Goal: Task Accomplishment & Management: Complete application form

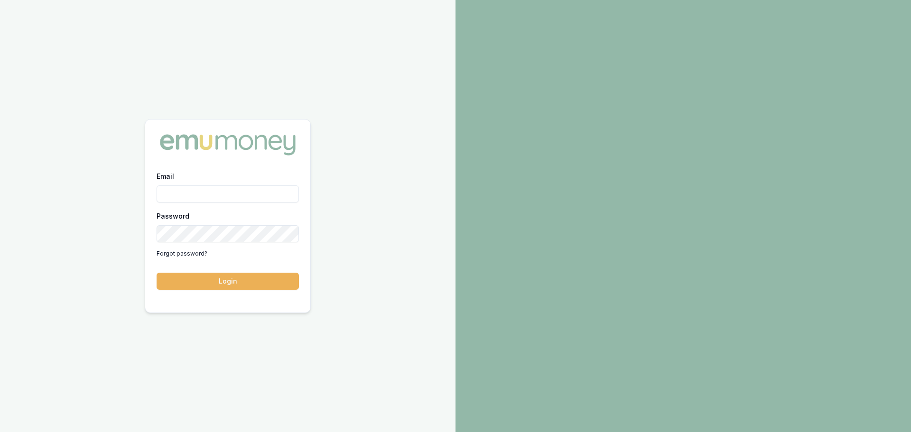
click at [184, 191] on input "Email" at bounding box center [228, 193] width 142 height 17
type input "erin.shield@emumoney.com.au"
click at [236, 279] on button "Login" at bounding box center [228, 281] width 142 height 17
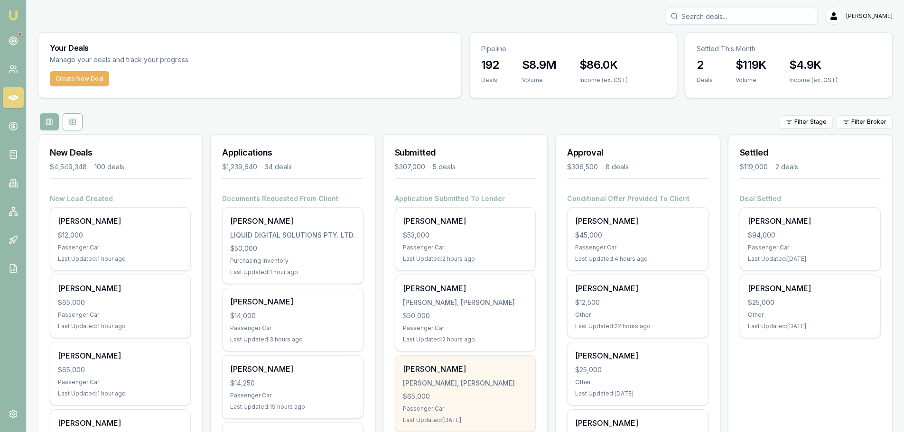
click at [443, 372] on div "Ayden Johan" at bounding box center [465, 368] width 125 height 11
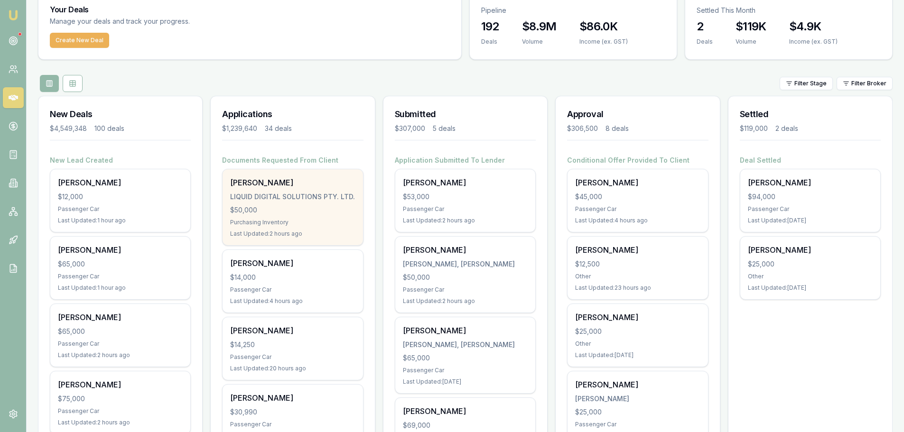
scroll to position [95, 0]
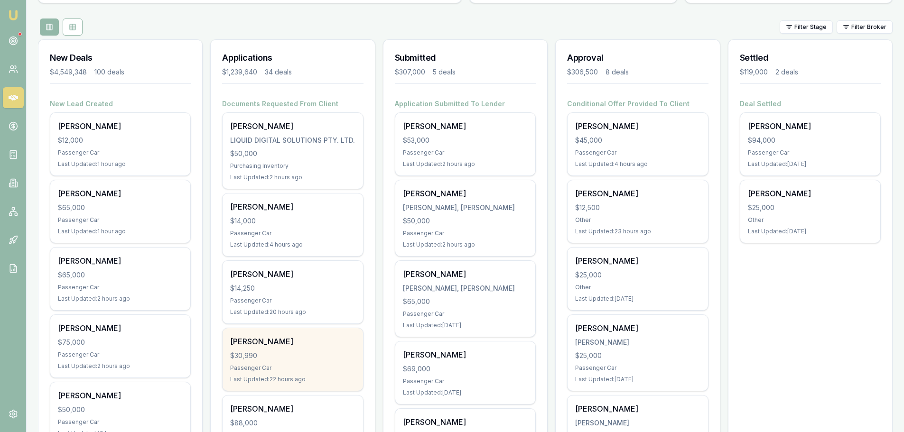
click at [319, 346] on div "Carolyn Tabrett" at bounding box center [292, 341] width 125 height 11
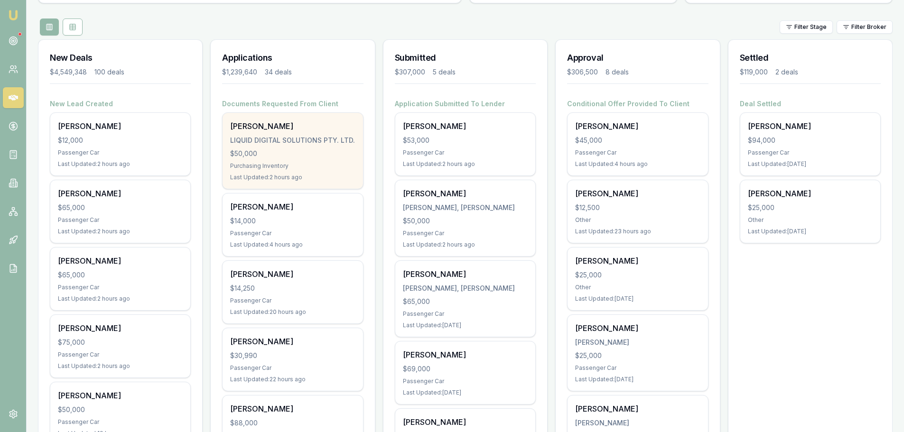
click at [313, 156] on div "$50,000" at bounding box center [292, 153] width 125 height 9
click at [300, 152] on div "$50,000" at bounding box center [292, 153] width 125 height 9
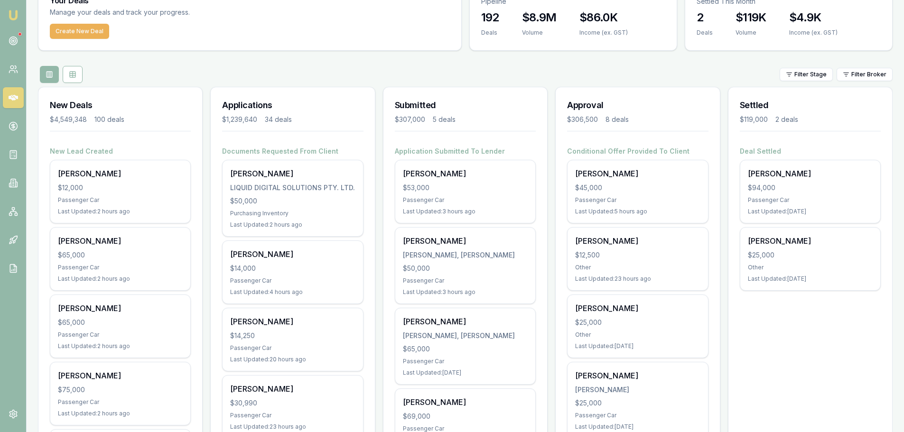
scroll to position [0, 0]
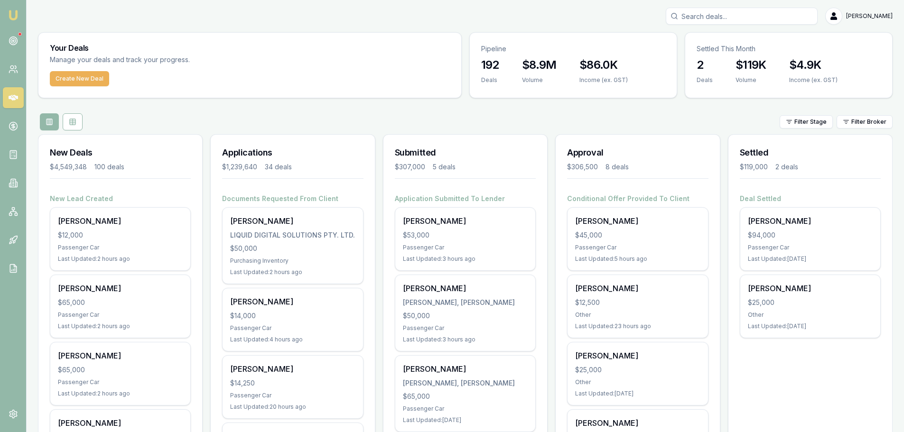
click at [751, 15] on input "Search deals" at bounding box center [742, 16] width 152 height 17
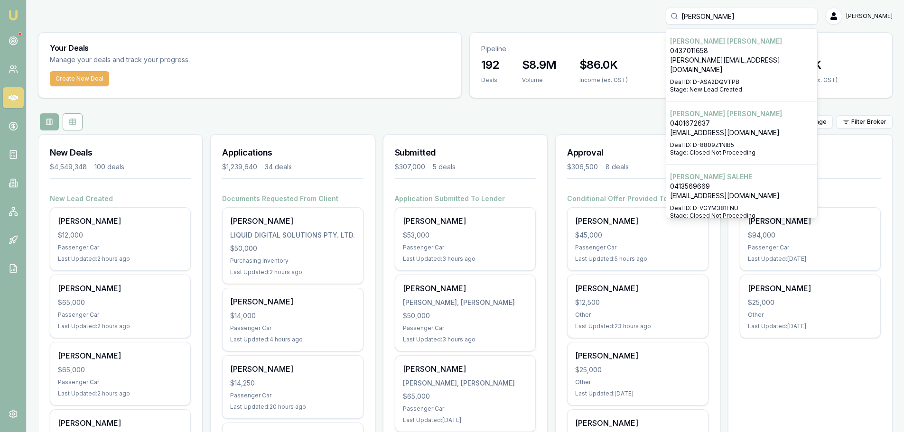
type input "tony"
click at [745, 61] on p "tony@mastersonlegal.com.au" at bounding box center [741, 65] width 143 height 19
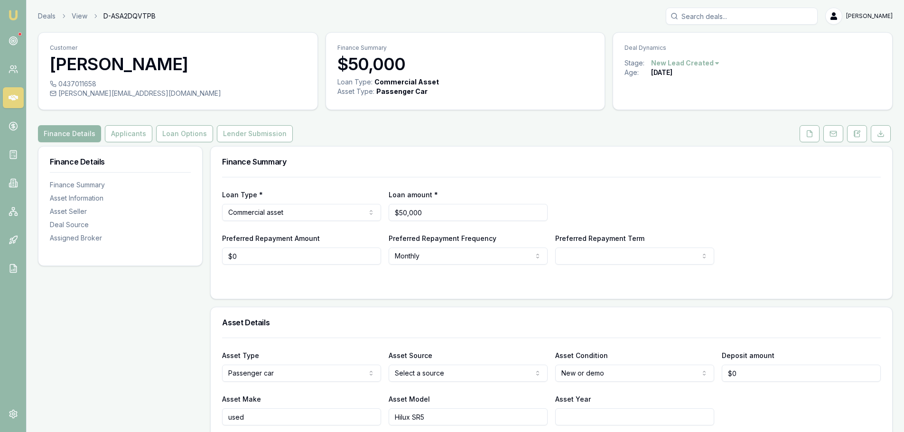
click at [17, 97] on icon at bounding box center [13, 98] width 9 height 6
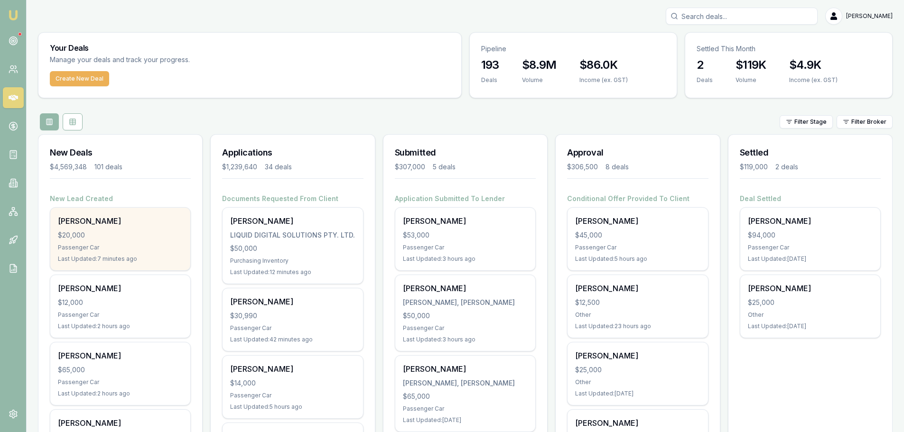
click at [107, 237] on div "$20,000" at bounding box center [120, 235] width 125 height 9
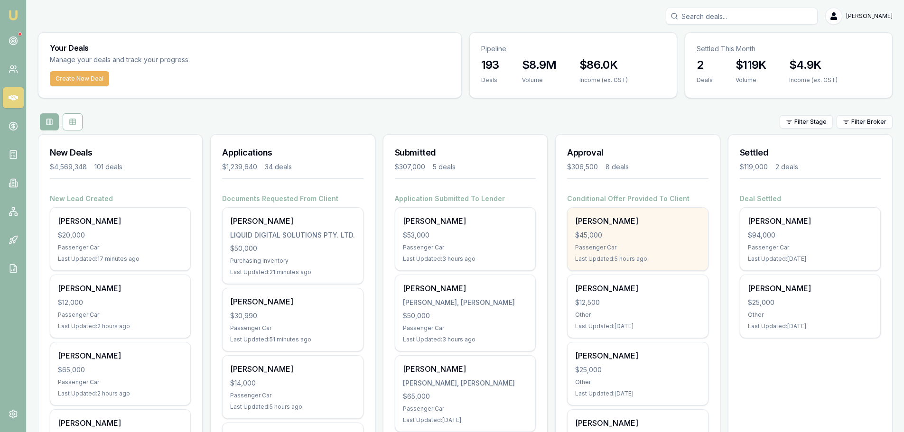
click at [626, 231] on div "$45,000" at bounding box center [637, 235] width 125 height 9
click at [591, 219] on div "Addison Piening" at bounding box center [637, 220] width 125 height 11
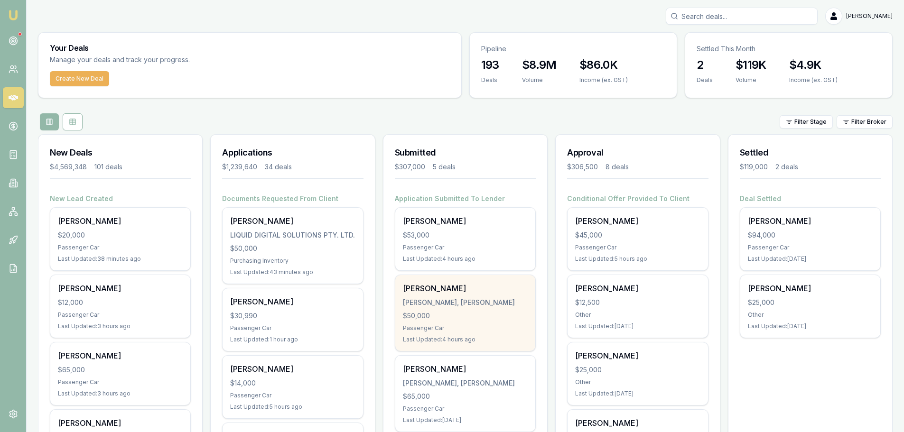
click at [425, 296] on div "Edwin Bruce BRUCE, EDWIN KENNEDY SLATER $50,000 Passenger Car Last Updated: 4 h…" at bounding box center [465, 313] width 140 height 76
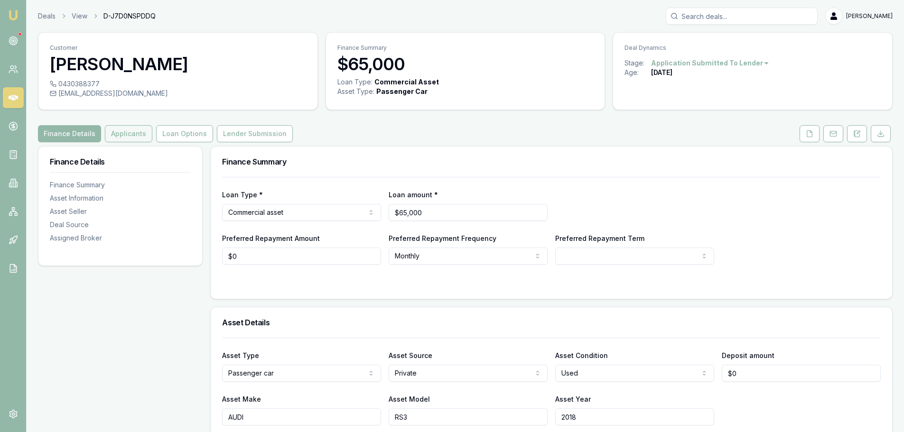
click at [126, 133] on button "Applicants" at bounding box center [128, 133] width 47 height 17
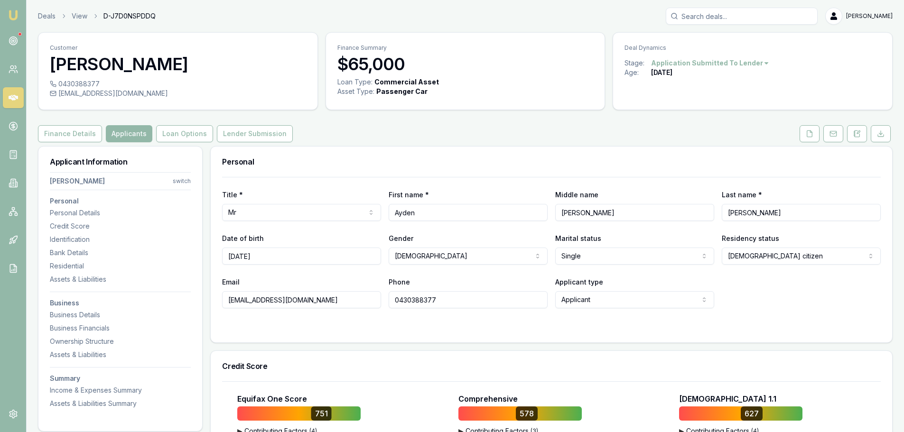
scroll to position [237, 0]
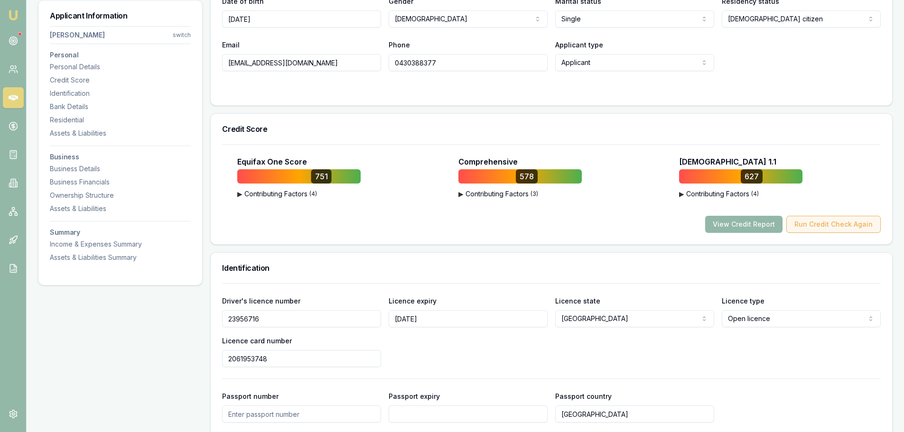
click at [806, 225] on button "Run Credit Check Again" at bounding box center [833, 224] width 94 height 17
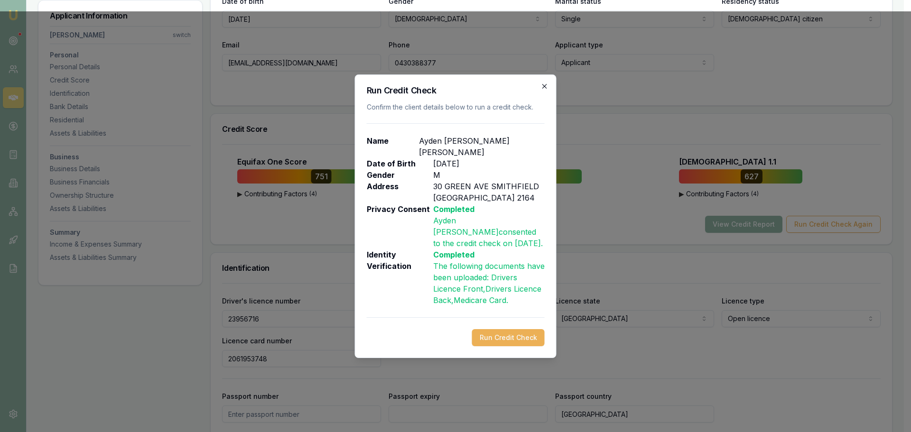
click at [546, 90] on icon "button" at bounding box center [545, 87] width 8 height 8
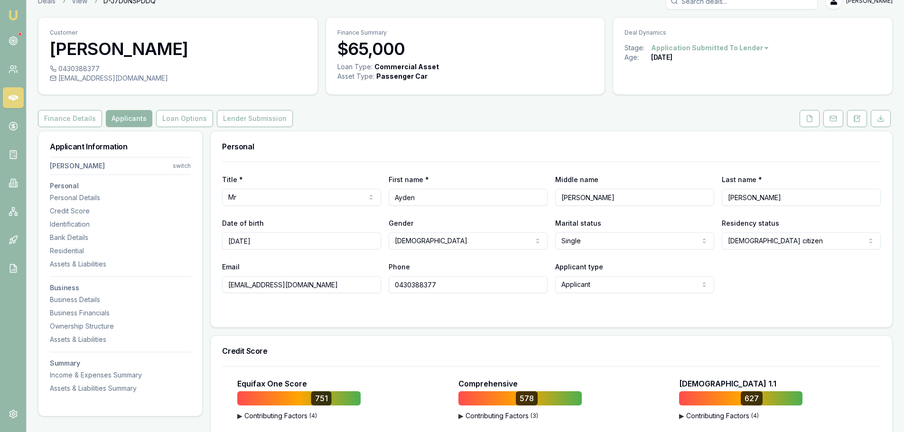
scroll to position [0, 0]
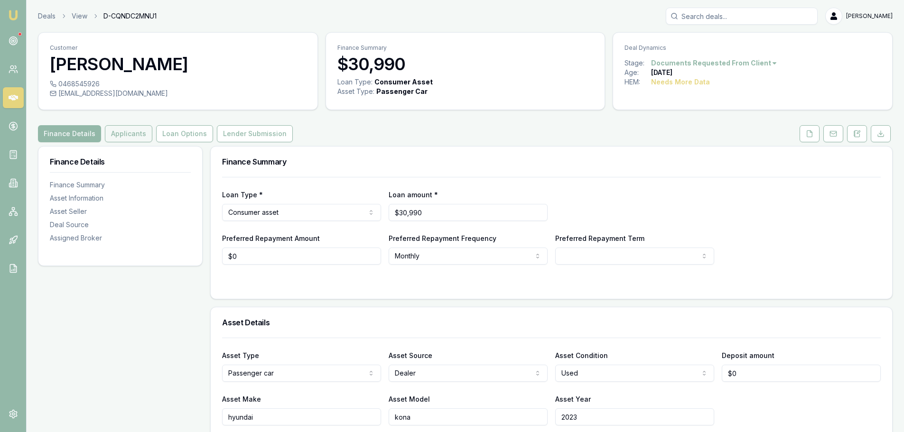
click at [106, 134] on button "Applicants" at bounding box center [128, 133] width 47 height 17
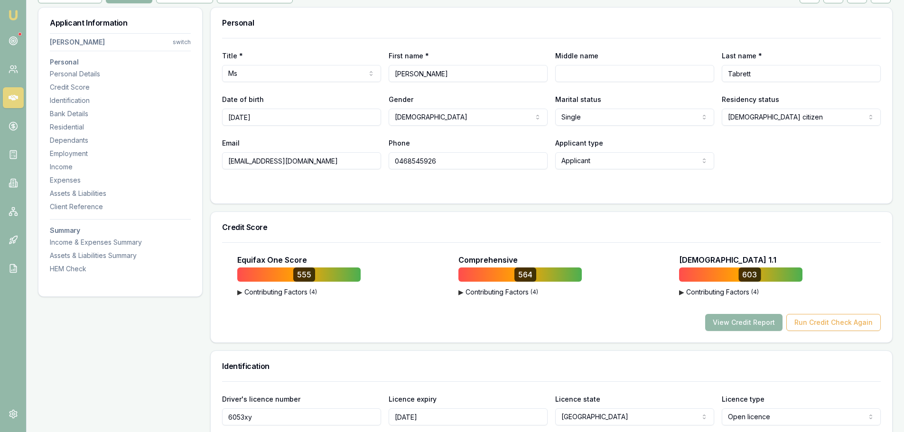
scroll to position [142, 0]
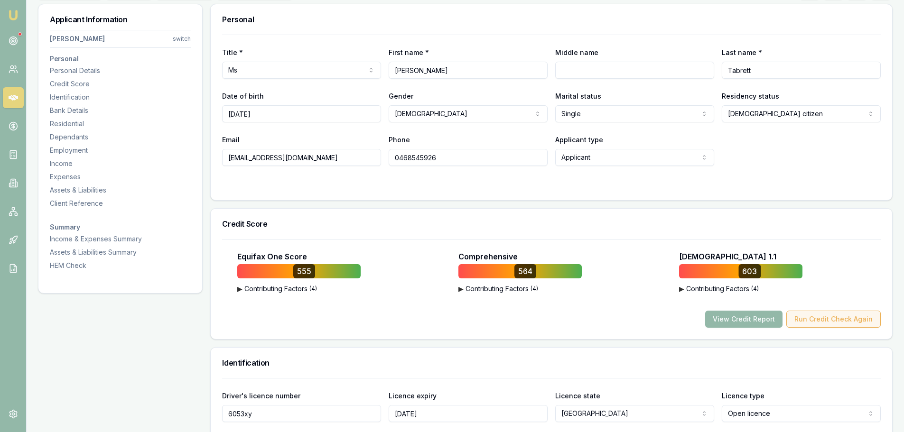
click at [843, 323] on button "Run Credit Check Again" at bounding box center [833, 319] width 94 height 17
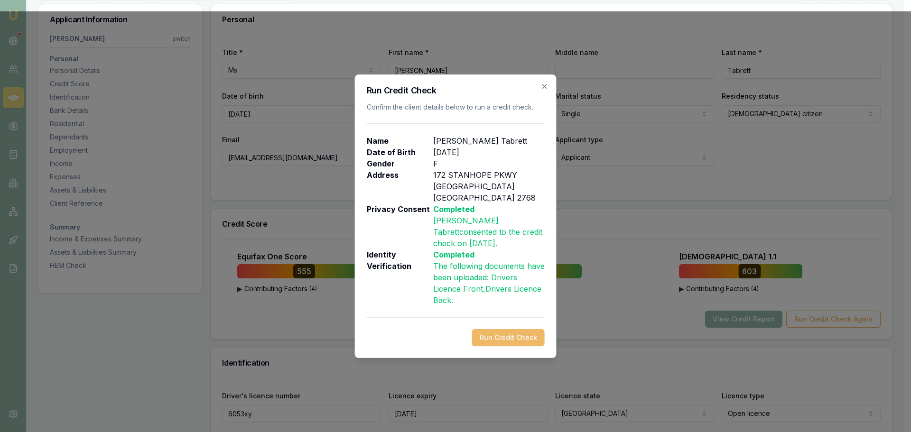
click at [509, 337] on button "Run Credit Check" at bounding box center [508, 337] width 73 height 17
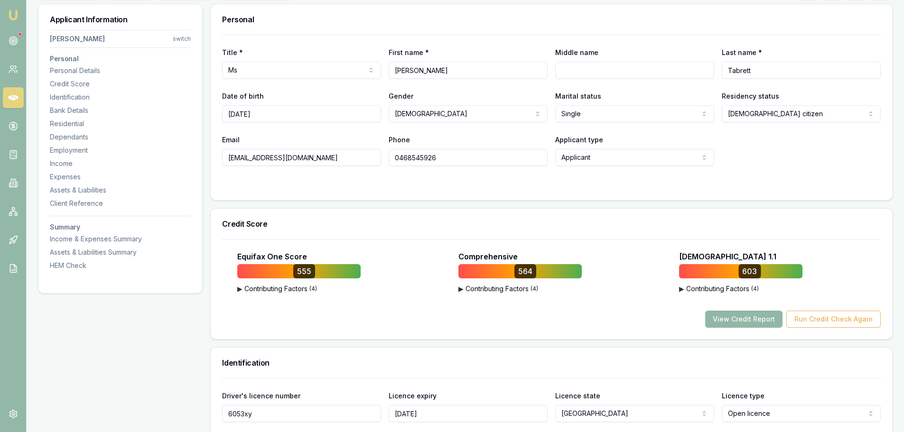
click at [749, 320] on button "View Credit Report" at bounding box center [743, 319] width 77 height 17
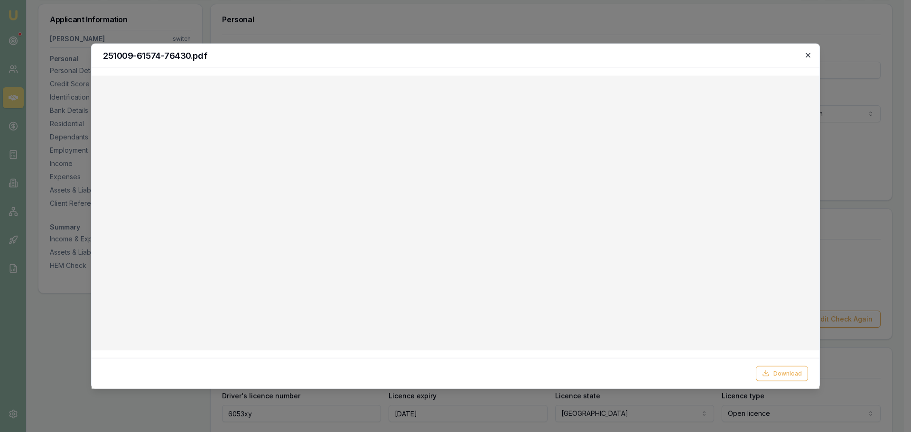
click at [808, 57] on icon "button" at bounding box center [808, 55] width 8 height 8
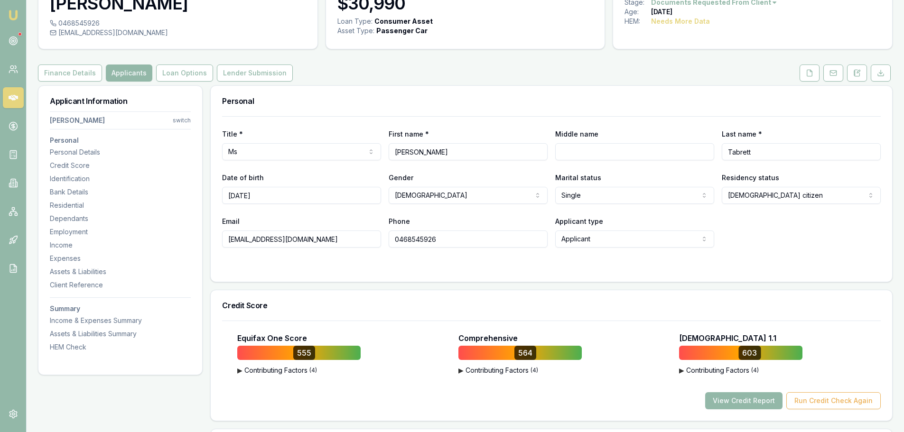
scroll to position [0, 0]
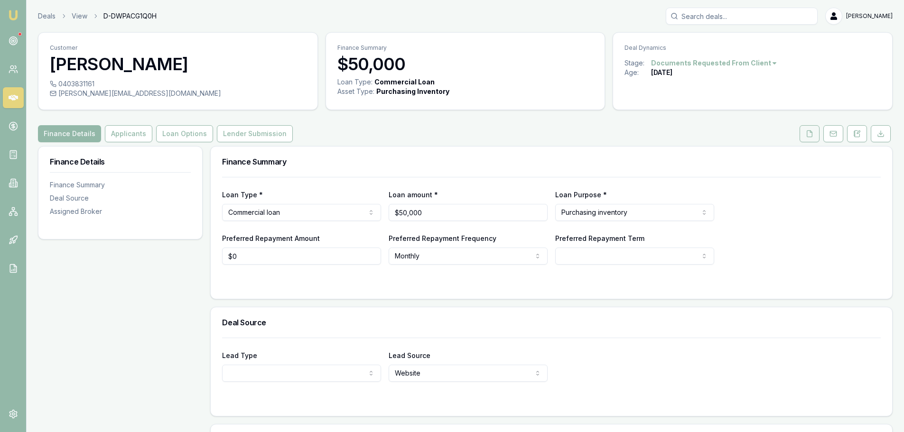
click at [809, 134] on icon at bounding box center [809, 134] width 8 height 8
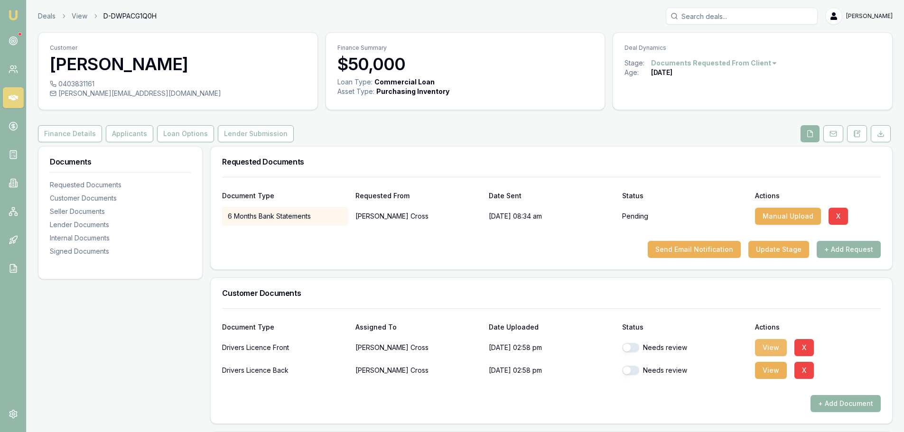
click at [778, 347] on button "View" at bounding box center [771, 347] width 32 height 17
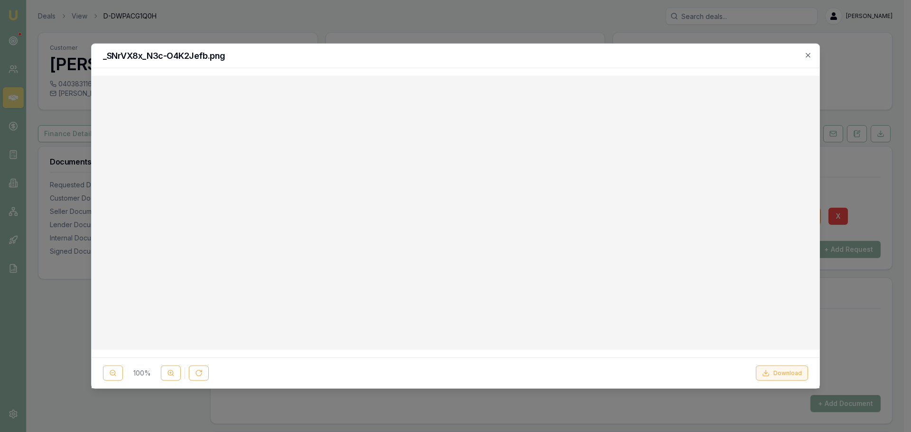
click at [786, 375] on button "Download" at bounding box center [782, 373] width 52 height 15
click at [632, 68] on div "_SNrVX8x_N3c-O4K2Jefb.png 100 % Download Close" at bounding box center [455, 216] width 729 height 346
click at [808, 55] on icon "button" at bounding box center [808, 55] width 8 height 8
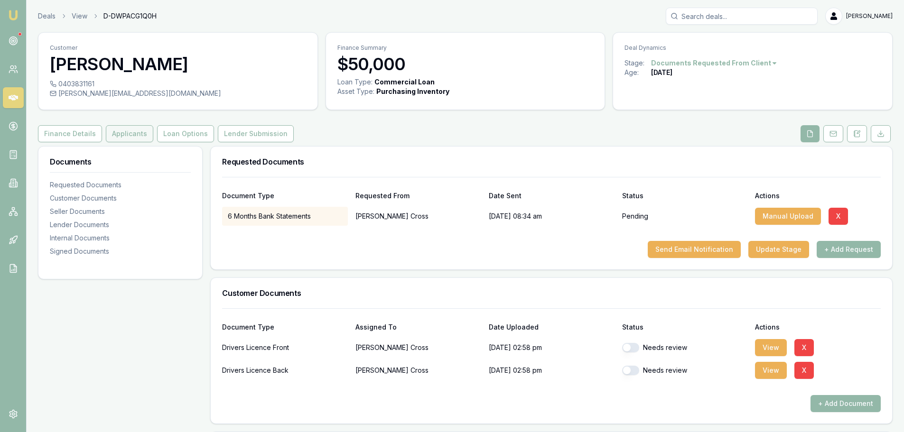
click at [139, 128] on button "Applicants" at bounding box center [129, 133] width 47 height 17
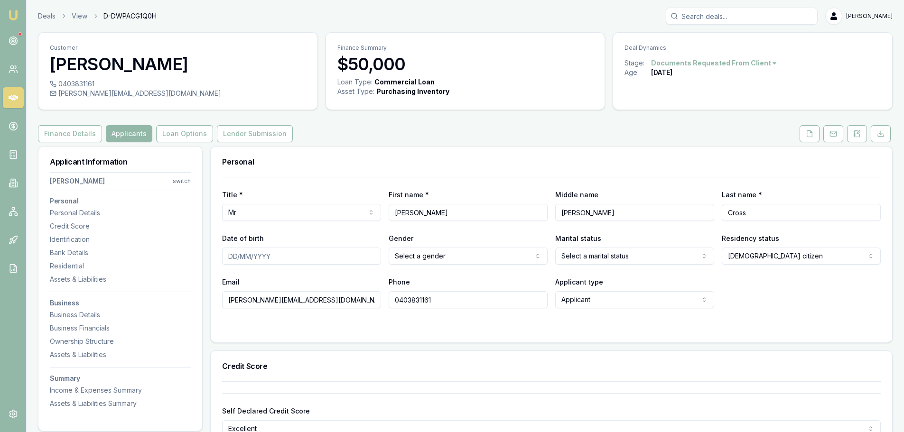
click at [303, 260] on input "Date of birth" at bounding box center [301, 256] width 159 height 17
type input "06/04/1979"
click at [420, 252] on html "Emu Broker Deals View D-DWPACG1Q0H Erin Shield Toggle Menu Customer James Cross…" at bounding box center [452, 216] width 904 height 432
click at [634, 257] on html "Emu Broker Deals View D-DWPACG1Q0H Erin Shield Toggle Menu Customer James Cross…" at bounding box center [452, 216] width 904 height 432
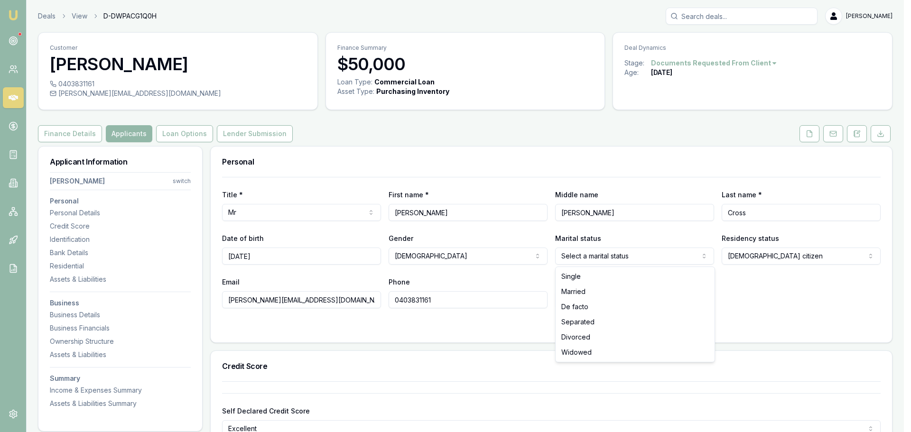
select select "MARRIED"
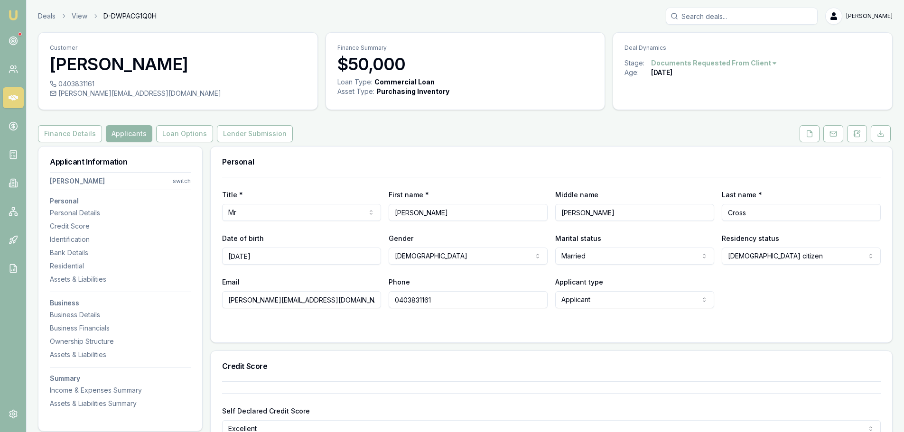
click at [734, 297] on div "Email james@cherubbaby.com.au Phone 0403831161 Applicant type Applicant Applica…" at bounding box center [551, 292] width 658 height 32
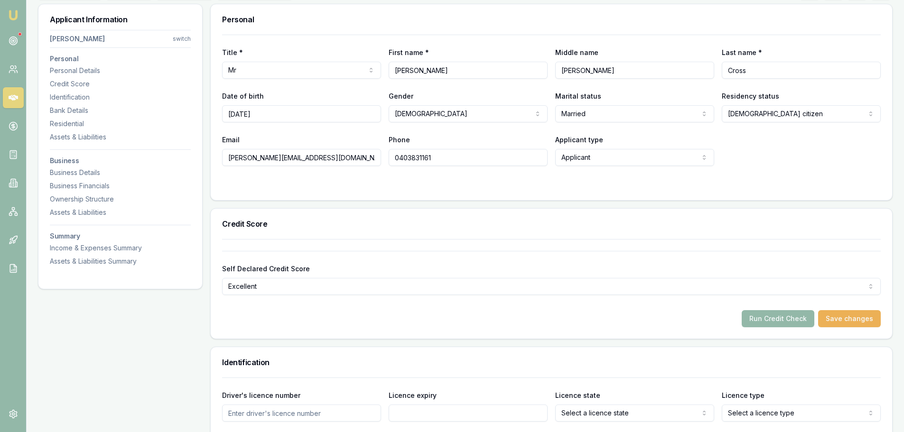
scroll to position [379, 0]
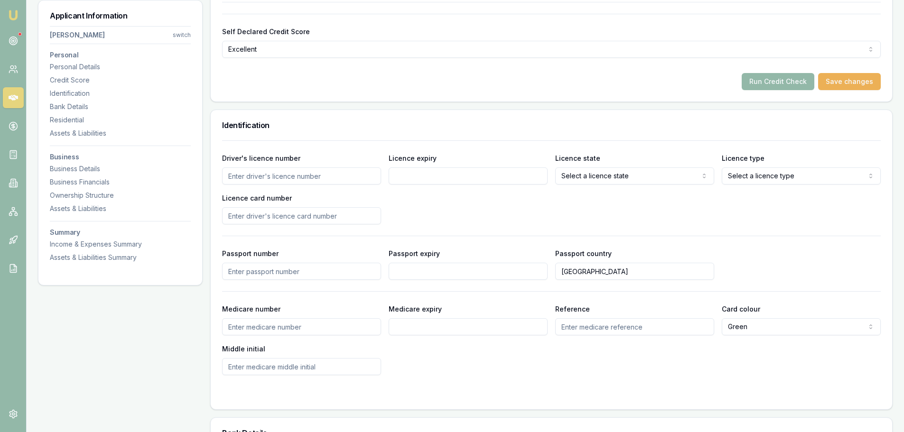
click at [298, 176] on input "Driver's licence number" at bounding box center [301, 175] width 159 height 17
type input "053413774"
type input "[DATE]"
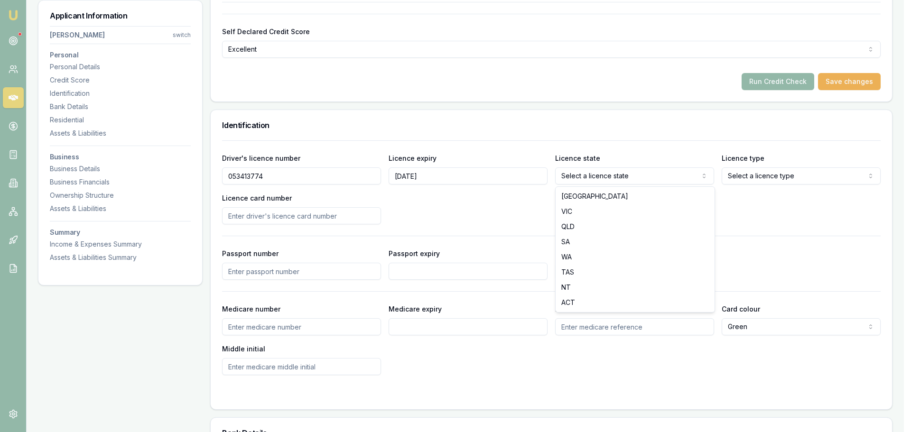
select select "VIC"
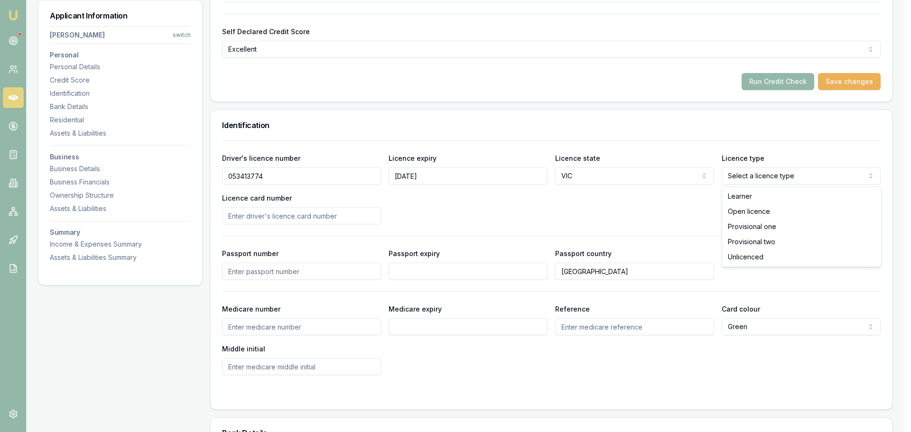
select select "OPEN_LICENCE"
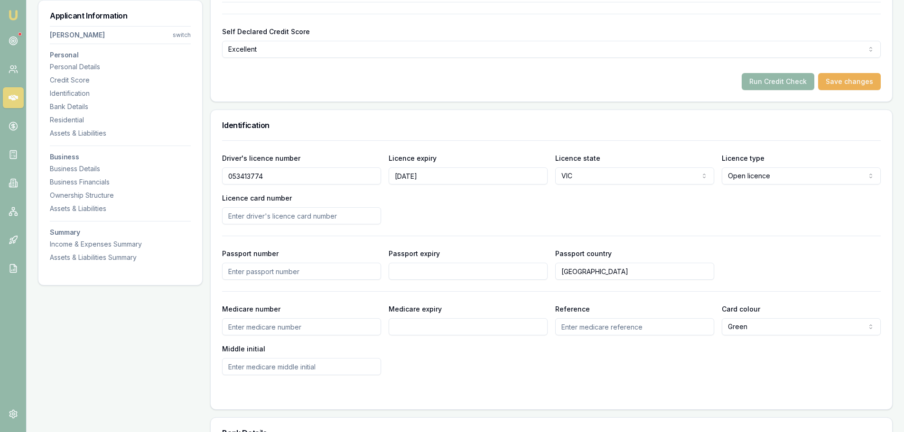
click at [565, 221] on div "Driver's licence number 053413774 Licence expiry 08/09/2027 Licence state VIC N…" at bounding box center [551, 188] width 658 height 72
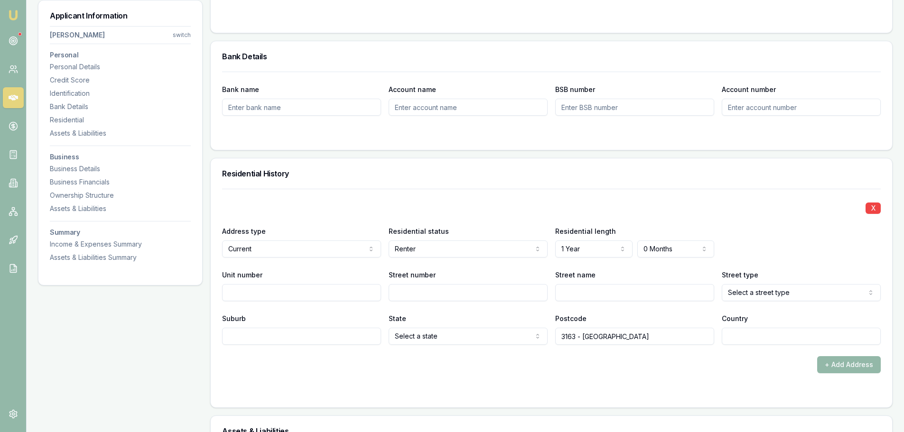
scroll to position [759, 0]
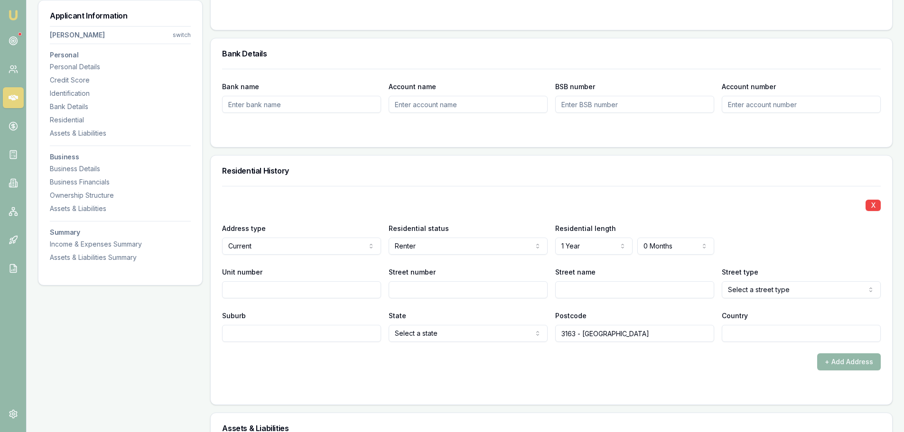
click at [346, 290] on input "Unit number" at bounding box center [301, 289] width 159 height 17
type input "4"
type input "7"
type input "b"
type input "BLETCHLEY"
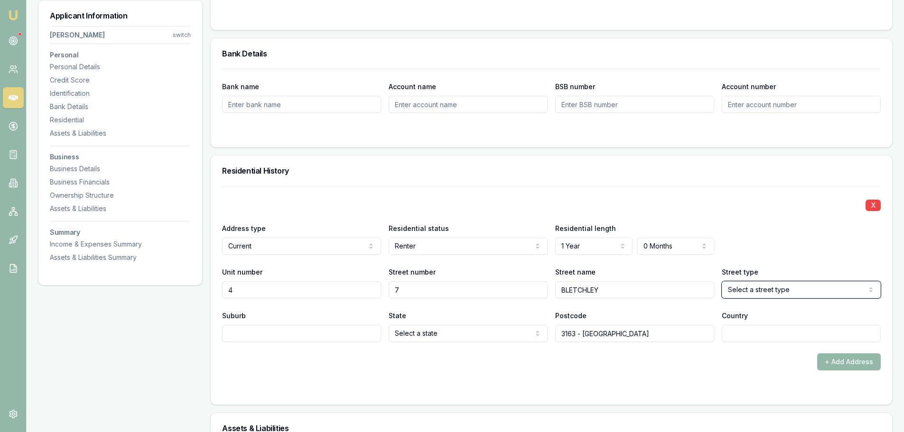
select select "Road"
type input "[GEOGRAPHIC_DATA]"
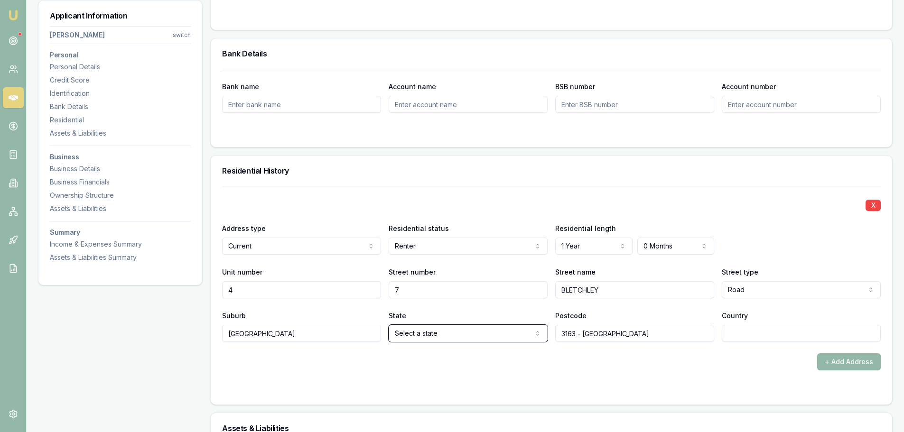
select select "VIC"
type input "3166"
type input "[GEOGRAPHIC_DATA]"
click at [416, 185] on div "Residential History" at bounding box center [551, 171] width 681 height 30
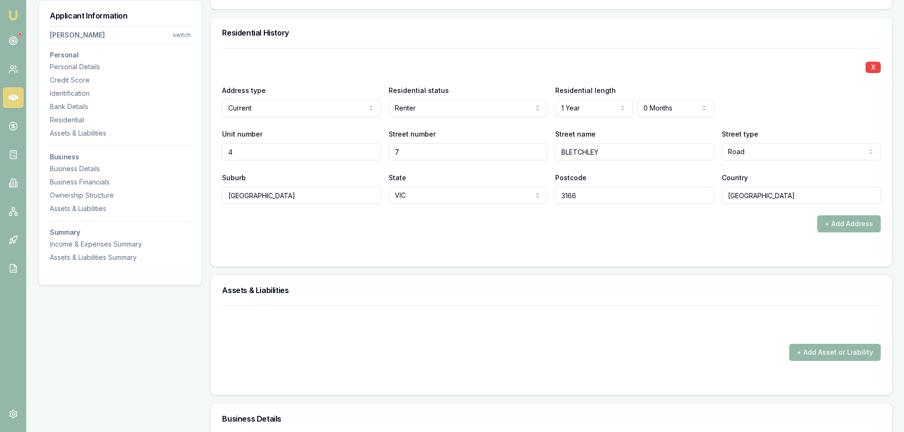
scroll to position [901, 0]
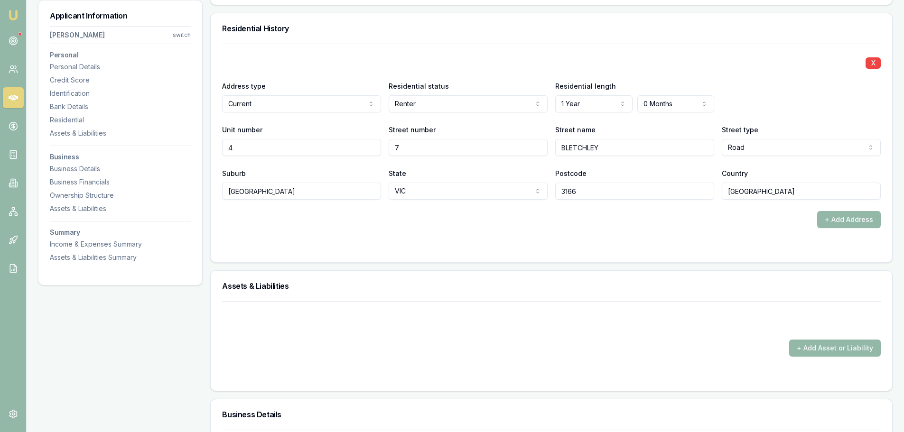
click at [493, 244] on div at bounding box center [551, 247] width 658 height 8
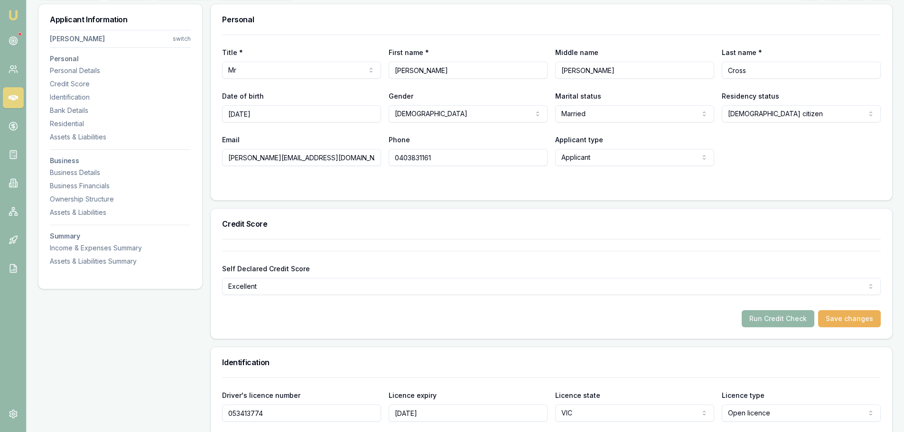
scroll to position [0, 0]
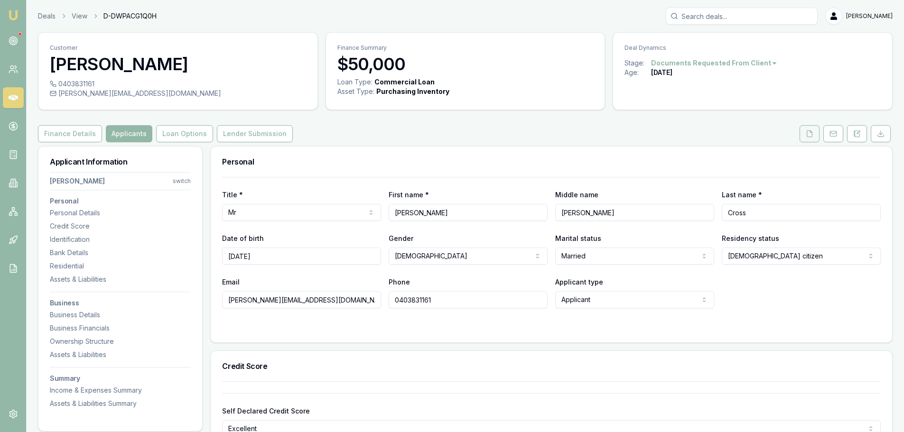
click at [812, 134] on icon at bounding box center [809, 133] width 5 height 6
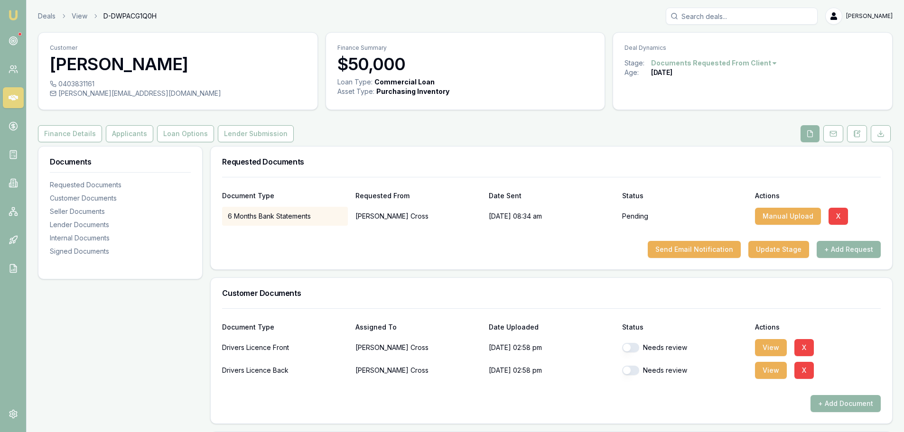
click at [634, 349] on button "button" at bounding box center [630, 347] width 17 height 9
checkbox input "true"
click at [630, 370] on button "button" at bounding box center [630, 370] width 17 height 9
checkbox input "true"
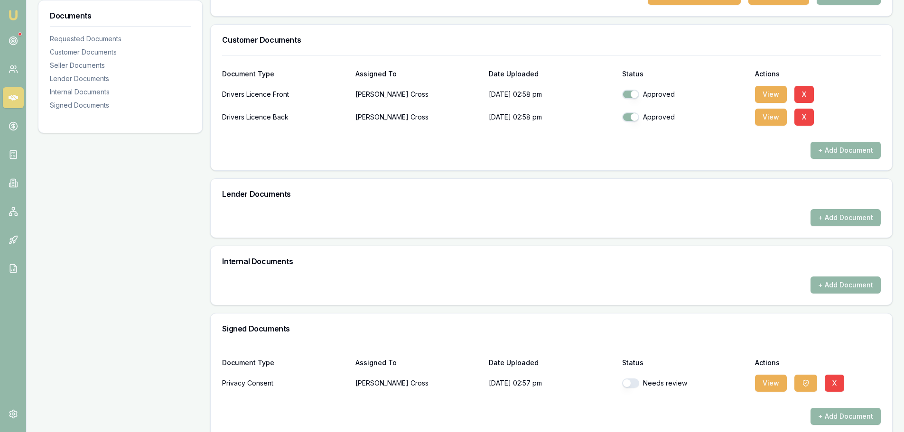
scroll to position [266, 0]
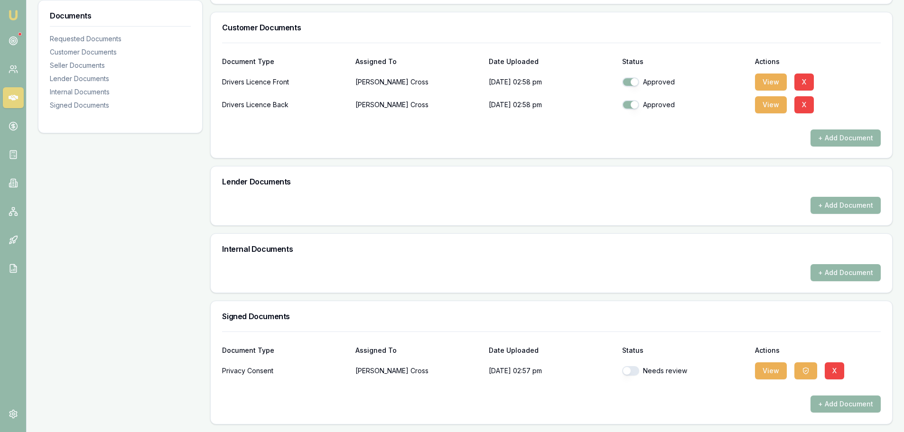
click at [635, 372] on button "button" at bounding box center [630, 370] width 17 height 9
checkbox input "true"
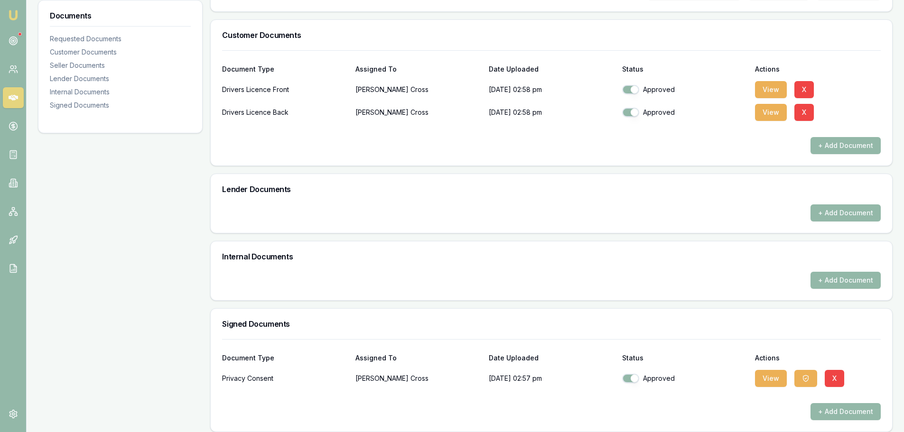
scroll to position [0, 0]
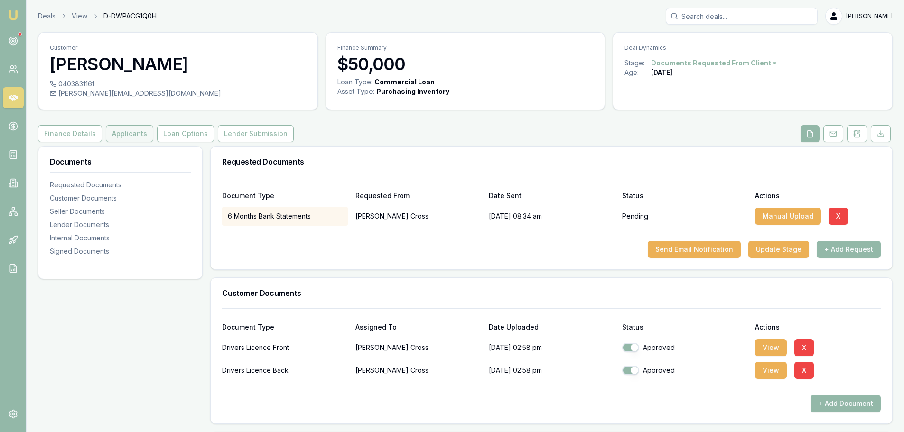
click at [138, 136] on button "Applicants" at bounding box center [129, 133] width 47 height 17
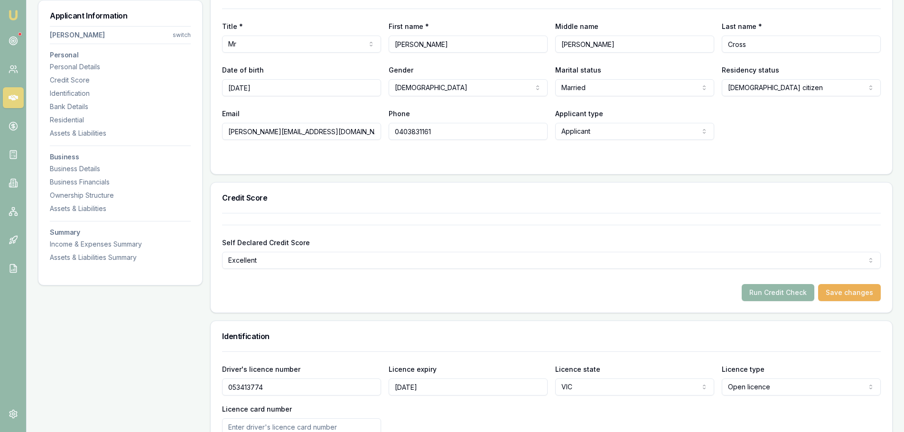
scroll to position [237, 0]
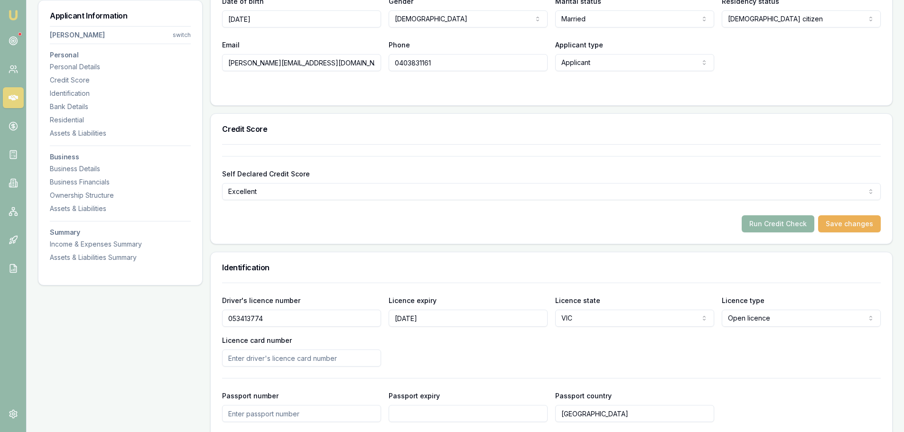
click at [798, 219] on button "Run Credit Check" at bounding box center [777, 223] width 73 height 17
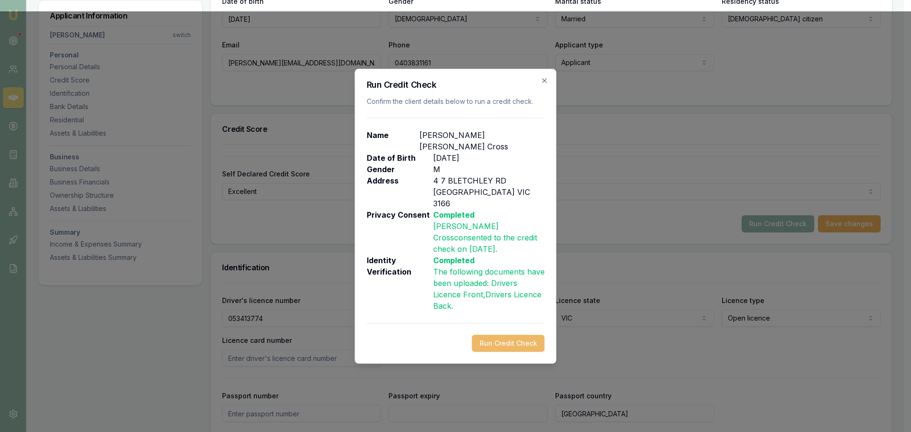
click at [524, 335] on button "Run Credit Check" at bounding box center [508, 343] width 73 height 17
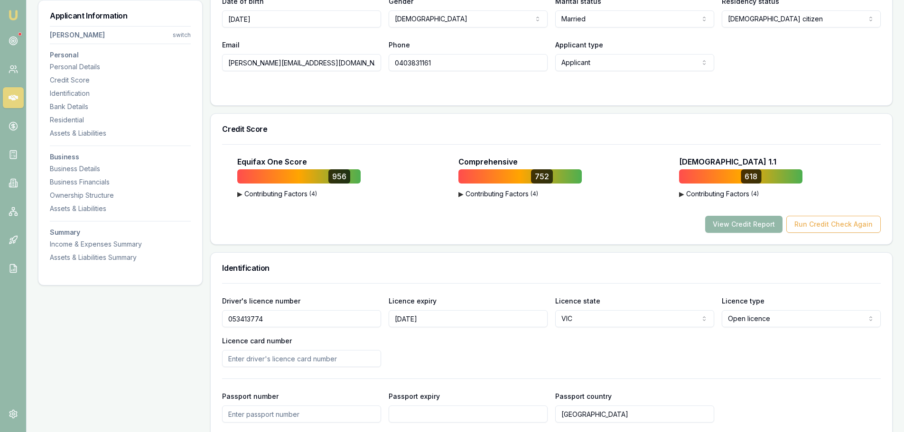
click at [455, 238] on div "Equifax One Score 956 ▶ Contributing Factors ( 4 ) Existing Mortgages or Applic…" at bounding box center [551, 194] width 681 height 100
click at [751, 229] on button "View Credit Report" at bounding box center [743, 224] width 77 height 17
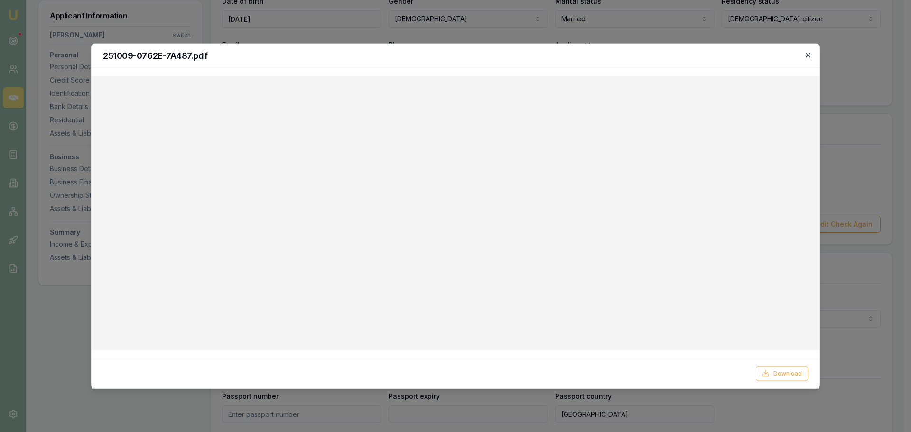
click at [810, 56] on icon "button" at bounding box center [808, 55] width 8 height 8
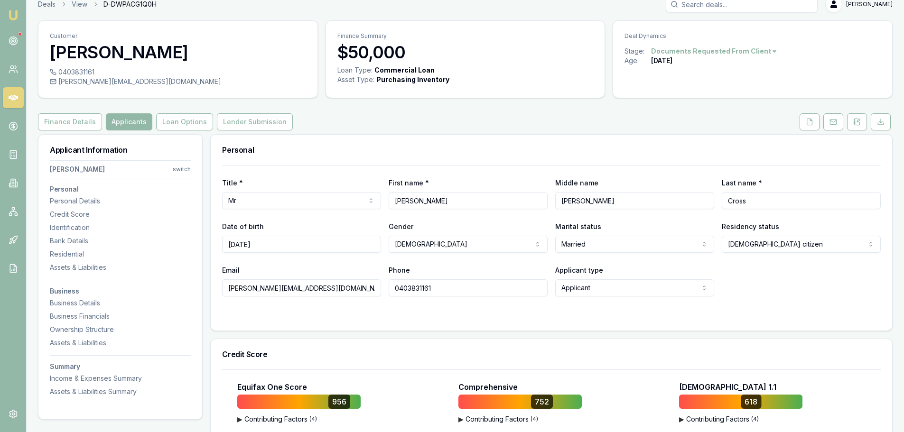
scroll to position [0, 0]
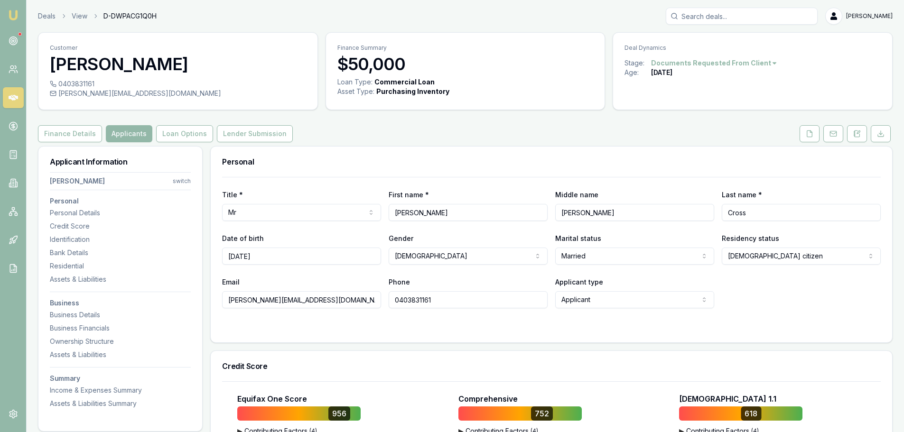
click at [417, 129] on div "Finance Details Applicants Loan Options Lender Submission" at bounding box center [465, 133] width 854 height 17
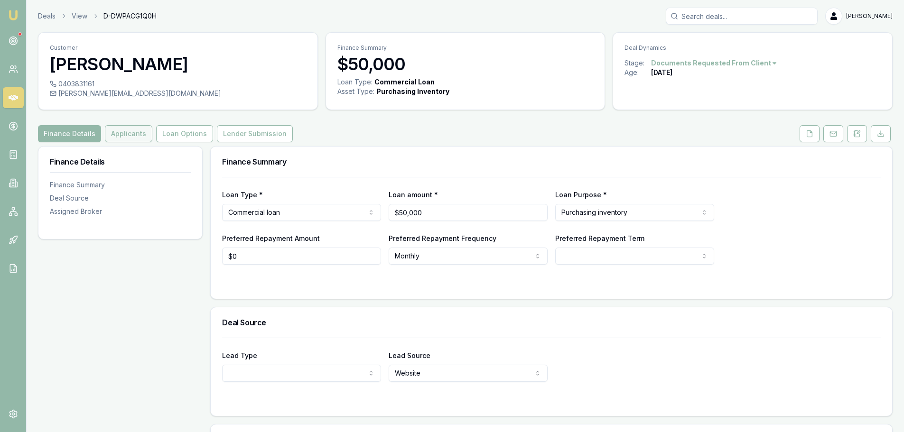
click at [127, 132] on button "Applicants" at bounding box center [128, 133] width 47 height 17
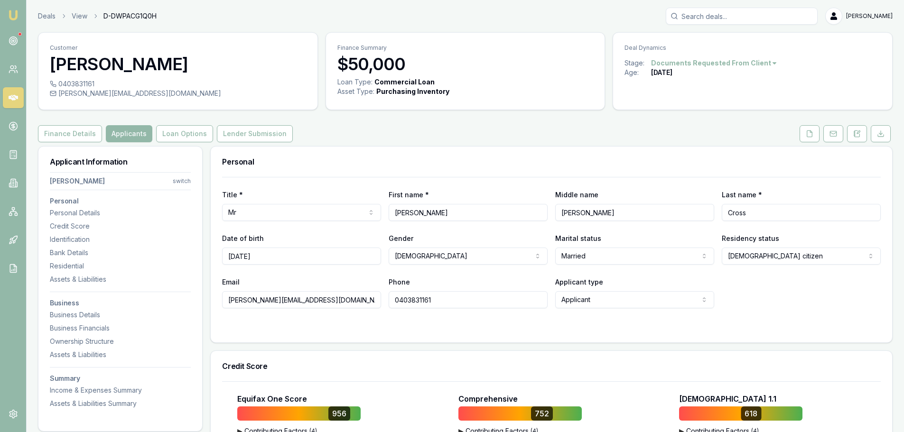
drag, startPoint x: 814, startPoint y: 139, endPoint x: 813, endPoint y: 147, distance: 7.7
click at [814, 139] on button at bounding box center [809, 133] width 20 height 17
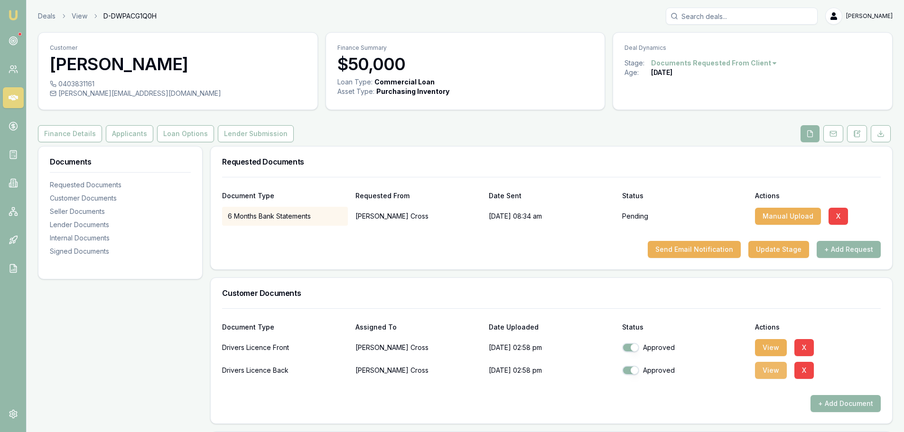
click at [777, 370] on button "View" at bounding box center [771, 370] width 32 height 17
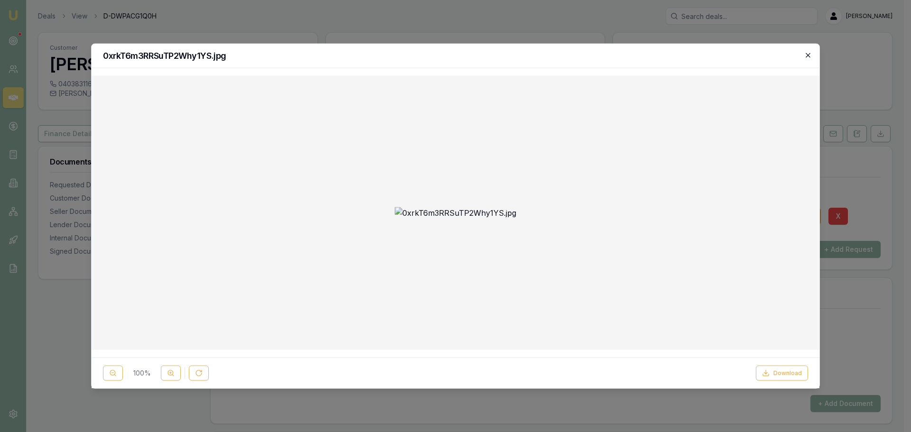
click at [808, 53] on icon "button" at bounding box center [808, 55] width 8 height 8
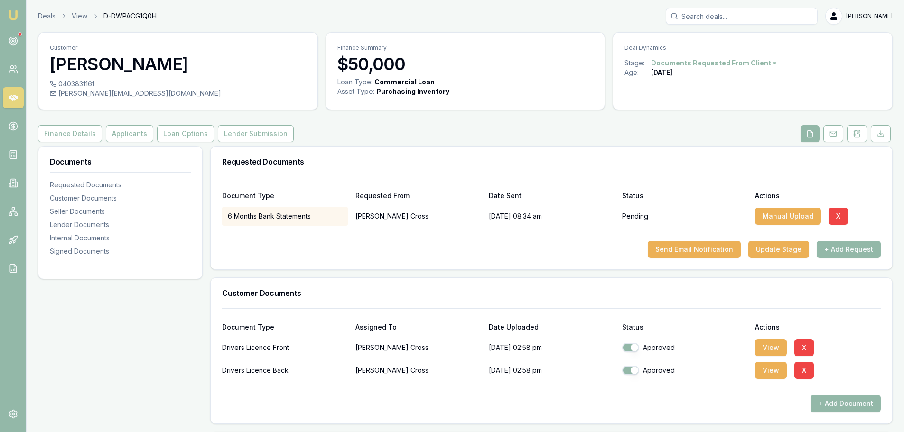
click at [500, 144] on div "Customer [PERSON_NAME] 0403831161 [PERSON_NAME][EMAIL_ADDRESS][DOMAIN_NAME] Fin…" at bounding box center [465, 404] width 854 height 745
click at [856, 131] on icon at bounding box center [857, 134] width 8 height 8
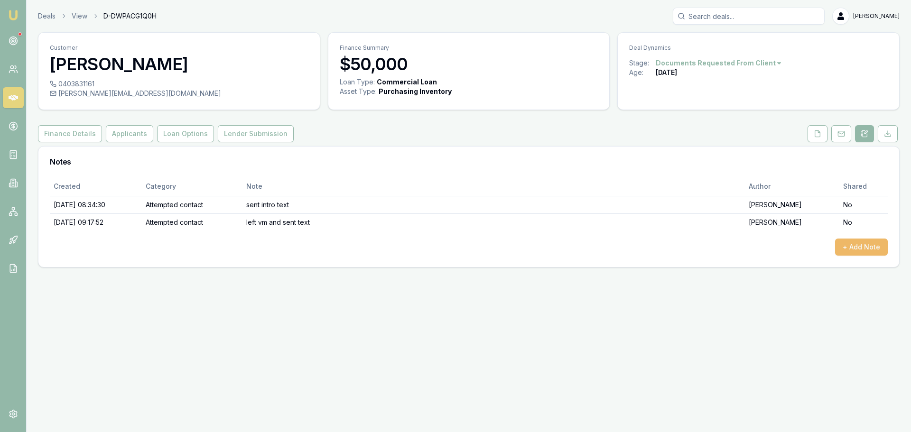
click at [871, 241] on button "+ Add Note" at bounding box center [861, 247] width 53 height 17
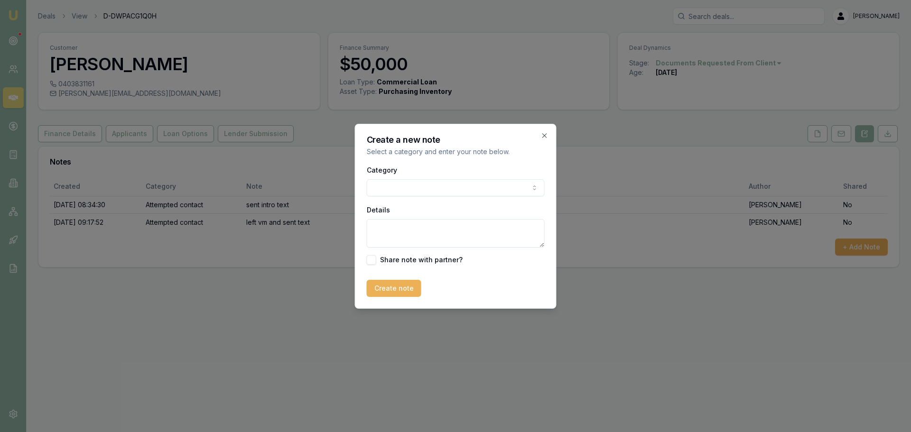
click at [407, 185] on body "Emu Broker Deals View D-DWPACG1Q0H Erin Shield Toggle Menu Customer James Cross…" at bounding box center [455, 216] width 911 height 432
click at [395, 227] on textarea "Details" at bounding box center [456, 233] width 178 height 28
paste textarea "Hi James. Thanks again for your call this morning. I have the following repayme…"
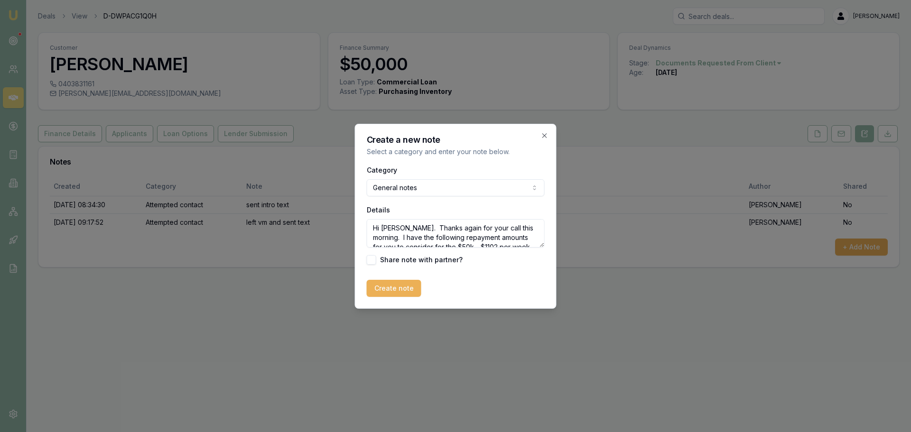
scroll to position [23, 0]
type textarea "Hi James. Thanks again for your call this morning. I have the following repayme…"
click at [407, 285] on button "Create note" at bounding box center [394, 288] width 55 height 17
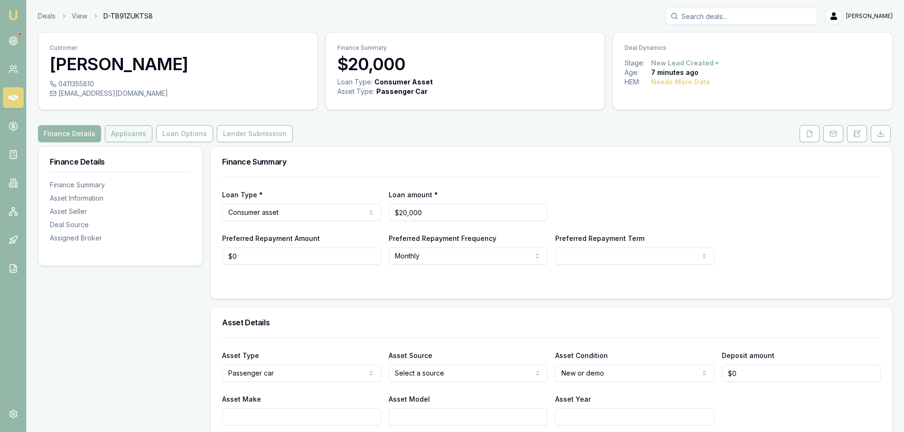
click at [121, 134] on button "Applicants" at bounding box center [128, 133] width 47 height 17
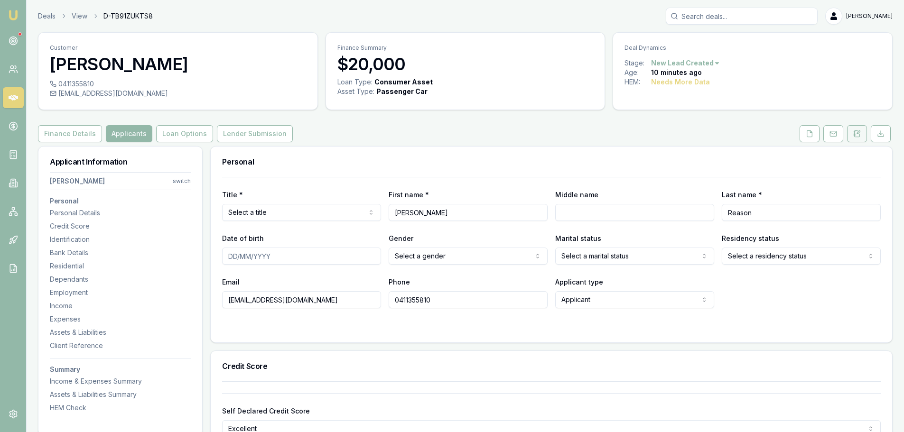
click at [861, 137] on button at bounding box center [857, 133] width 20 height 17
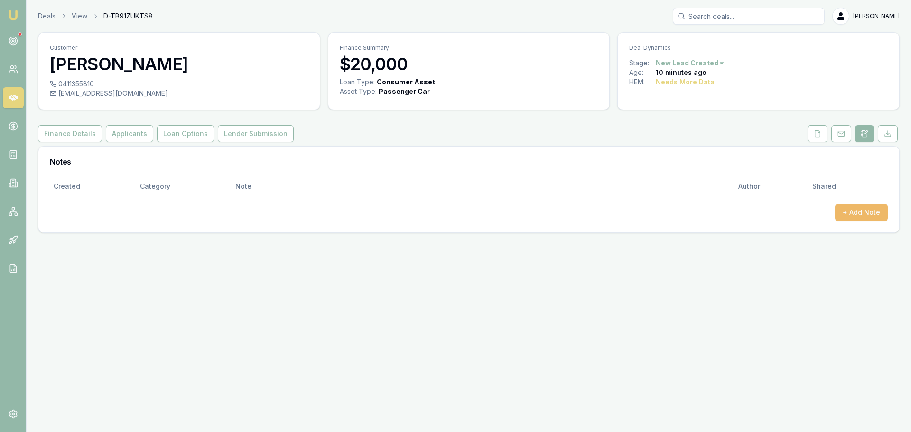
click at [851, 213] on button "+ Add Note" at bounding box center [861, 212] width 53 height 17
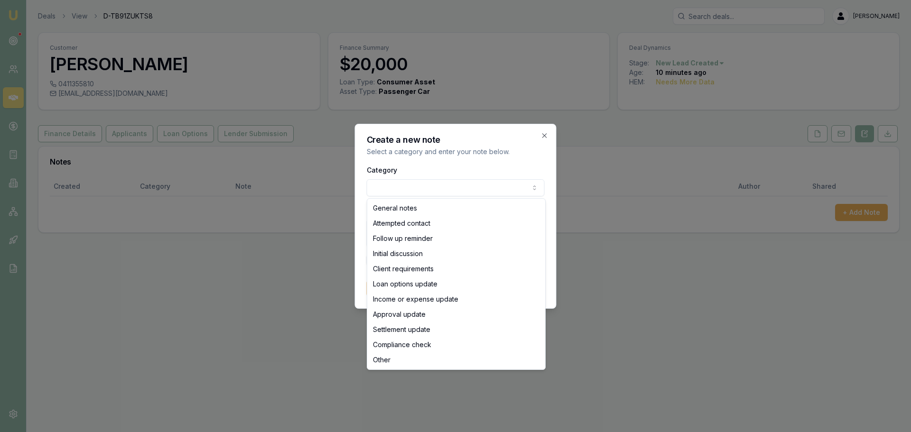
click at [387, 186] on body "Emu Broker Deals View D-TB91ZUKTS8 [PERSON_NAME] Toggle Menu Customer [PERSON_N…" at bounding box center [455, 216] width 911 height 432
select select "ATTEMPTED_CONTACT"
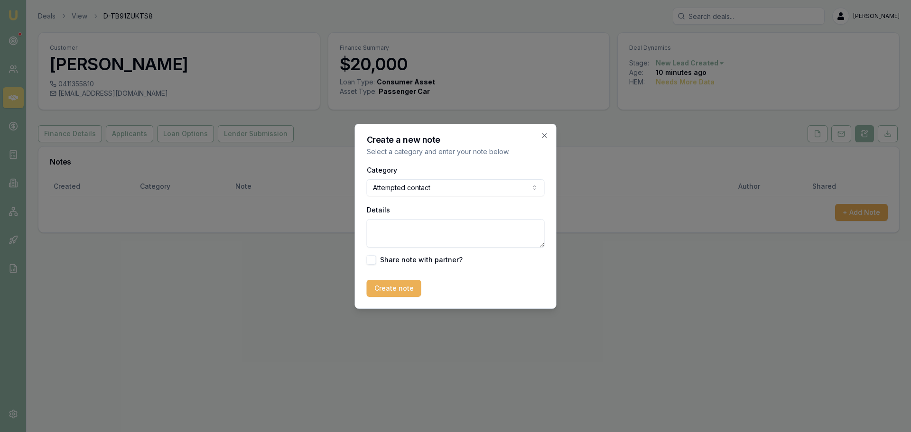
click at [401, 231] on textarea "Details" at bounding box center [456, 233] width 178 height 28
type textarea "Reqeusted call after 4pm"
click at [392, 290] on button "Create note" at bounding box center [394, 288] width 55 height 17
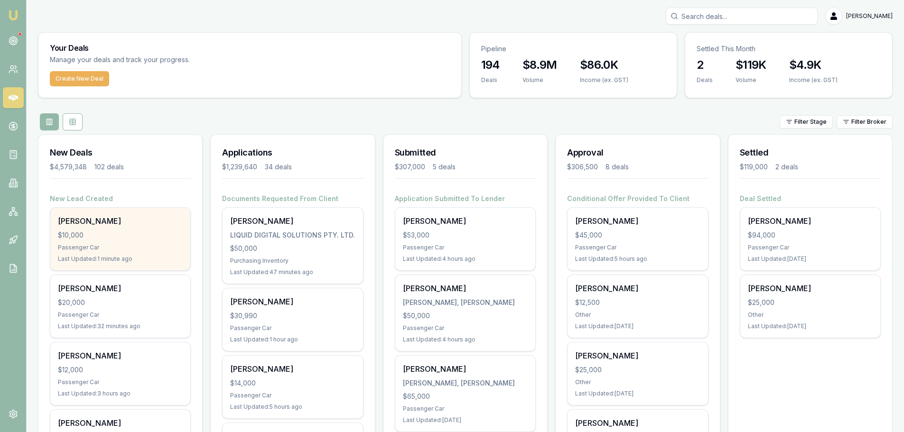
click at [150, 229] on div "[PERSON_NAME] $10,000 Passenger Car Last Updated: 1 minute ago" at bounding box center [120, 239] width 140 height 63
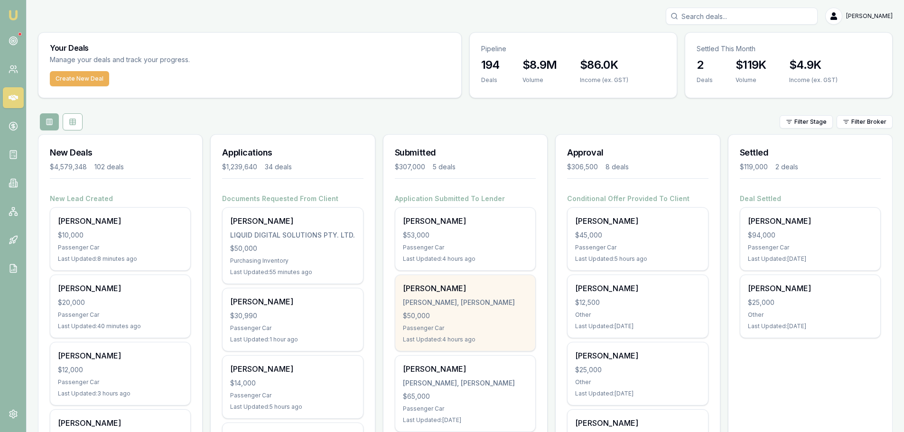
click at [448, 294] on div "[PERSON_NAME], [PERSON_NAME] $50,000 Passenger Car Last Updated: 4 hours ago" at bounding box center [465, 313] width 140 height 76
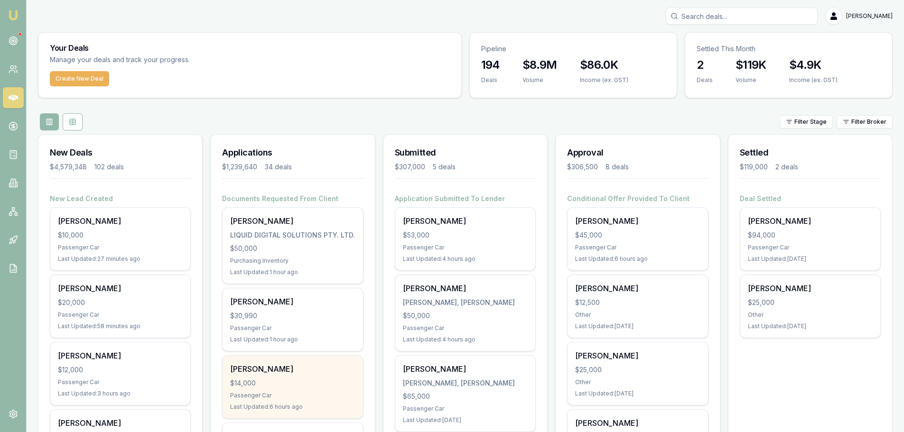
click at [295, 366] on div "Jason Rogers" at bounding box center [292, 368] width 125 height 11
click at [264, 392] on div "Passenger Car" at bounding box center [292, 396] width 125 height 8
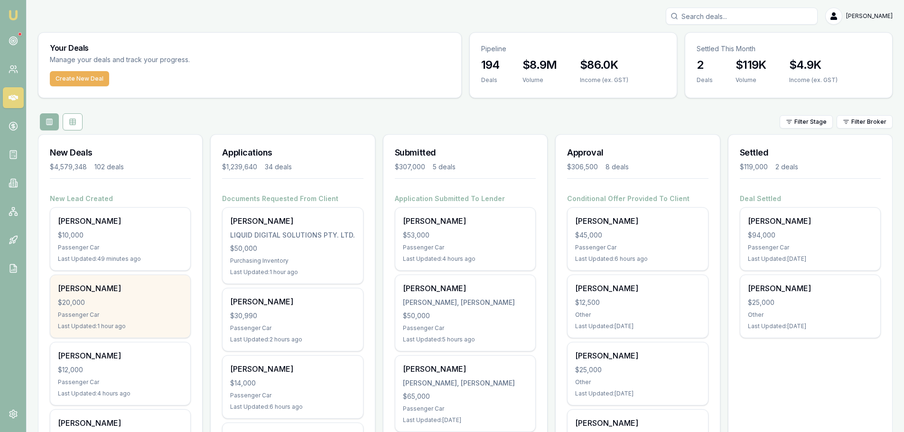
click at [83, 314] on div "Passenger Car" at bounding box center [120, 315] width 125 height 8
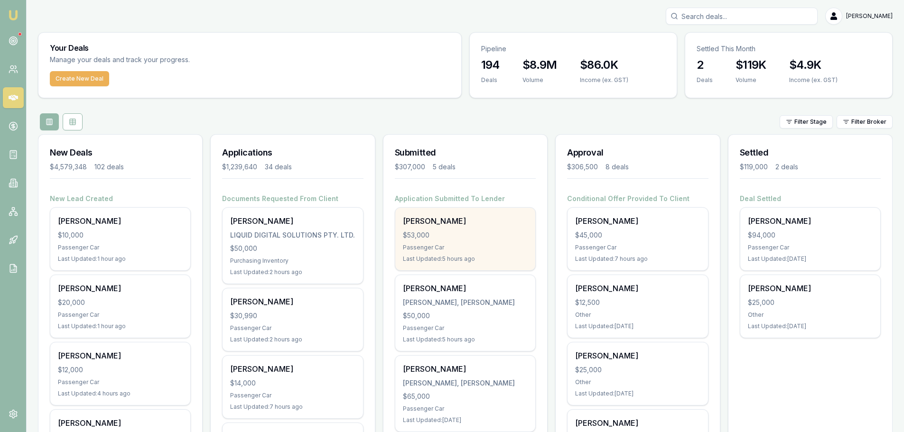
click at [466, 233] on div "$53,000" at bounding box center [465, 235] width 125 height 9
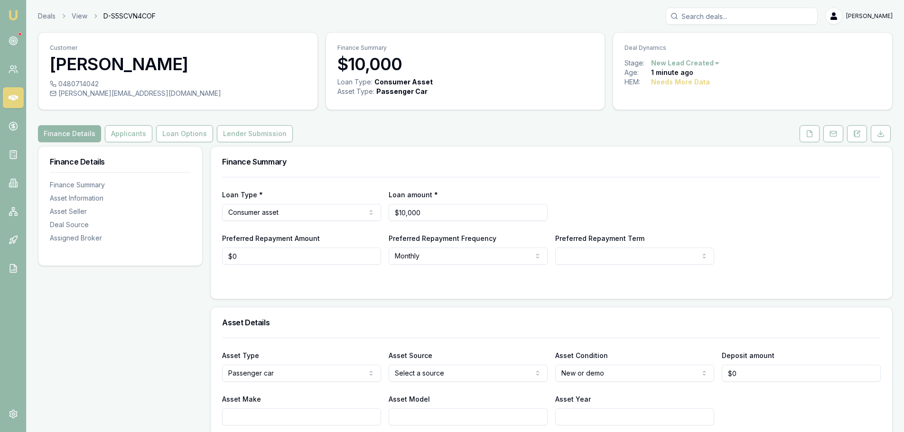
drag, startPoint x: 858, startPoint y: 130, endPoint x: 849, endPoint y: 157, distance: 28.5
click at [858, 130] on icon at bounding box center [857, 134] width 8 height 8
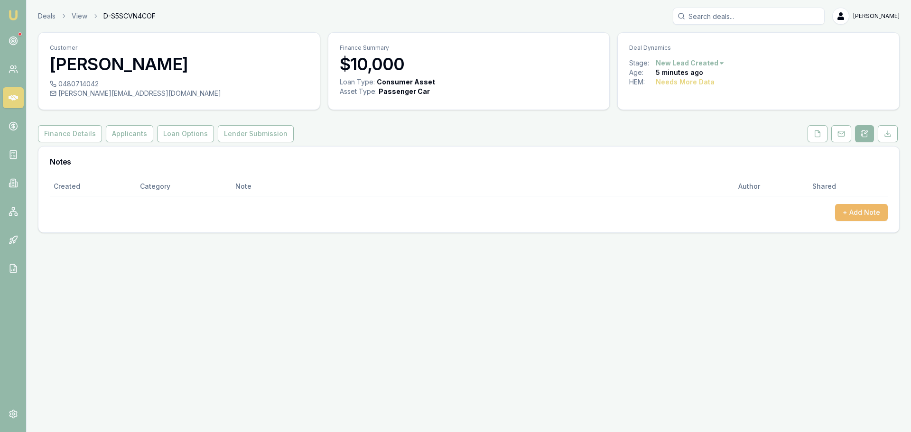
click at [850, 212] on button "+ Add Note" at bounding box center [861, 212] width 53 height 17
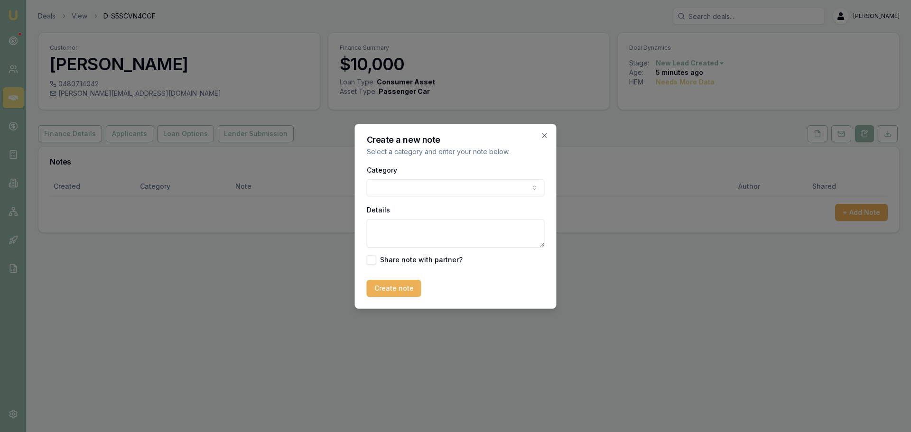
click at [478, 190] on body "Emu Broker Deals View D-S5SCVN4COF Erin Shield Toggle Menu Customer Linda Warde…" at bounding box center [455, 216] width 911 height 432
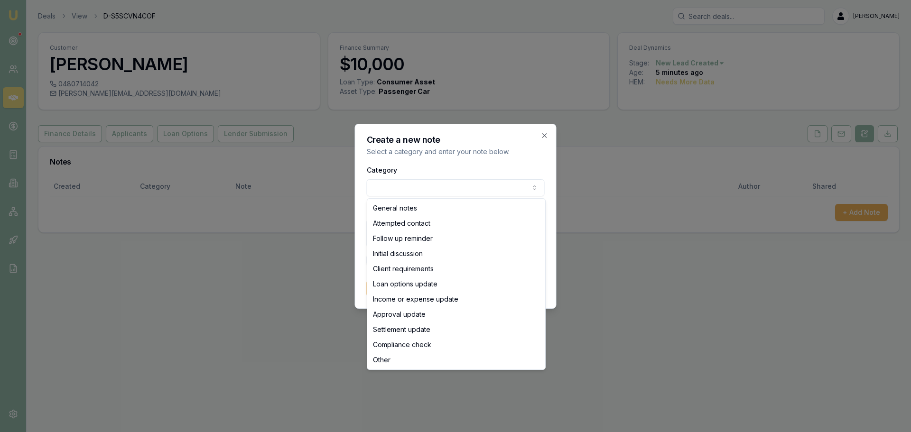
select select "ATTEMPTED_CONTACT"
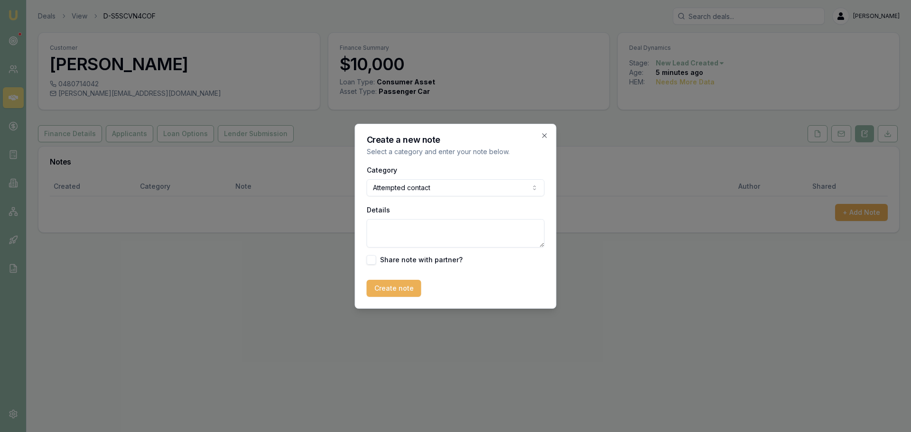
click at [418, 230] on textarea "Details" at bounding box center [456, 233] width 178 height 28
type textarea "left VM and sent text"
click at [407, 289] on button "Create note" at bounding box center [394, 288] width 55 height 17
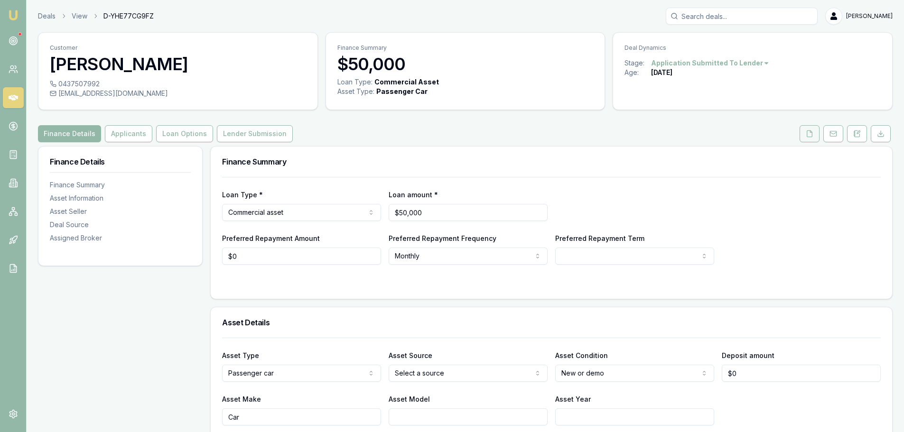
click at [812, 133] on icon at bounding box center [809, 133] width 5 height 6
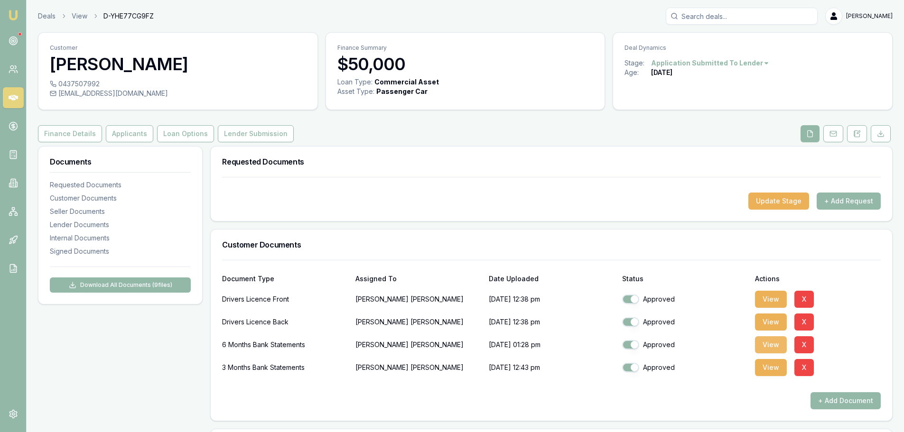
click at [781, 345] on button "View" at bounding box center [771, 344] width 32 height 17
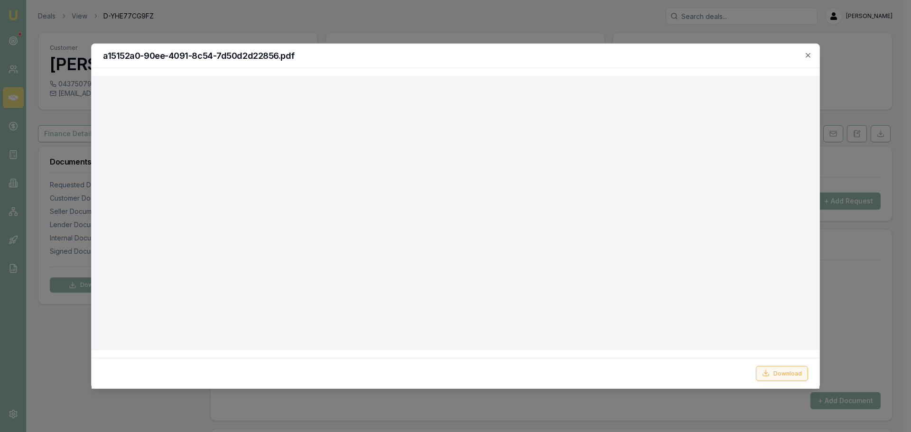
click at [784, 375] on button "Download" at bounding box center [782, 373] width 52 height 15
click at [570, 53] on h2 "a15152a0-90ee-4091-8c54-7d50d2d22856.pdf" at bounding box center [455, 55] width 705 height 9
click at [804, 53] on icon "button" at bounding box center [808, 55] width 8 height 8
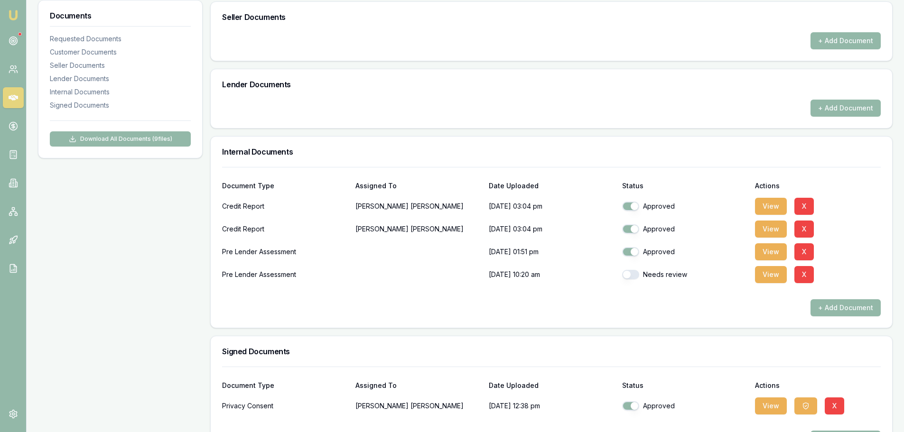
scroll to position [463, 0]
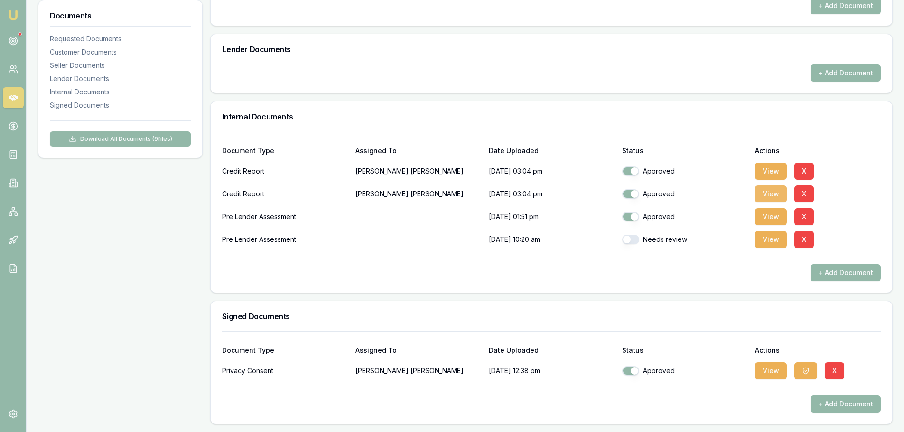
click at [766, 193] on button "View" at bounding box center [771, 193] width 32 height 17
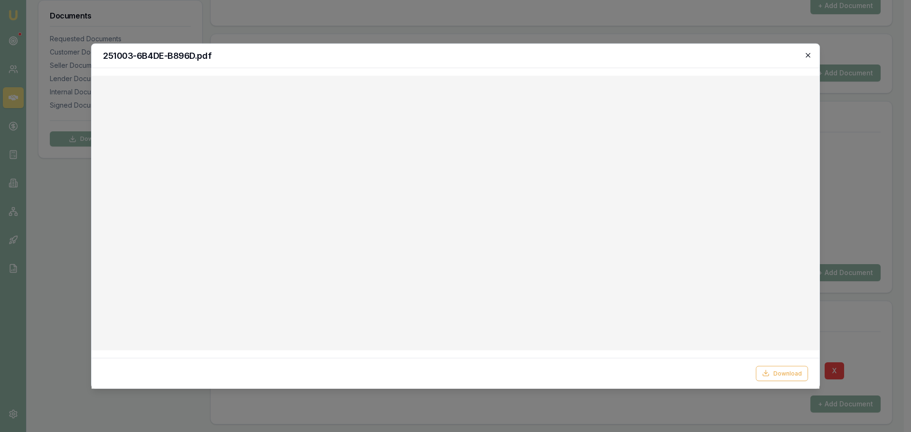
click at [808, 58] on icon "button" at bounding box center [808, 55] width 8 height 8
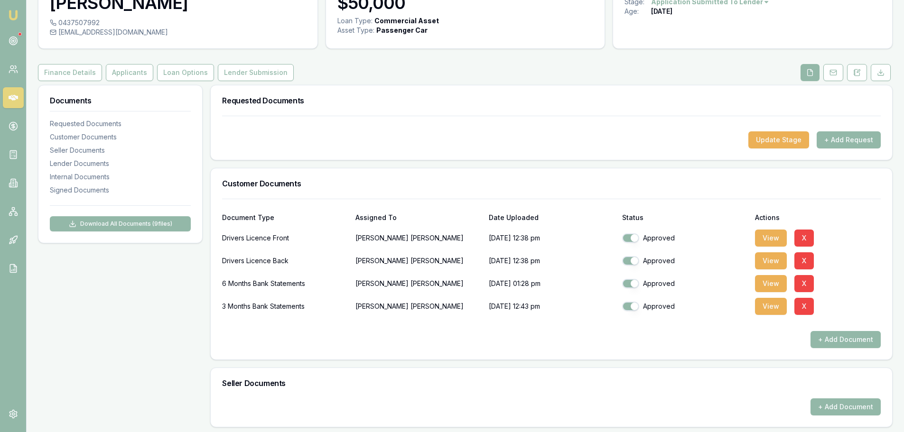
scroll to position [0, 0]
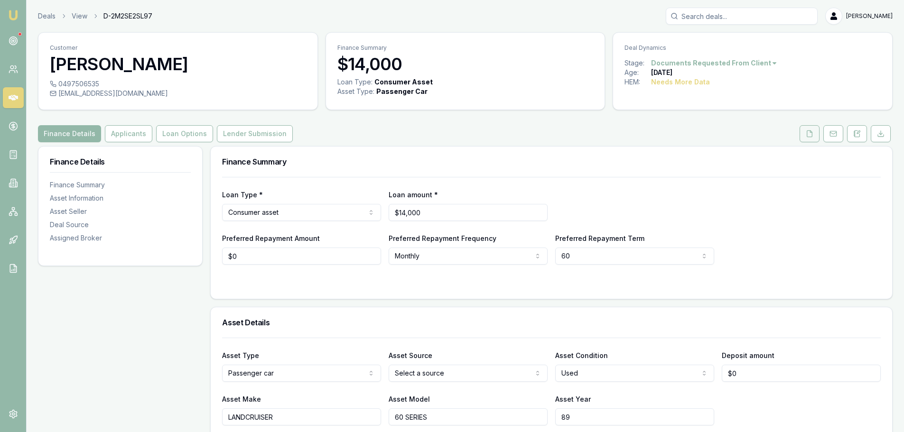
click at [810, 129] on button at bounding box center [809, 133] width 20 height 17
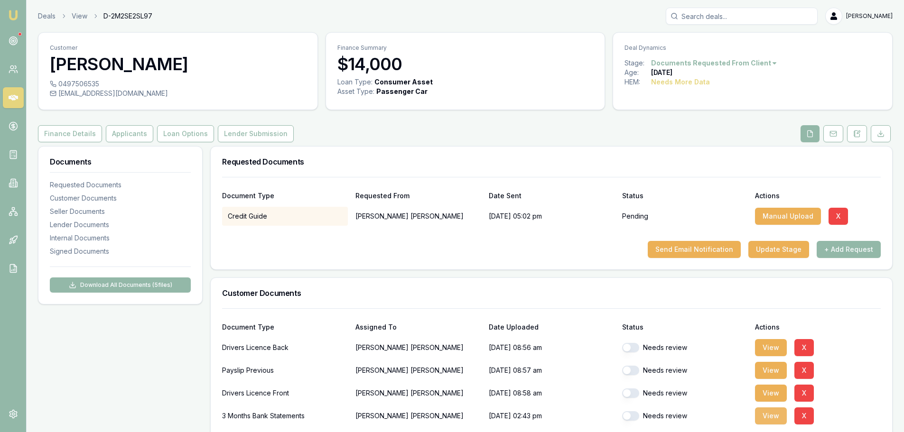
click at [774, 412] on button "View" at bounding box center [771, 415] width 32 height 17
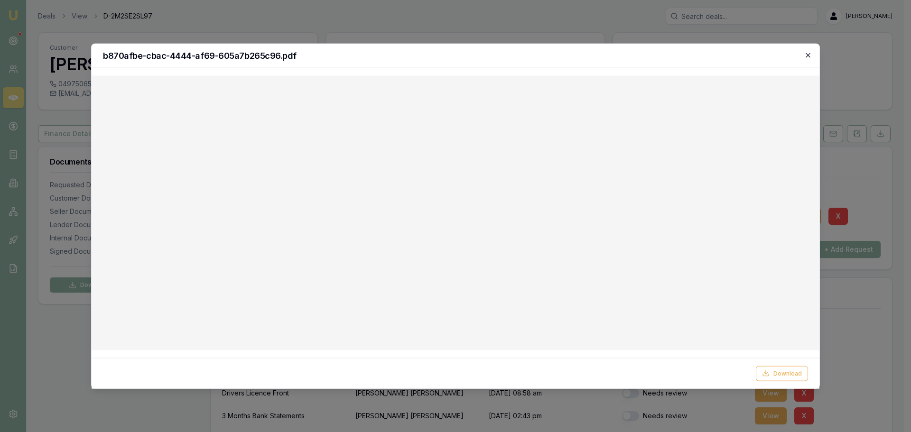
click at [811, 54] on icon "button" at bounding box center [808, 55] width 8 height 8
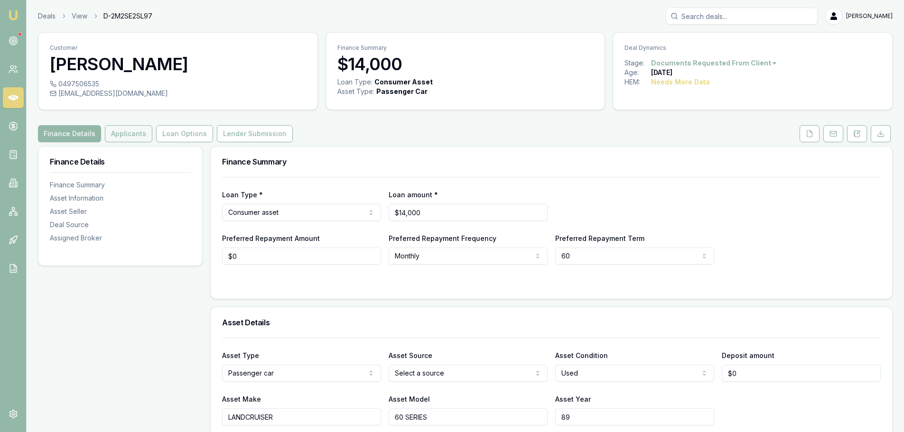
click at [137, 135] on button "Applicants" at bounding box center [128, 133] width 47 height 17
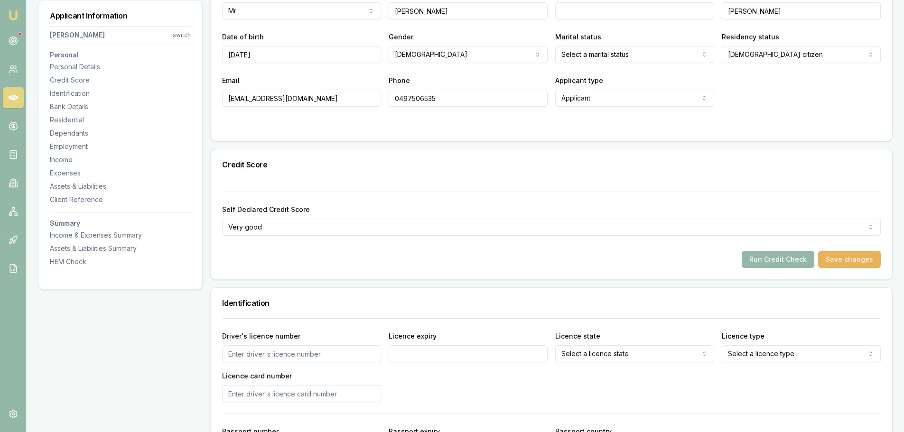
scroll to position [47, 0]
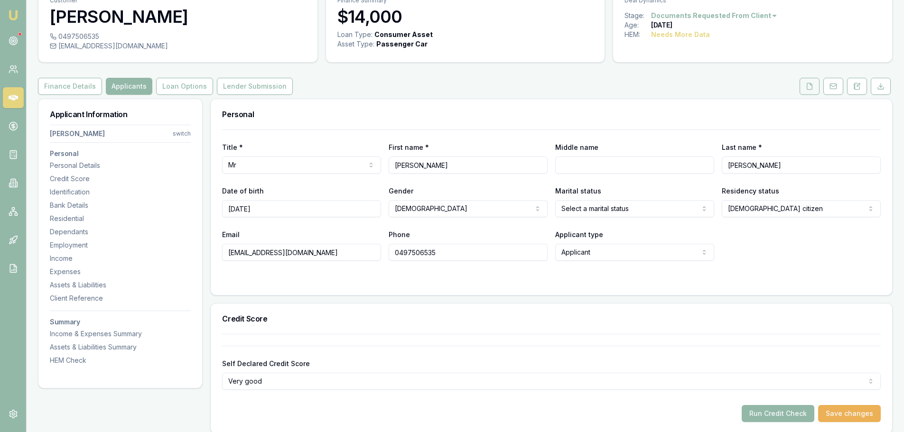
click at [810, 86] on icon at bounding box center [809, 87] width 8 height 8
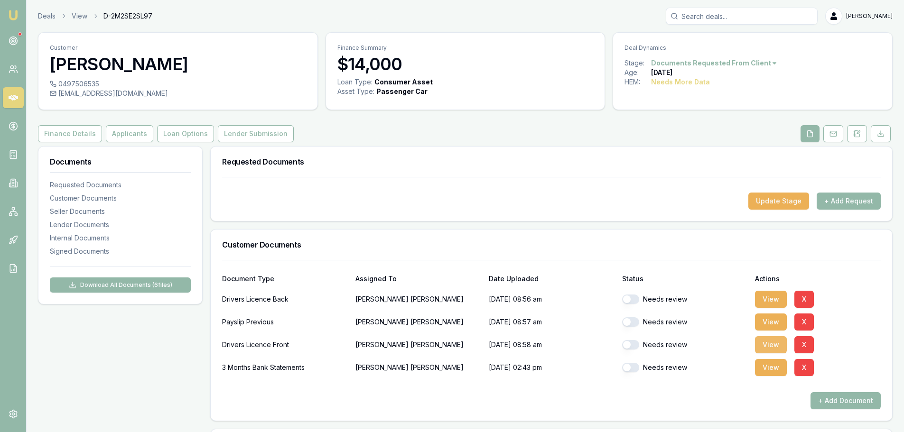
click at [776, 343] on button "View" at bounding box center [771, 344] width 32 height 17
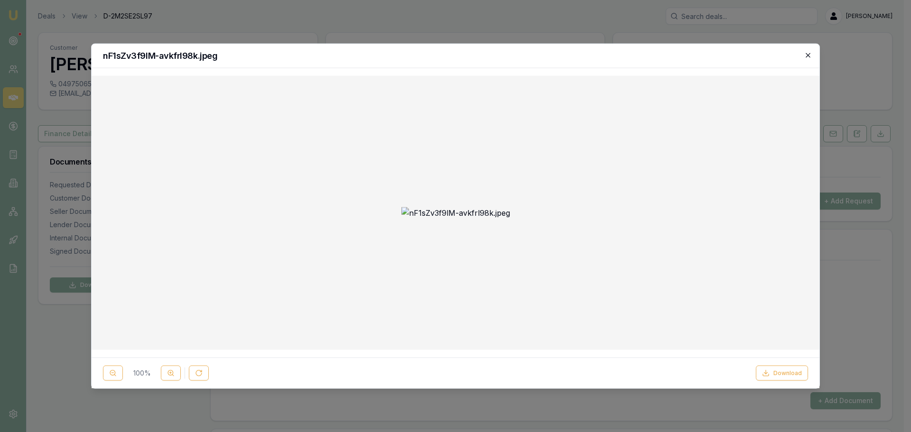
click at [807, 56] on icon "button" at bounding box center [807, 55] width 4 height 4
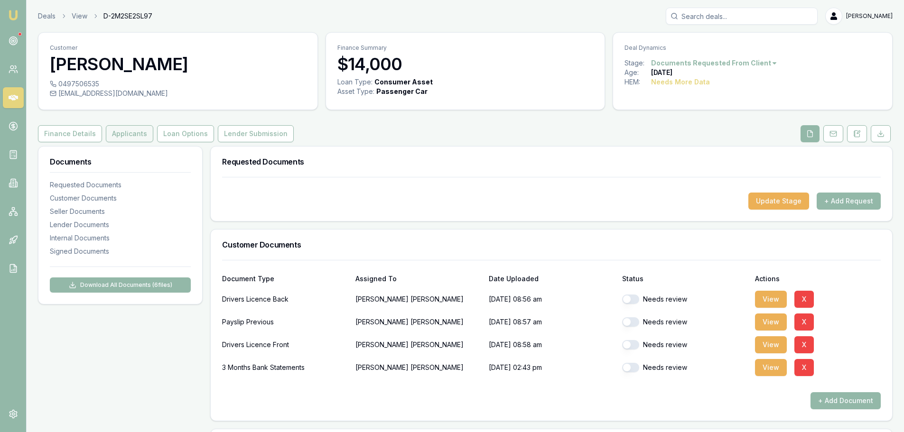
click at [121, 132] on button "Applicants" at bounding box center [129, 133] width 47 height 17
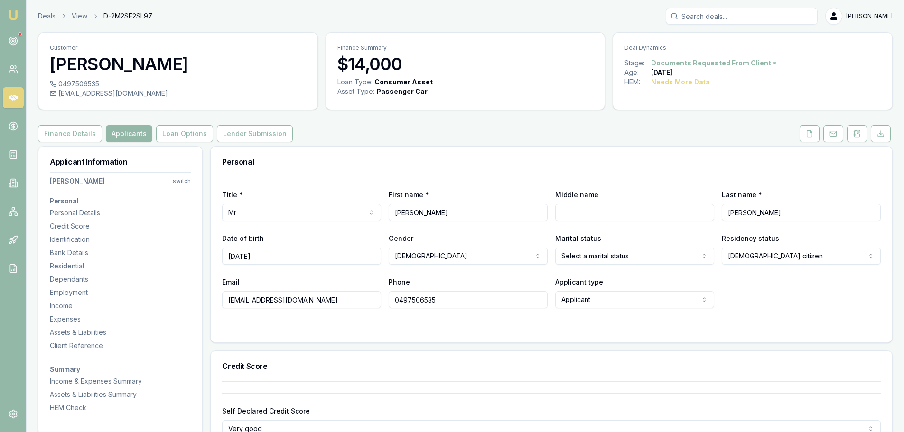
click at [627, 255] on html "Emu Broker Deals View D-2M2SE2SL97 Erin Shield Toggle Menu Customer Jason Roger…" at bounding box center [452, 216] width 904 height 432
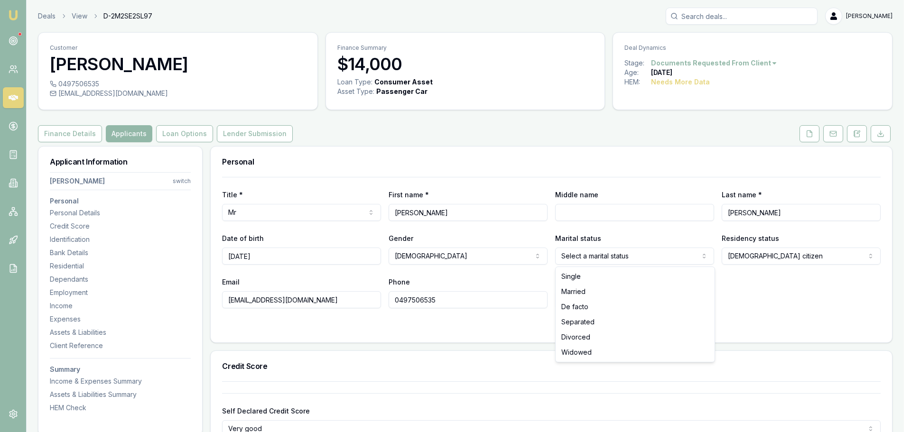
drag, startPoint x: 583, startPoint y: 280, endPoint x: 598, endPoint y: 278, distance: 15.8
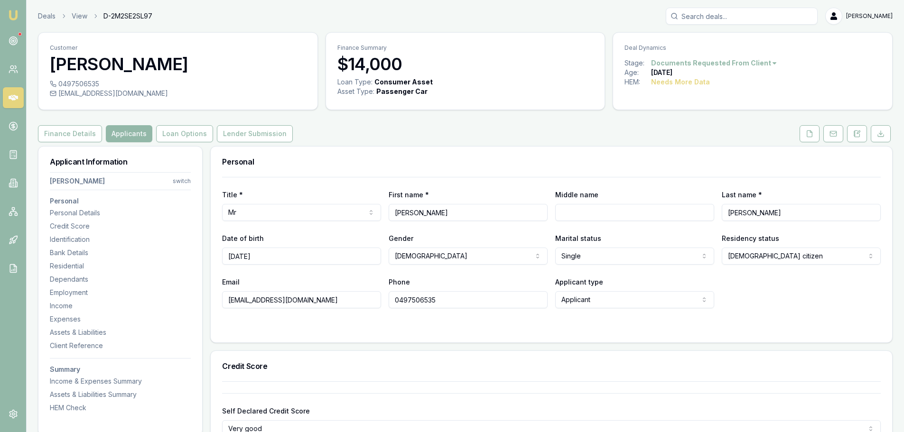
click at [795, 290] on div "Email jr710621@gmail.com Phone 0497506535 Applicant type Applicant Applicant No…" at bounding box center [551, 292] width 658 height 32
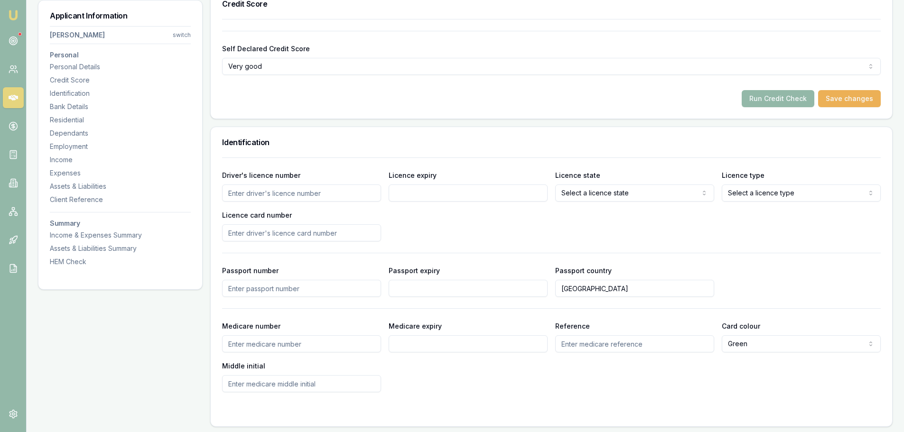
scroll to position [379, 0]
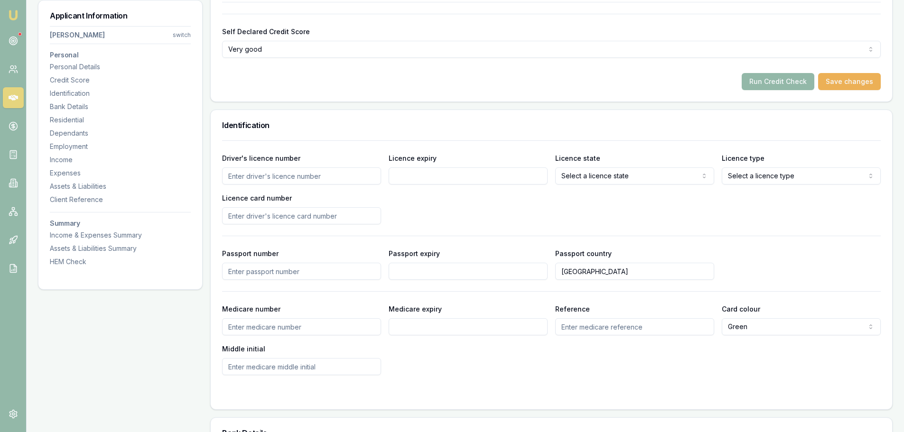
click at [339, 177] on input "Driver's licence number" at bounding box center [301, 175] width 159 height 17
type input "4198489"
type input "26/05/2029"
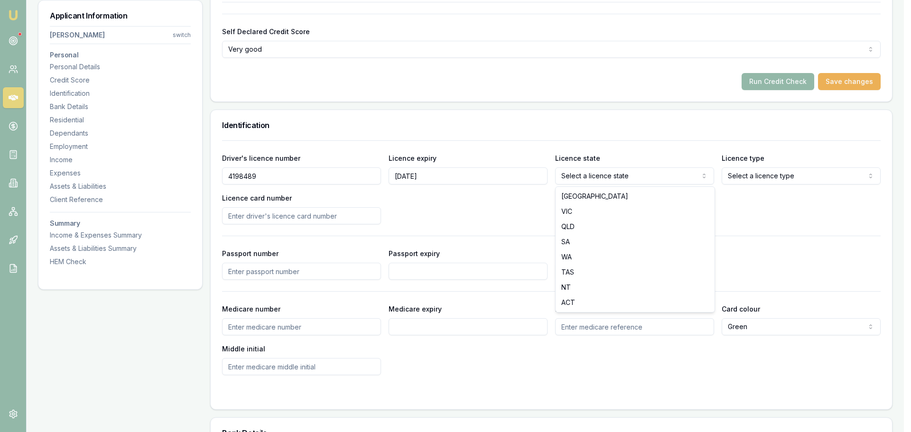
select select "WA"
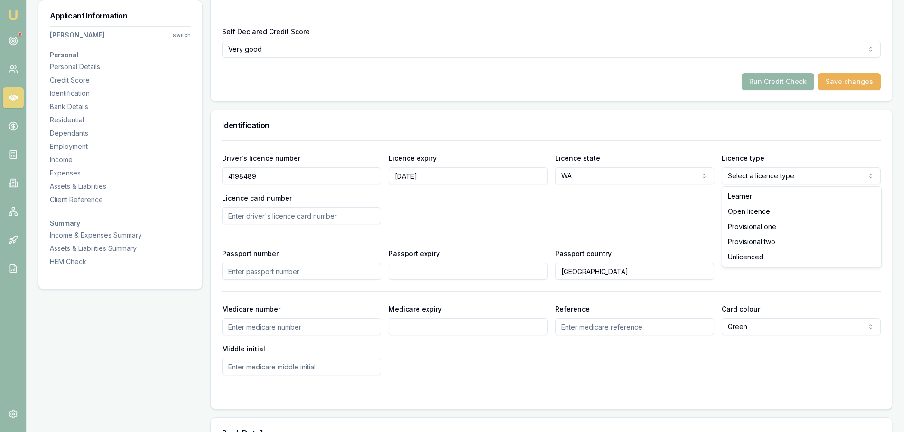
select select "OPEN_LICENCE"
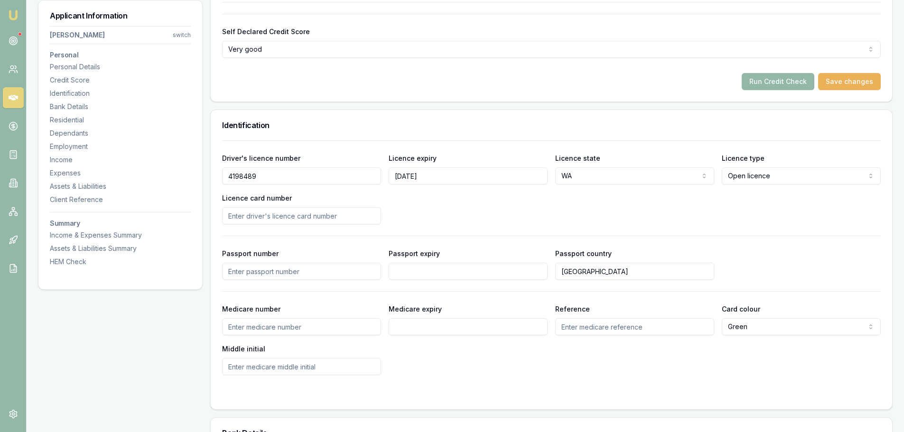
click at [594, 215] on div "Driver's licence number 4198489 Licence expiry 26/05/2029 Licence state WA NSW …" at bounding box center [551, 188] width 658 height 72
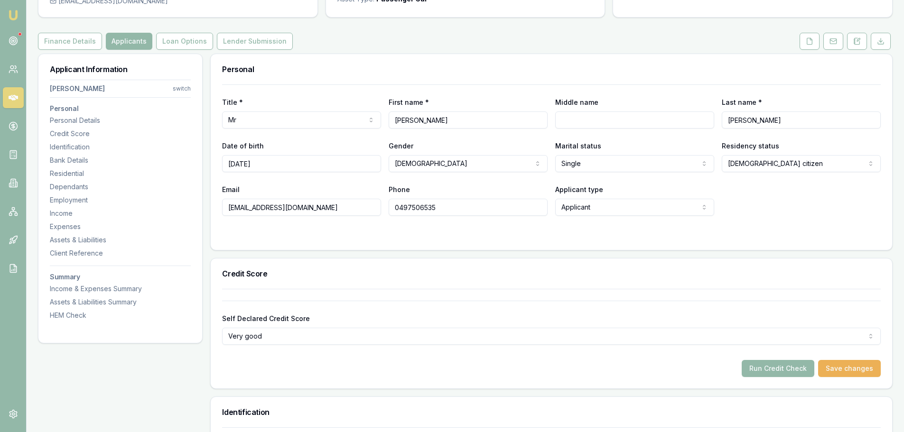
scroll to position [0, 0]
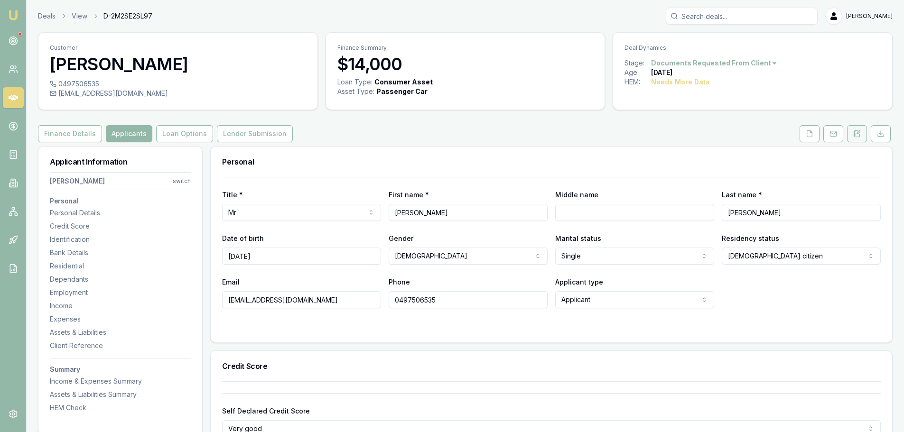
click at [851, 140] on button at bounding box center [857, 133] width 20 height 17
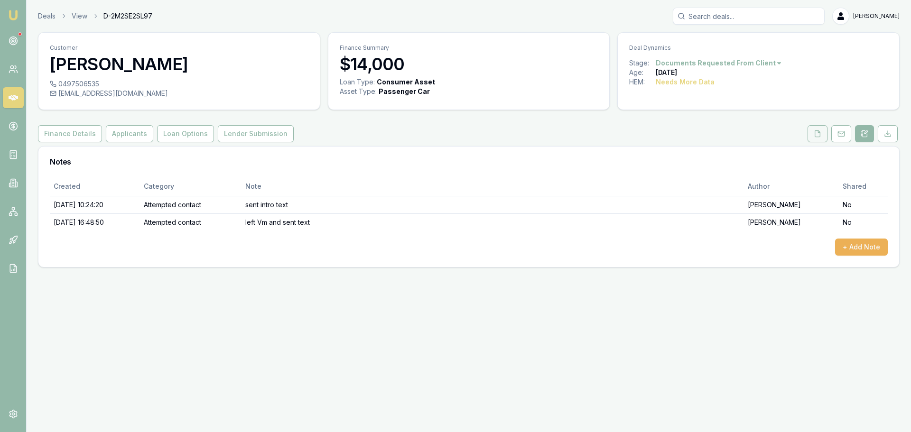
click at [814, 136] on icon at bounding box center [818, 134] width 8 height 8
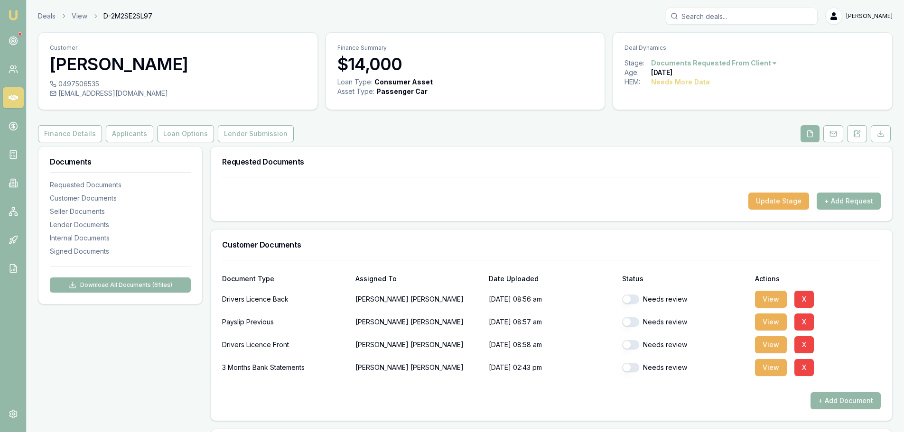
click at [634, 302] on button "button" at bounding box center [630, 299] width 17 height 9
checkbox input "true"
click at [633, 346] on button "button" at bounding box center [630, 344] width 17 height 9
checkbox input "true"
checkbox input "false"
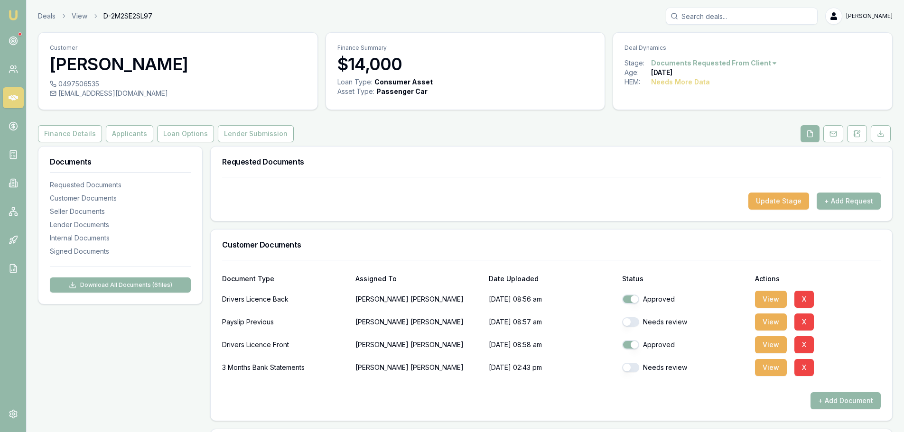
checkbox input "true"
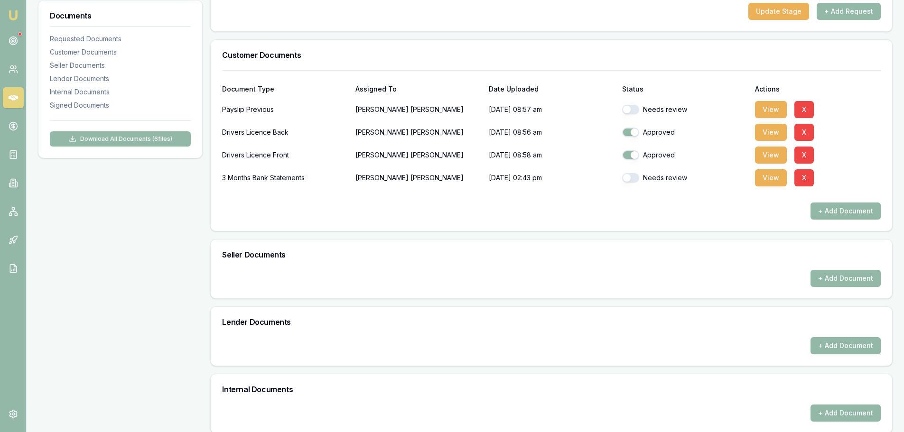
scroll to position [353, 0]
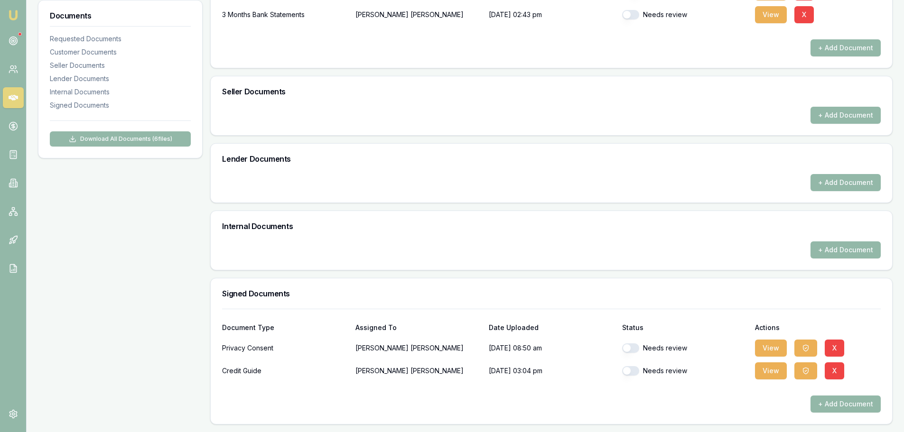
click at [636, 349] on button "button" at bounding box center [630, 347] width 17 height 9
checkbox input "true"
click at [635, 374] on button "button" at bounding box center [630, 370] width 17 height 9
checkbox input "true"
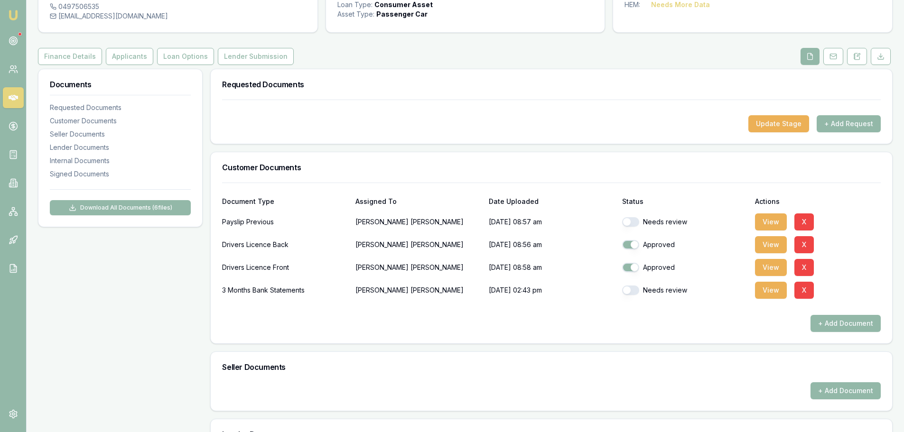
scroll to position [0, 0]
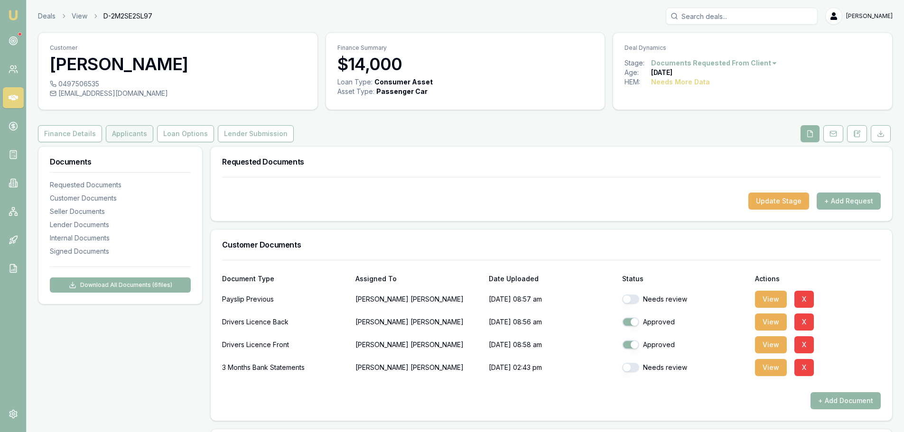
click at [142, 135] on button "Applicants" at bounding box center [129, 133] width 47 height 17
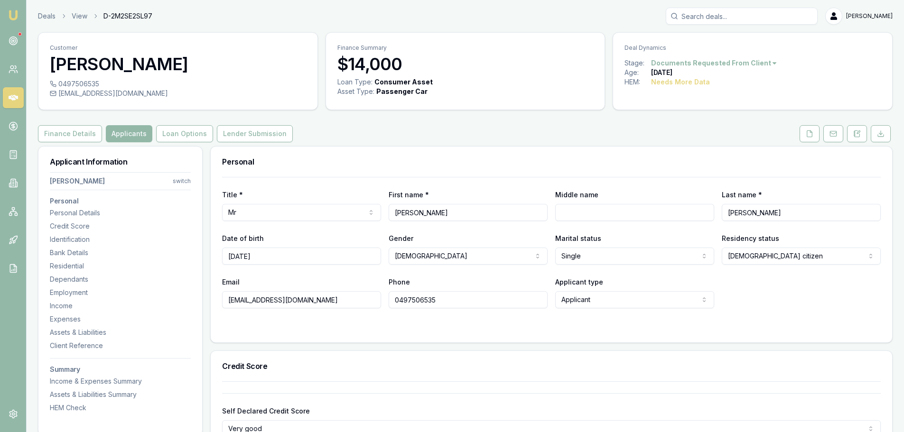
scroll to position [237, 0]
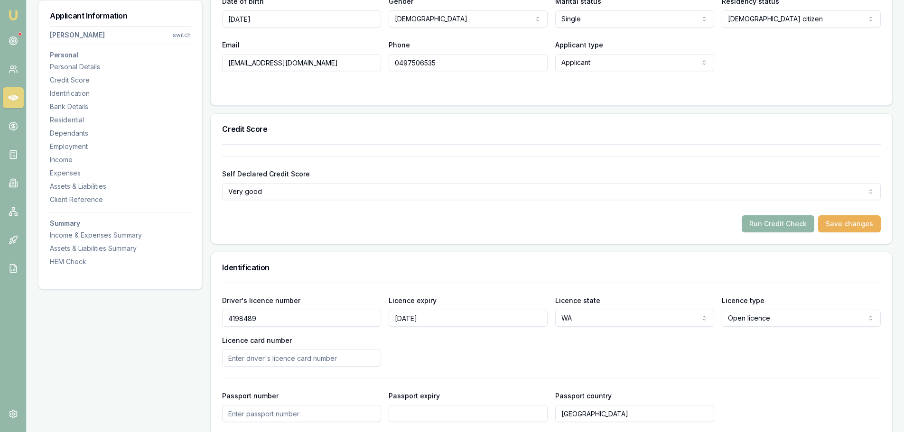
click at [803, 227] on button "Run Credit Check" at bounding box center [777, 223] width 73 height 17
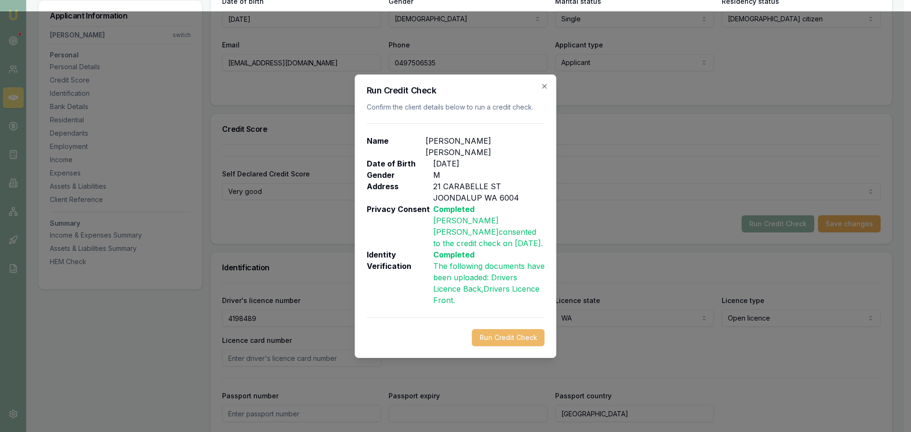
click at [489, 333] on button "Run Credit Check" at bounding box center [508, 337] width 73 height 17
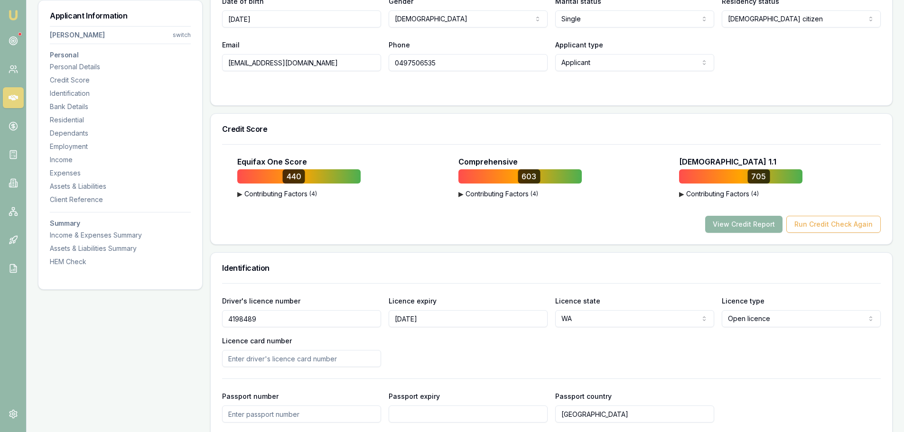
click at [767, 227] on button "View Credit Report" at bounding box center [743, 224] width 77 height 17
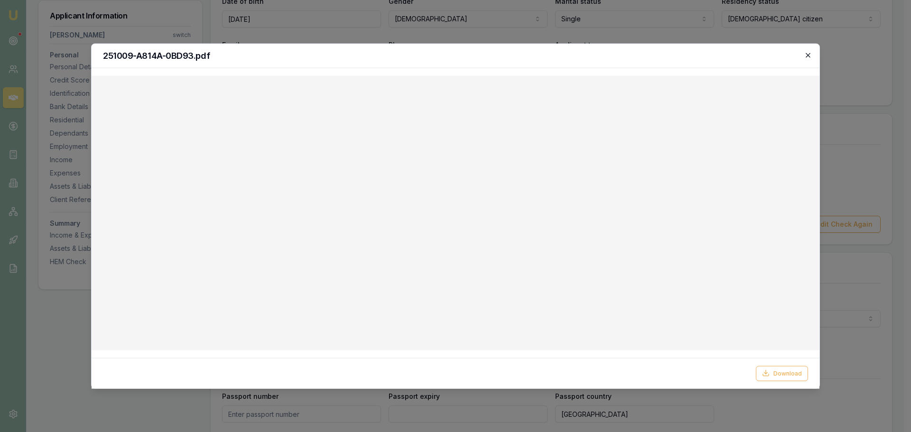
click at [811, 52] on icon "button" at bounding box center [808, 55] width 8 height 8
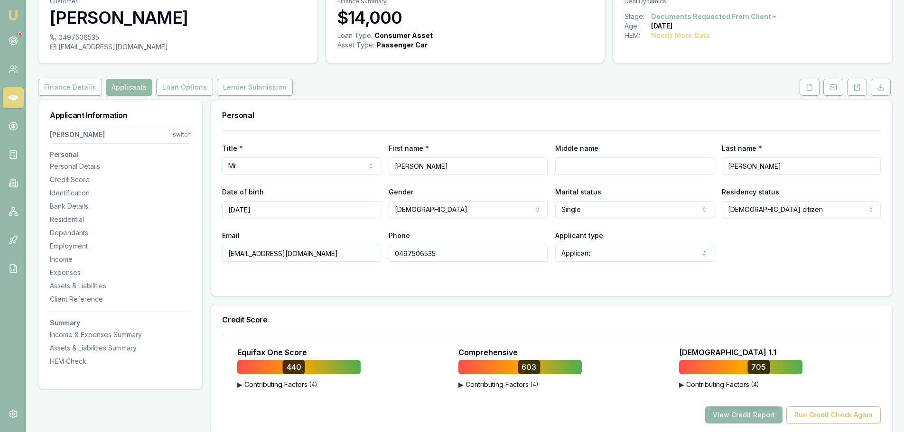
scroll to position [0, 0]
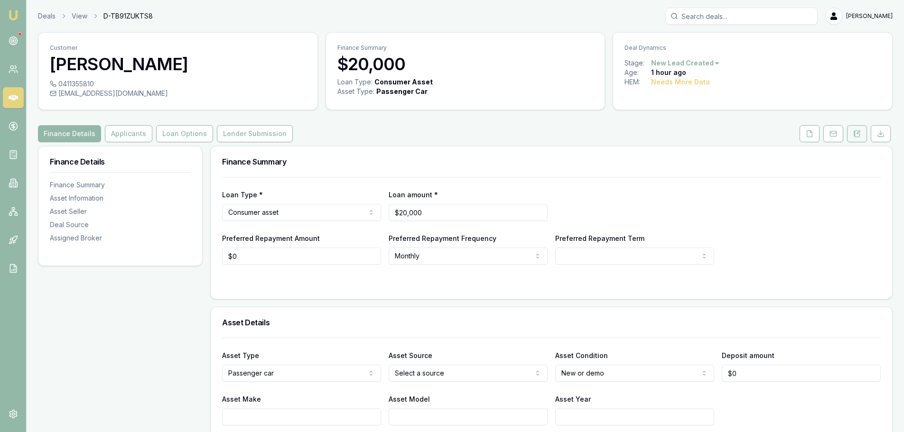
drag, startPoint x: 0, startPoint y: 0, endPoint x: 862, endPoint y: 132, distance: 872.0
click at [862, 132] on button at bounding box center [857, 133] width 20 height 17
click at [233, 137] on button "Lender Submission" at bounding box center [255, 133] width 76 height 17
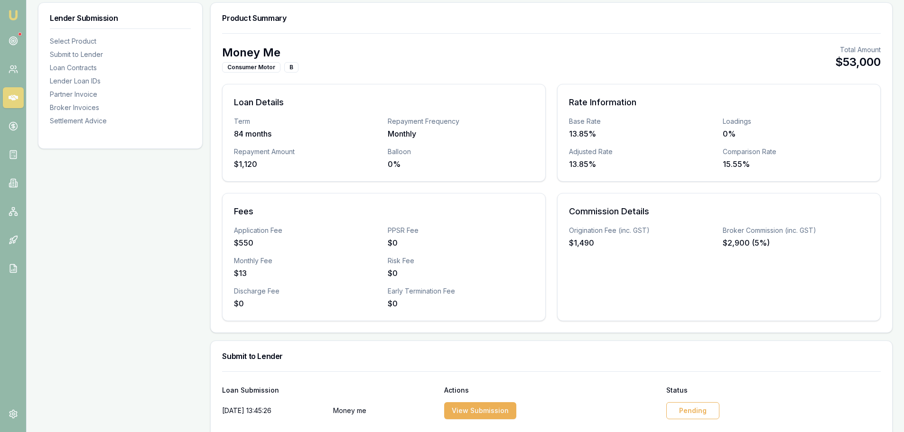
scroll to position [285, 0]
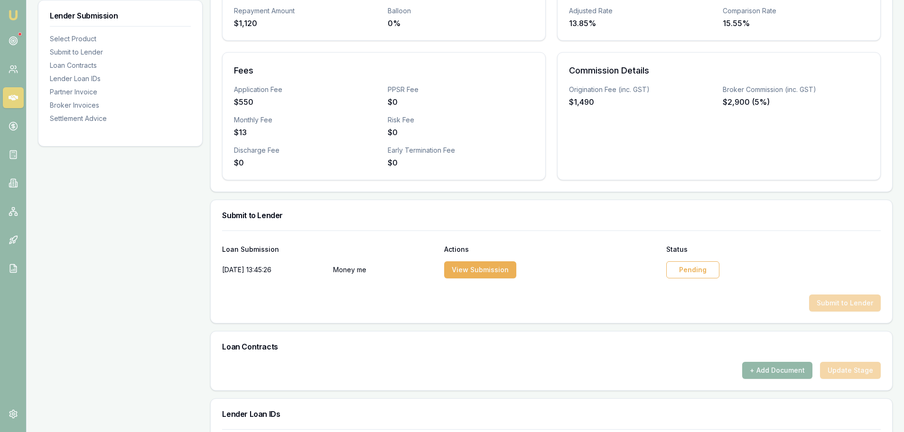
click at [694, 275] on div "Pending" at bounding box center [692, 269] width 53 height 17
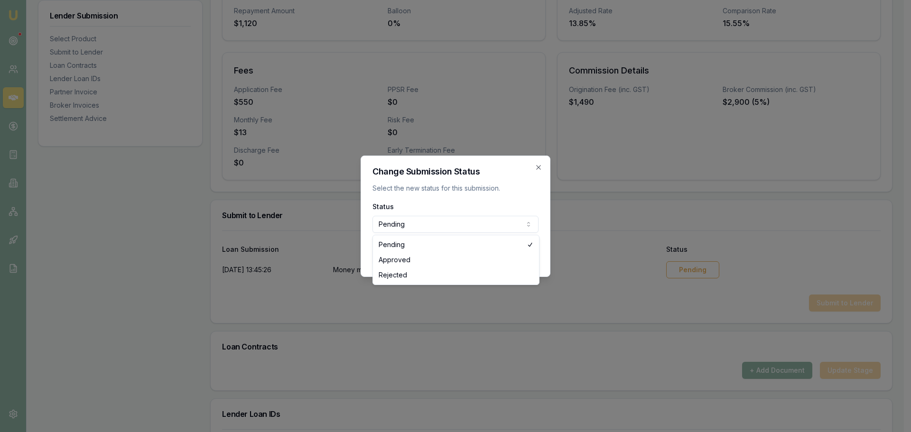
select select "REJECTED"
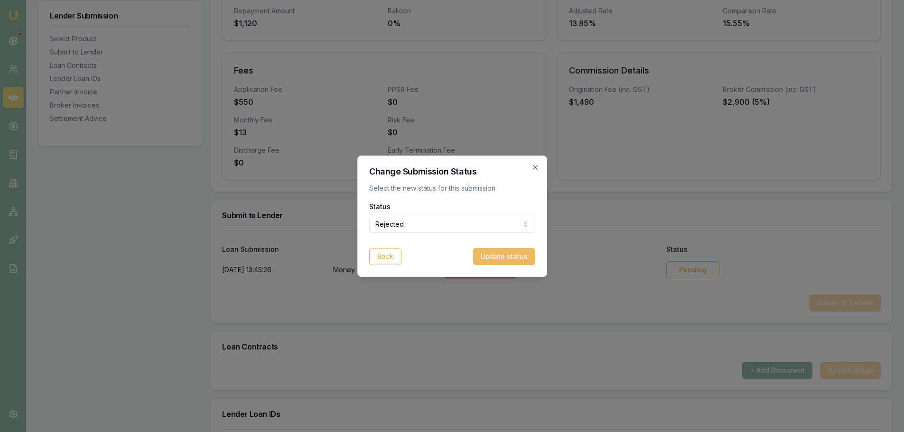
click at [488, 255] on button "Update status" at bounding box center [504, 256] width 62 height 17
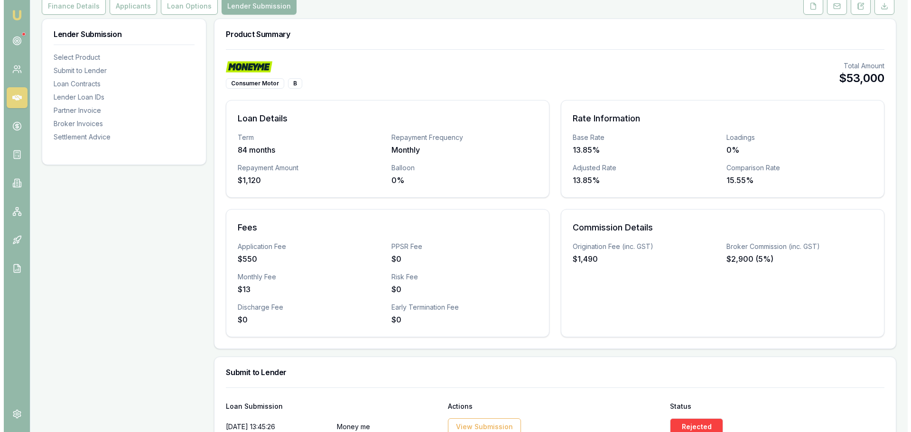
scroll to position [0, 0]
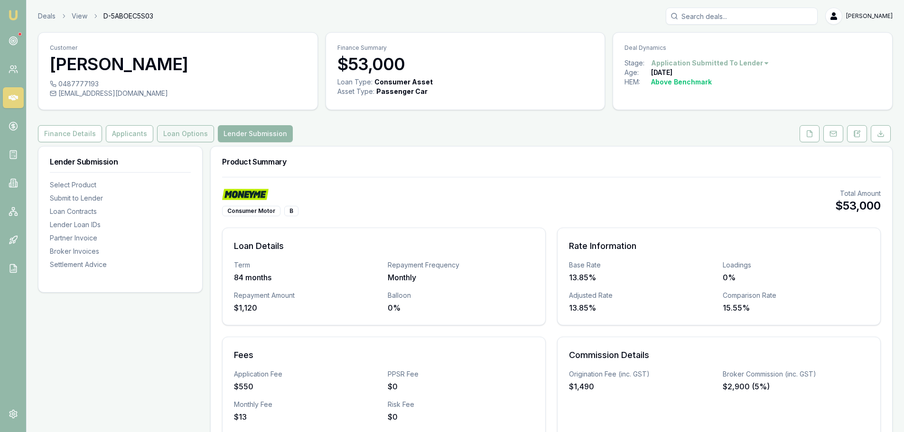
click at [187, 135] on button "Loan Options" at bounding box center [185, 133] width 57 height 17
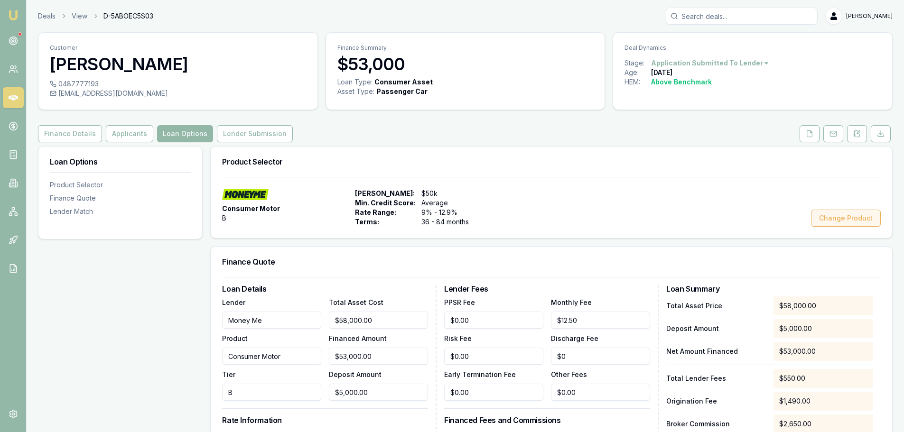
click at [842, 218] on button "Change Product" at bounding box center [846, 218] width 70 height 17
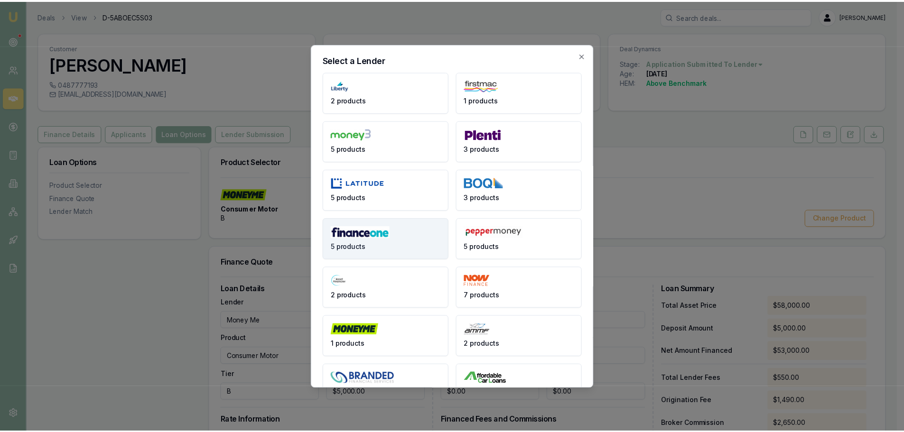
scroll to position [28, 0]
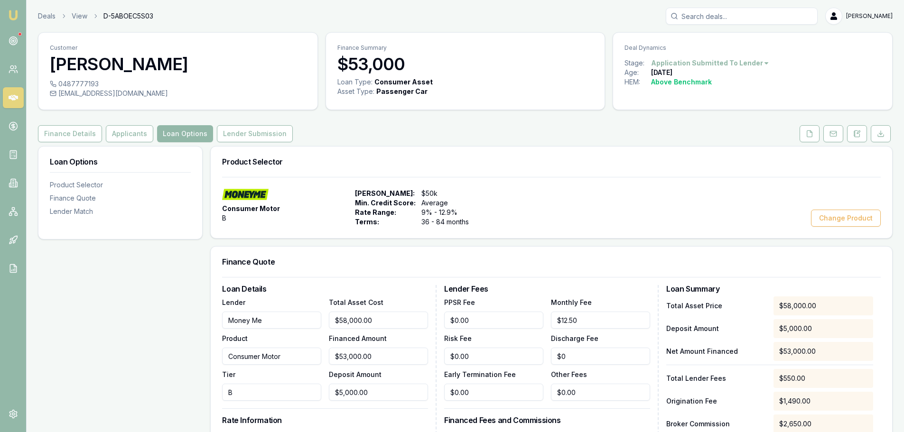
drag, startPoint x: 305, startPoint y: 321, endPoint x: 143, endPoint y: 324, distance: 162.2
click at [145, 324] on div "Loan Options Product Selector Finance Quote Lender Match Product Selector Consu…" at bounding box center [465, 407] width 854 height 523
type input "AUTOMOTIVE FINANCIAL SERVICES"
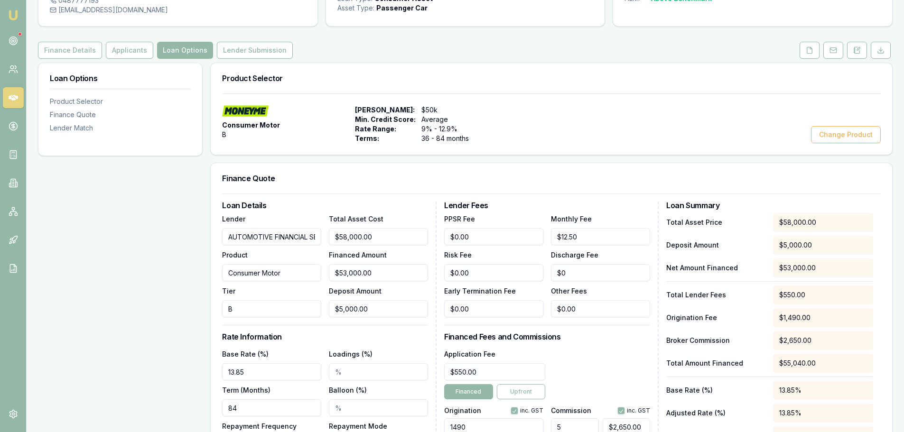
scroll to position [95, 0]
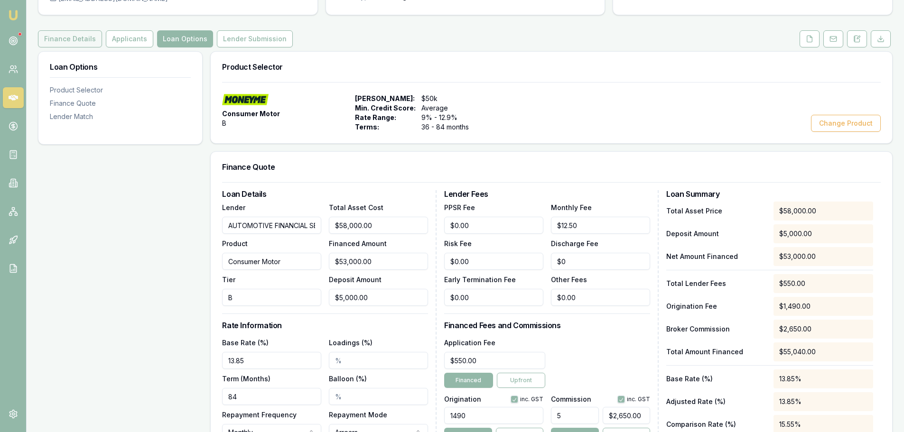
click at [87, 44] on button "Finance Details" at bounding box center [70, 38] width 64 height 17
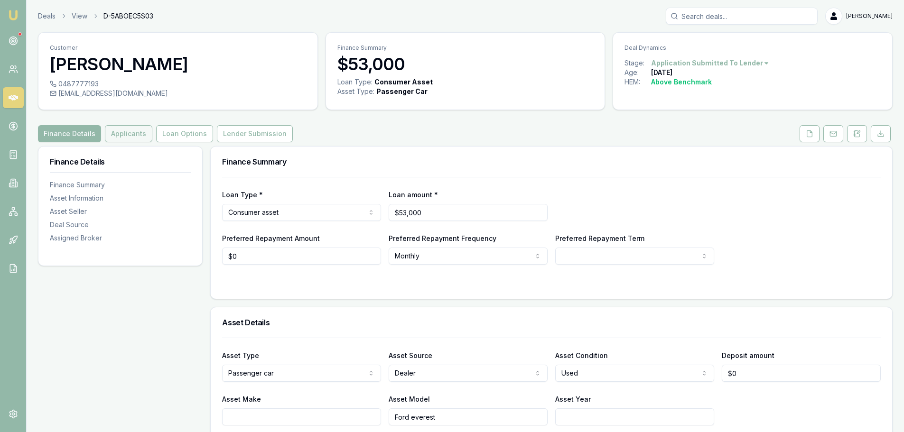
click at [133, 134] on button "Applicants" at bounding box center [128, 133] width 47 height 17
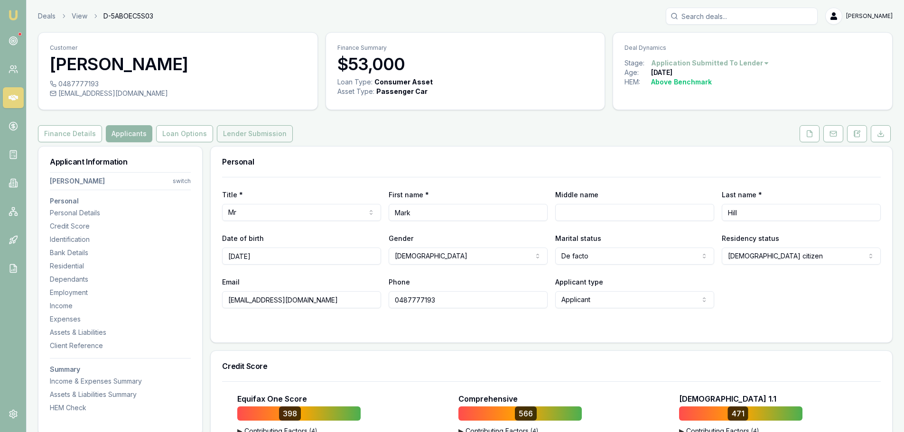
click at [274, 133] on button "Lender Submission" at bounding box center [255, 133] width 76 height 17
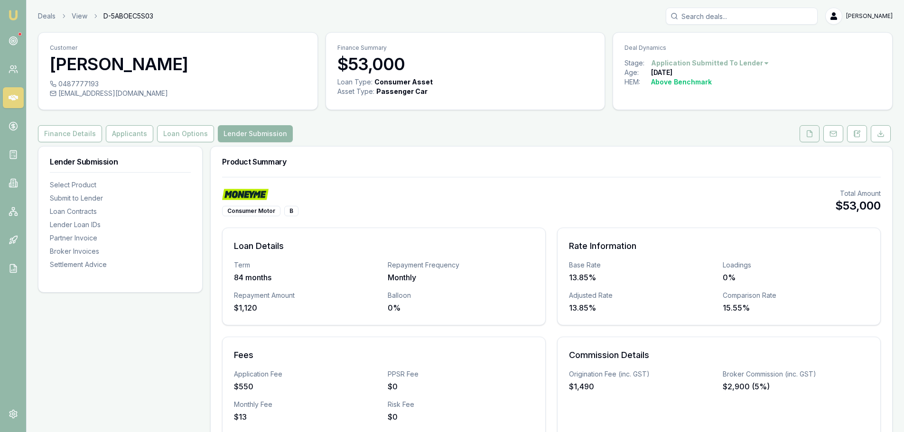
click at [815, 137] on button at bounding box center [809, 133] width 20 height 17
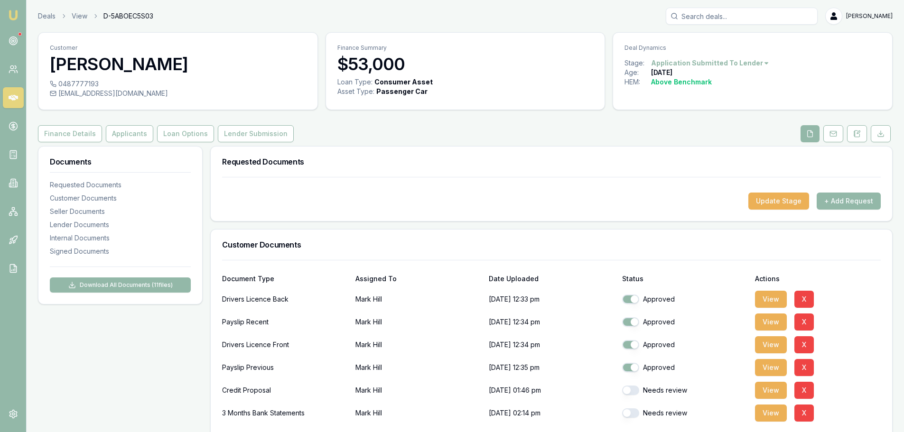
click at [632, 392] on button "button" at bounding box center [630, 390] width 17 height 9
checkbox input "true"
click at [638, 414] on button "button" at bounding box center [630, 412] width 17 height 9
checkbox input "true"
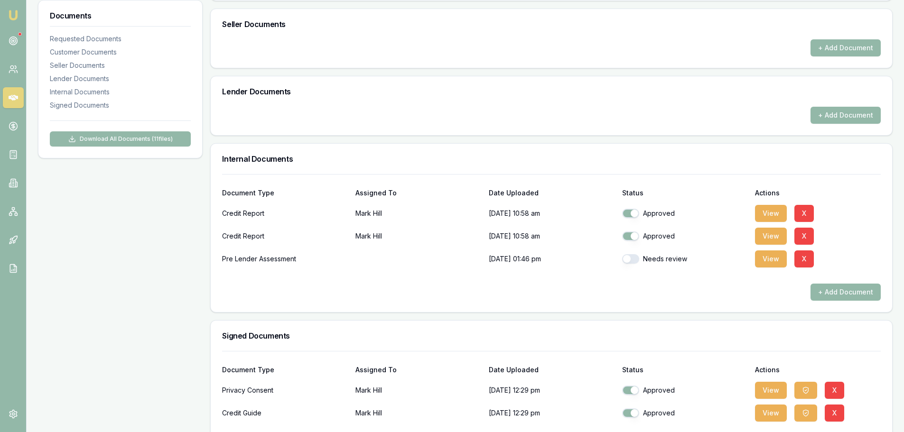
scroll to position [508, 0]
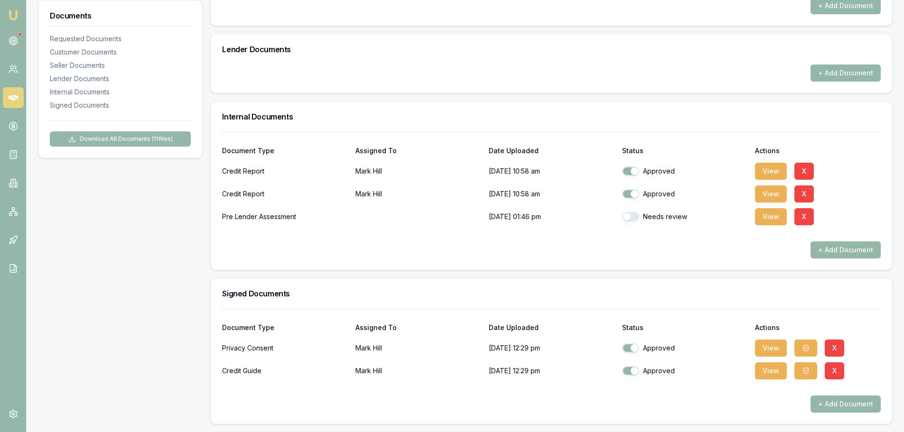
click at [629, 215] on button "button" at bounding box center [630, 216] width 17 height 9
checkbox input "true"
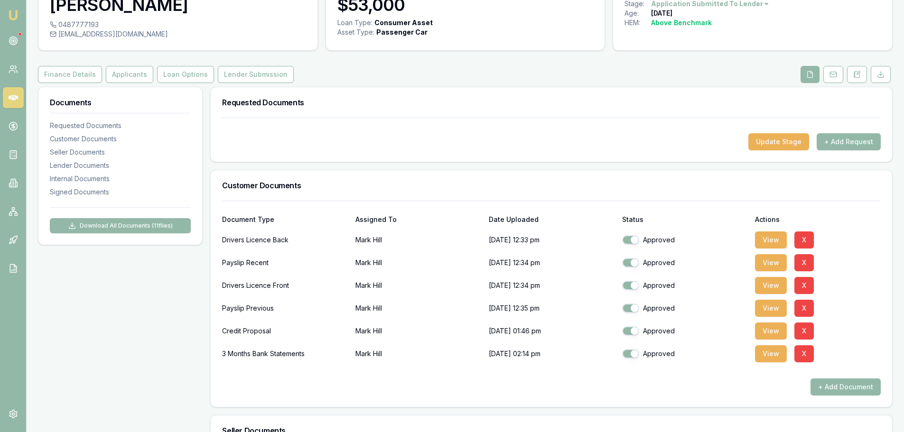
scroll to position [0, 0]
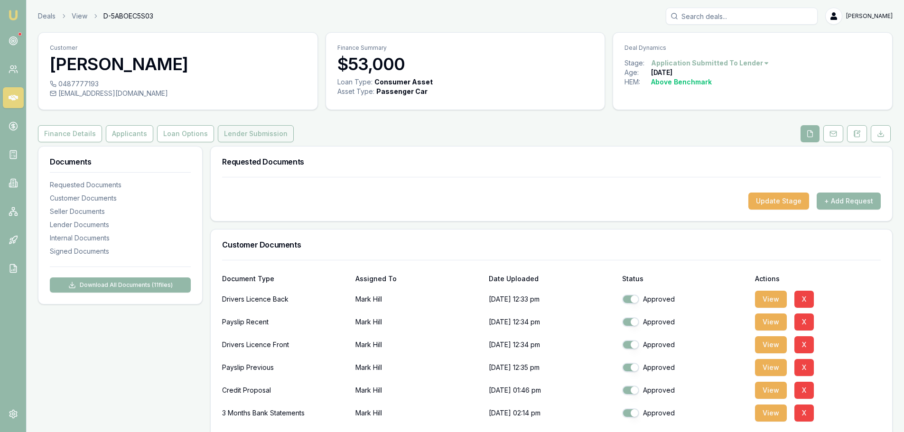
click at [268, 128] on button "Lender Submission" at bounding box center [256, 133] width 76 height 17
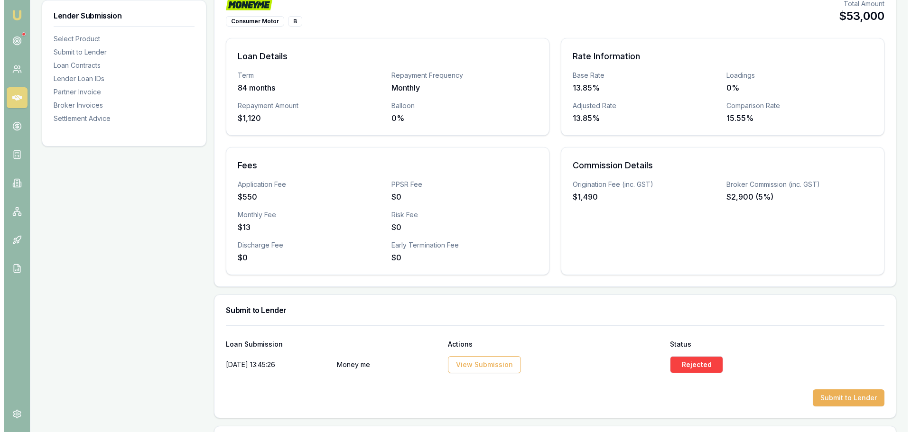
scroll to position [237, 0]
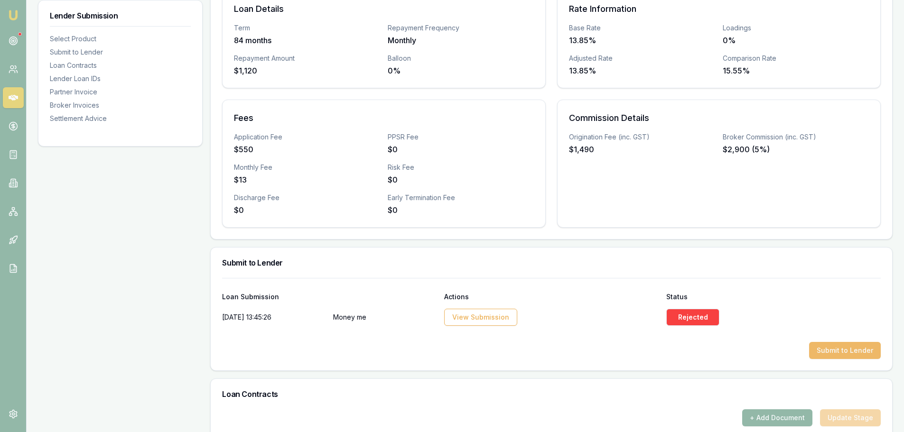
click at [833, 356] on button "Submit to Lender" at bounding box center [845, 350] width 72 height 17
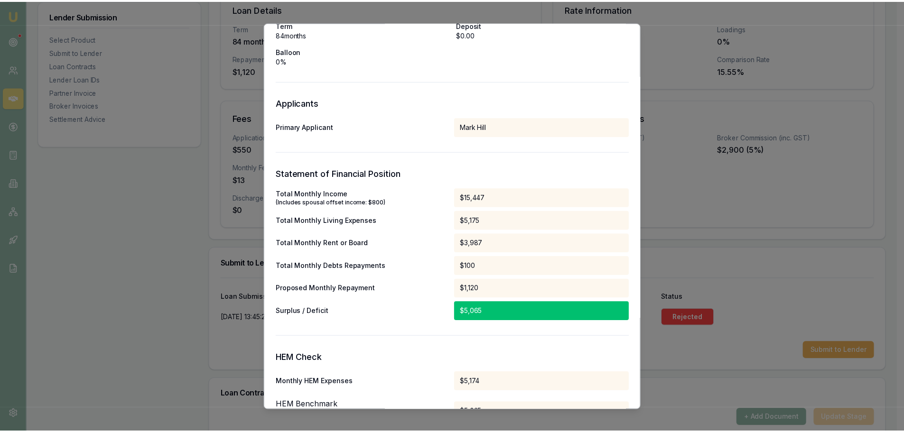
scroll to position [0, 0]
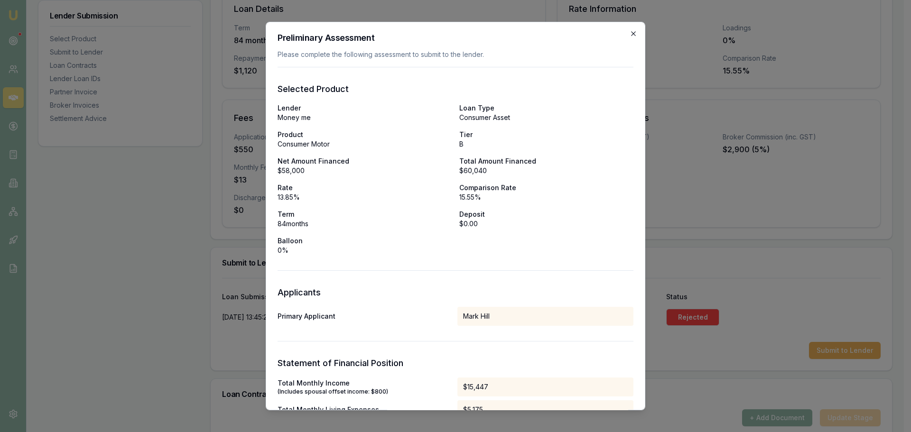
click at [629, 31] on icon "button" at bounding box center [633, 34] width 8 height 8
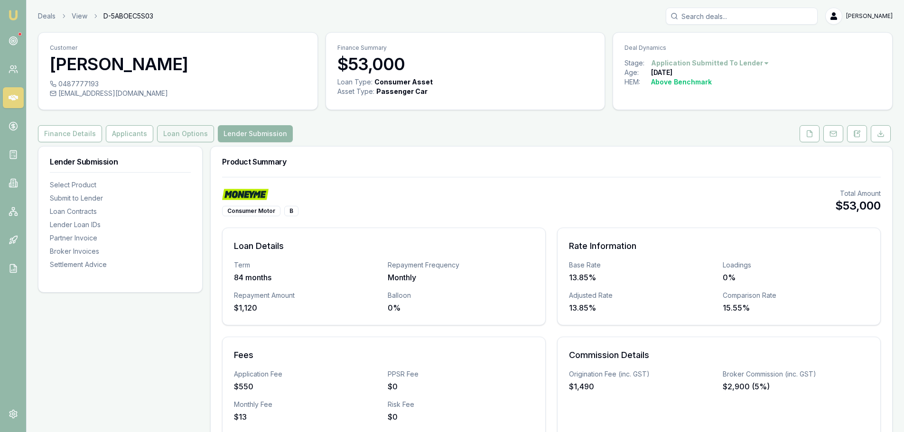
click at [193, 137] on button "Loan Options" at bounding box center [185, 133] width 57 height 17
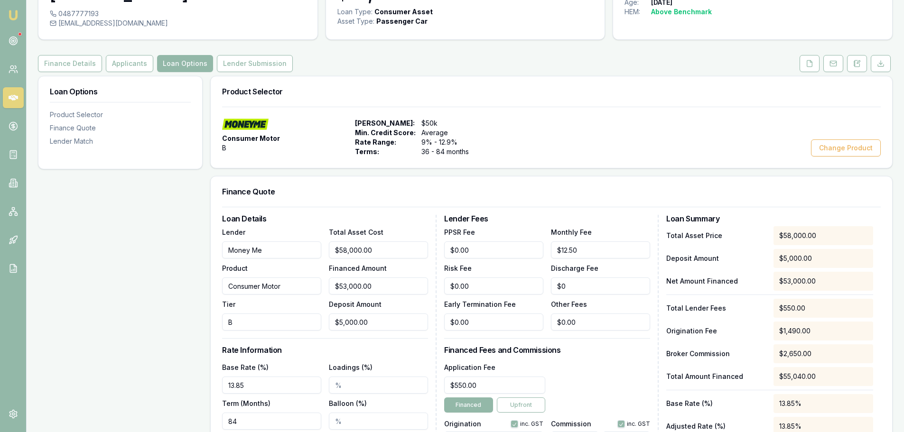
scroll to position [237, 0]
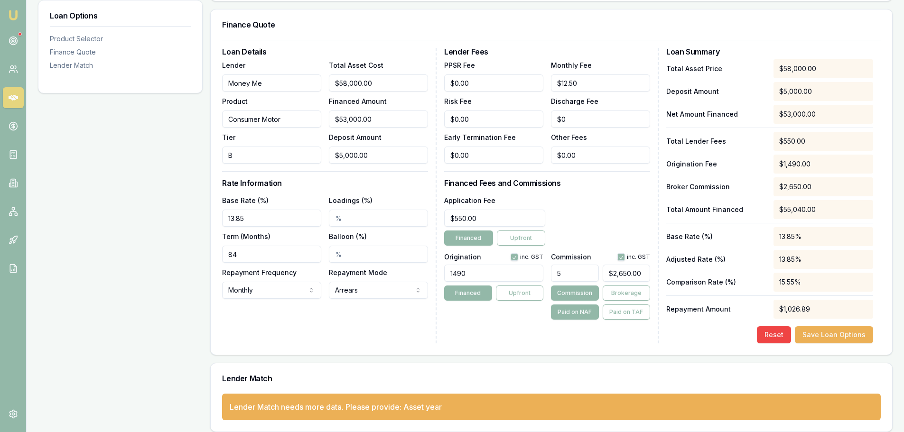
drag, startPoint x: 261, startPoint y: 215, endPoint x: 110, endPoint y: 207, distance: 151.5
click at [110, 207] on div "Loan Options Product Selector Finance Quote Lender Match Product Selector Consu…" at bounding box center [465, 170] width 854 height 523
type input "12.29%"
drag, startPoint x: 249, startPoint y: 251, endPoint x: 115, endPoint y: 253, distance: 134.3
click at [115, 253] on div "Loan Options Product Selector Finance Quote Lender Match Product Selector Consu…" at bounding box center [465, 170] width 854 height 523
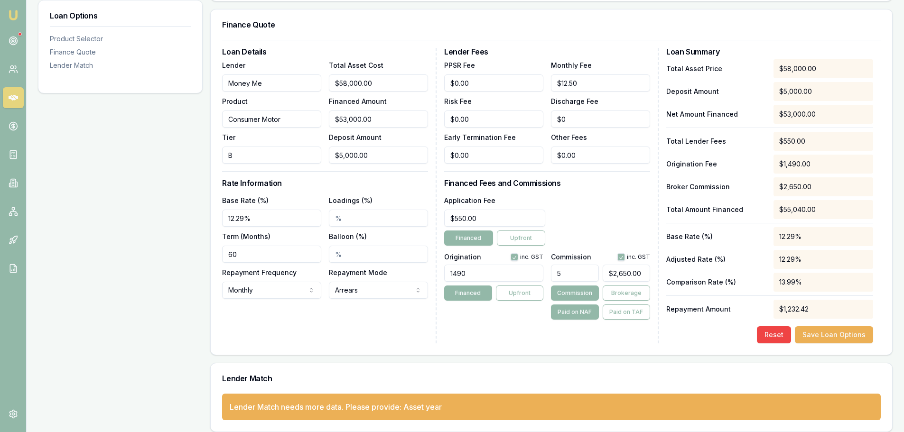
type input "60"
drag, startPoint x: 512, startPoint y: 281, endPoint x: 9, endPoint y: 281, distance: 502.8
click at [62, 281] on div "Loan Options Product Selector Finance Quote Lender Match Product Selector Consu…" at bounding box center [465, 170] width 854 height 523
type input "1350.00"
click at [596, 200] on div "Application Fee $550.00 Financed Upfront" at bounding box center [547, 219] width 206 height 51
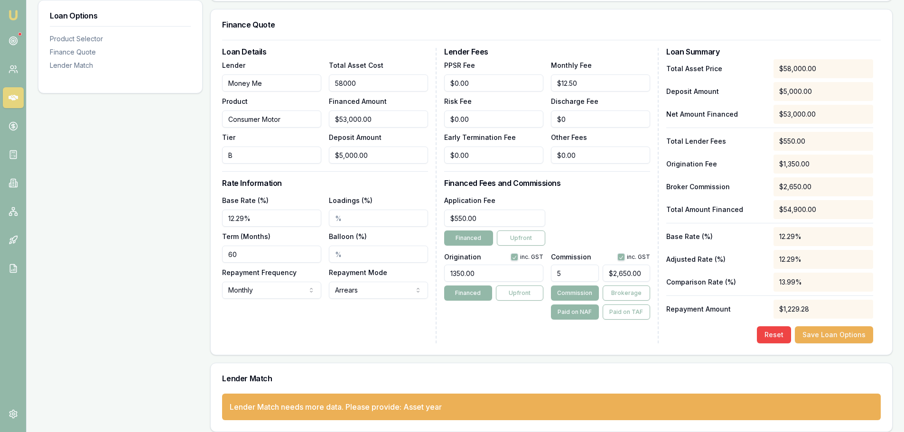
drag, startPoint x: 420, startPoint y: 82, endPoint x: 86, endPoint y: 112, distance: 335.3
click at [136, 118] on div "Loan Options Product Selector Finance Quote Lender Match Product Selector Consu…" at bounding box center [465, 170] width 854 height 523
type input "5"
type input "$0.00"
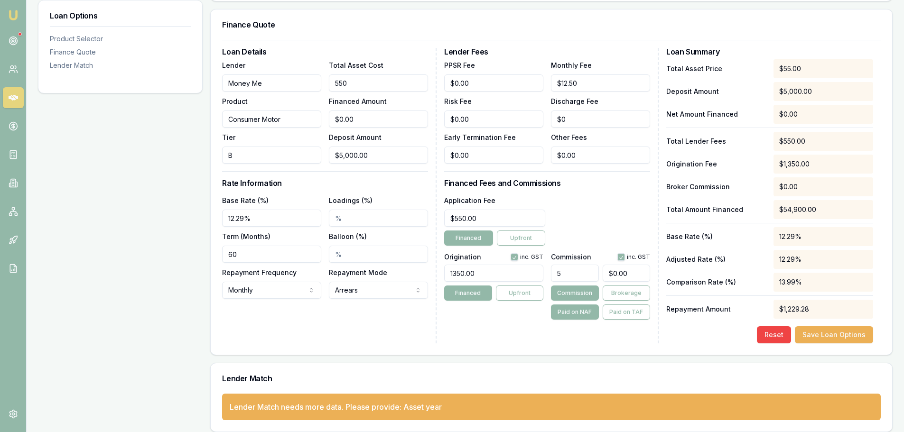
type input "5500"
type input "$500.00"
type input "$25.00"
type input "55000"
type input "$50,000.00"
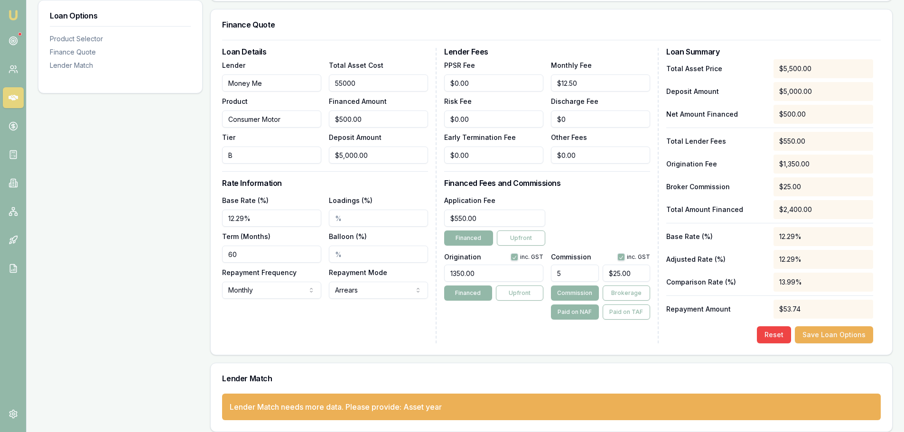
type input "$2,500.00"
type input "$55,000.00"
click at [70, 110] on div "Loan Options Product Selector Finance Quote Lender Match" at bounding box center [120, 170] width 165 height 523
click at [860, 333] on button "Save Loan Options" at bounding box center [834, 334] width 78 height 17
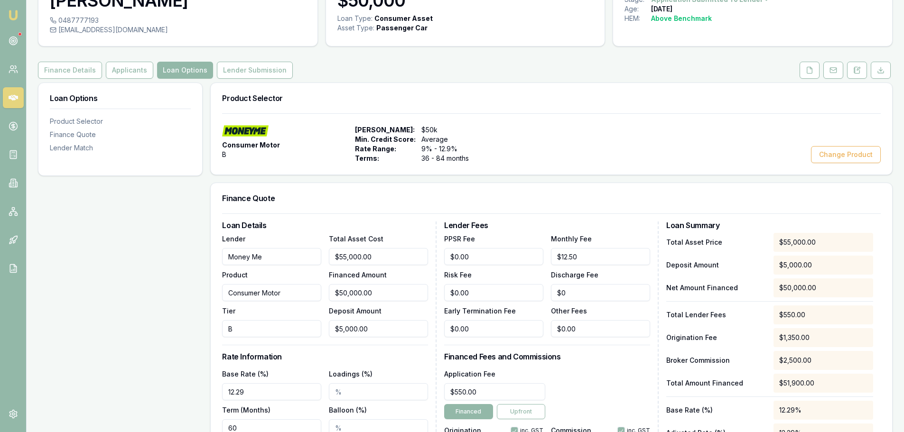
scroll to position [0, 0]
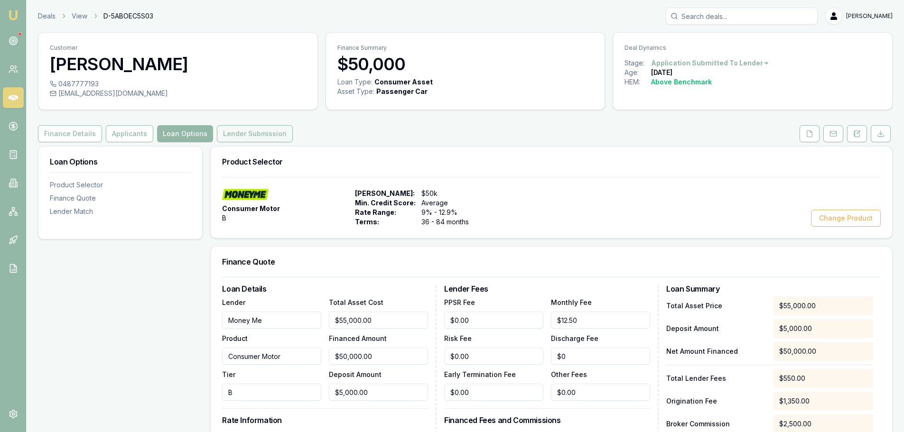
click at [254, 135] on button "Lender Submission" at bounding box center [255, 133] width 76 height 17
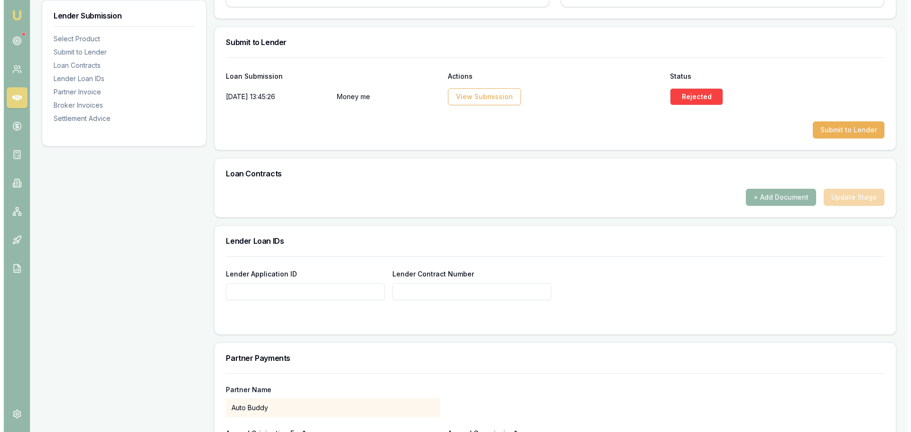
scroll to position [522, 0]
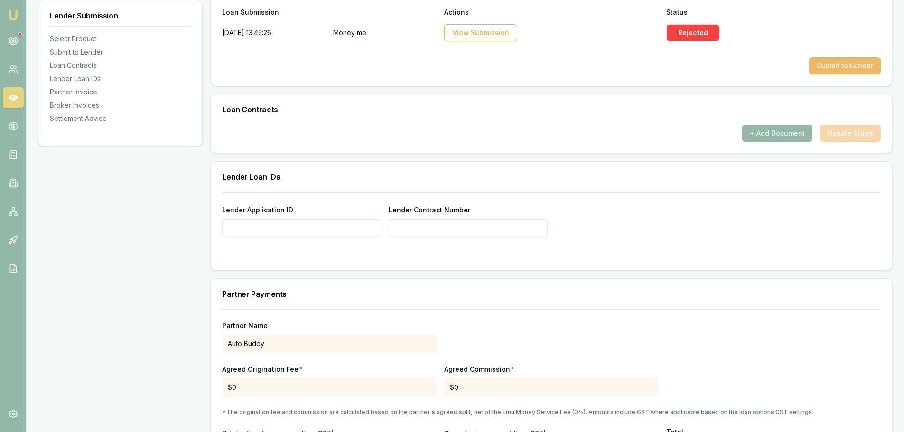
click at [828, 71] on button "Submit to Lender" at bounding box center [845, 65] width 72 height 17
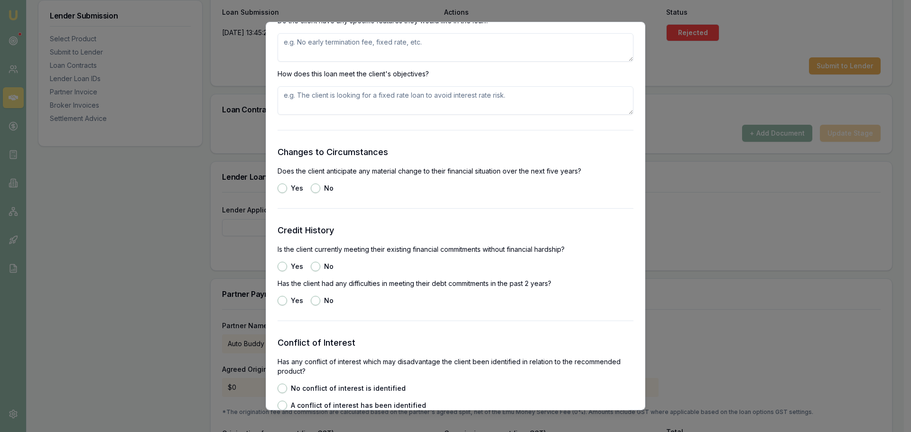
scroll to position [949, 0]
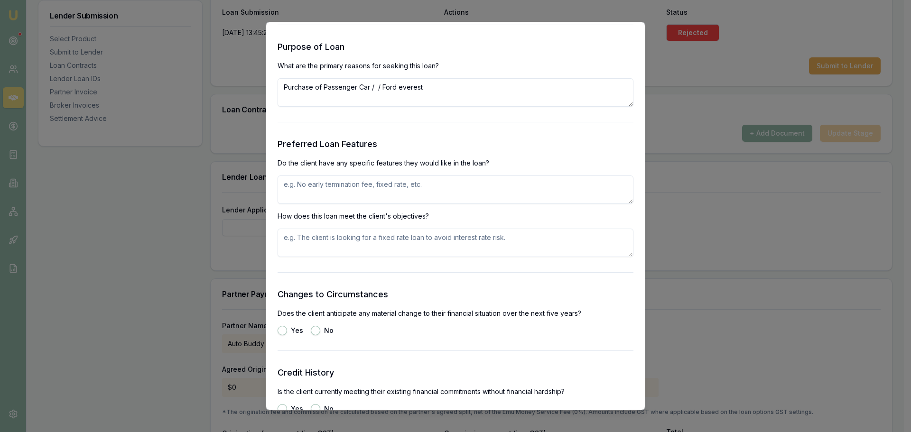
click at [352, 188] on textarea at bounding box center [456, 190] width 356 height 28
type textarea "FIXED RATE, EASE OF APPROVAL"
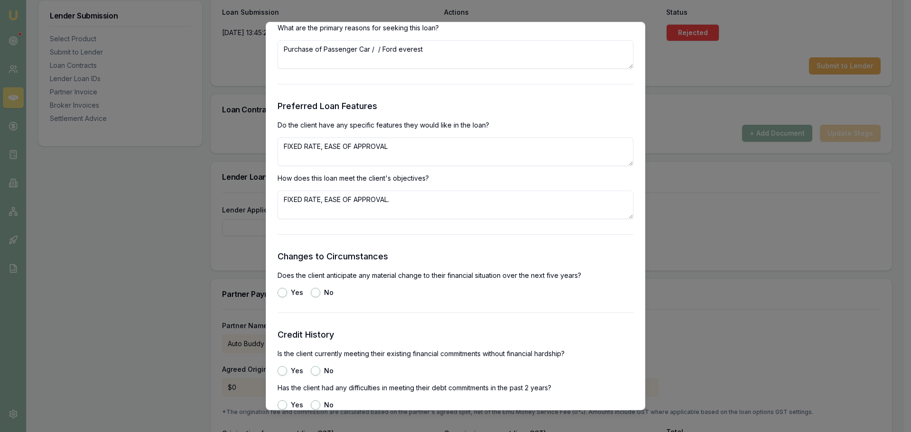
scroll to position [1044, 0]
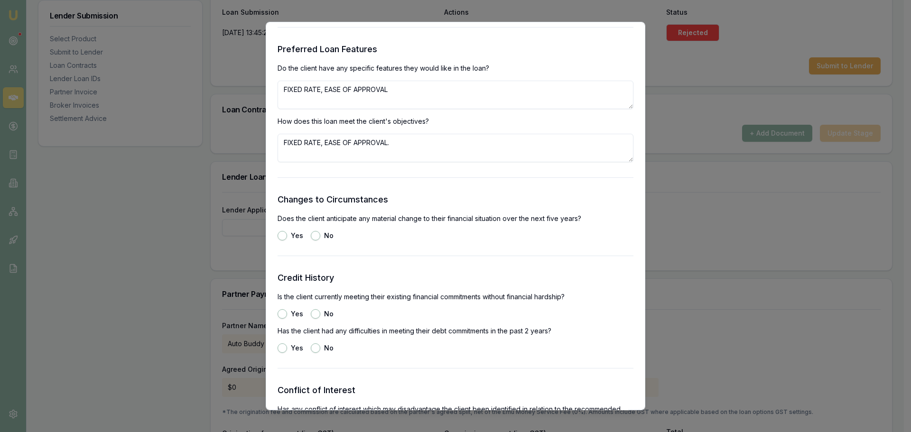
type textarea "FIXED RATE, EASE OF APPROVAL."
click at [312, 240] on div "No" at bounding box center [322, 235] width 23 height 9
click at [314, 238] on button "No" at bounding box center [315, 235] width 9 height 9
radio input "true"
click at [281, 316] on button "Yes" at bounding box center [282, 313] width 9 height 9
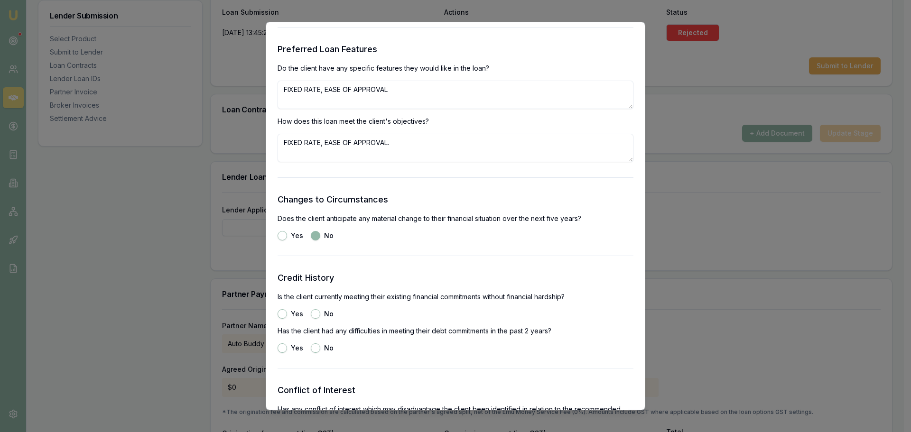
radio input "true"
click at [315, 348] on button "No" at bounding box center [315, 347] width 9 height 9
radio input "true"
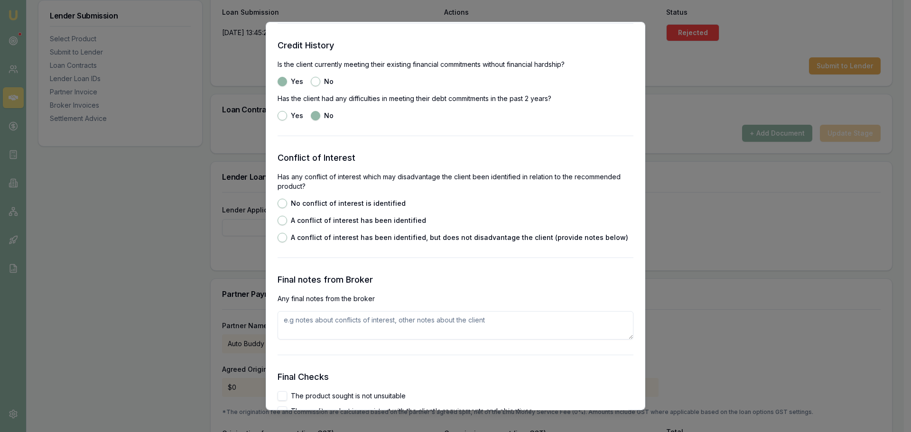
scroll to position [1281, 0]
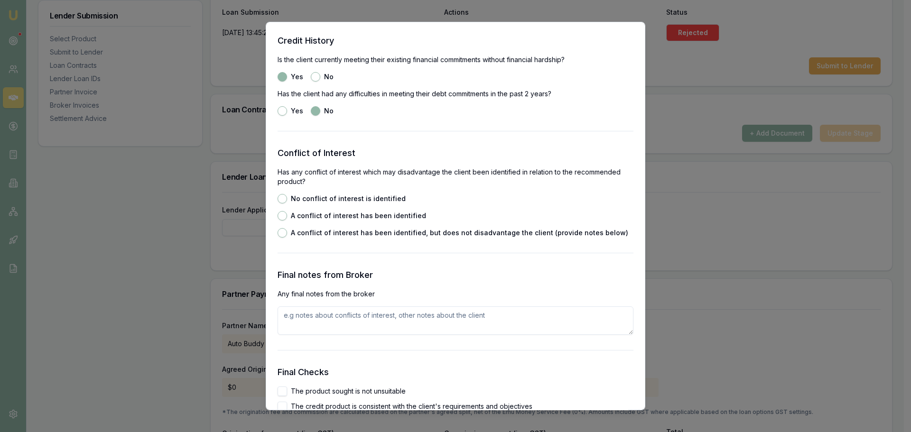
click at [284, 195] on button "No conflict of interest is identified" at bounding box center [282, 198] width 9 height 9
radio input "true"
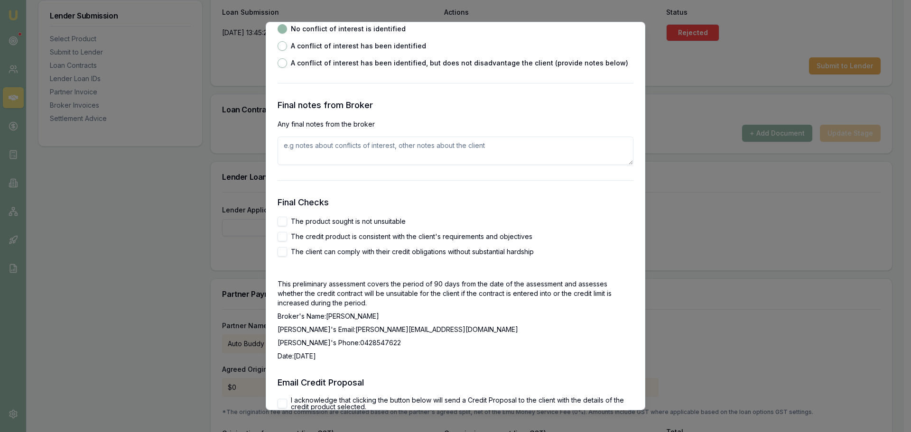
scroll to position [1565, 0]
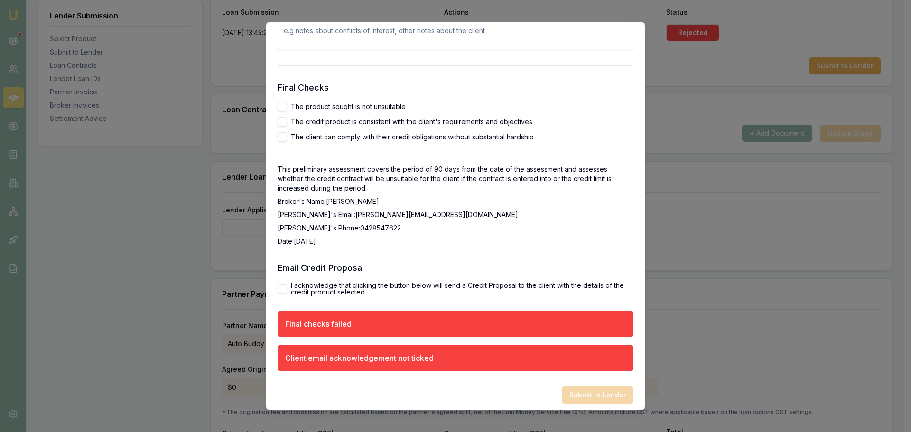
click at [283, 108] on button "The product sought is not unsuitable" at bounding box center [282, 106] width 9 height 9
checkbox input "true"
click at [280, 121] on button "The credit product is consistent with the client's requirements and objectives" at bounding box center [282, 121] width 9 height 9
checkbox input "true"
click at [280, 137] on button "The client can comply with their credit obligations without substantial hardship" at bounding box center [282, 136] width 9 height 9
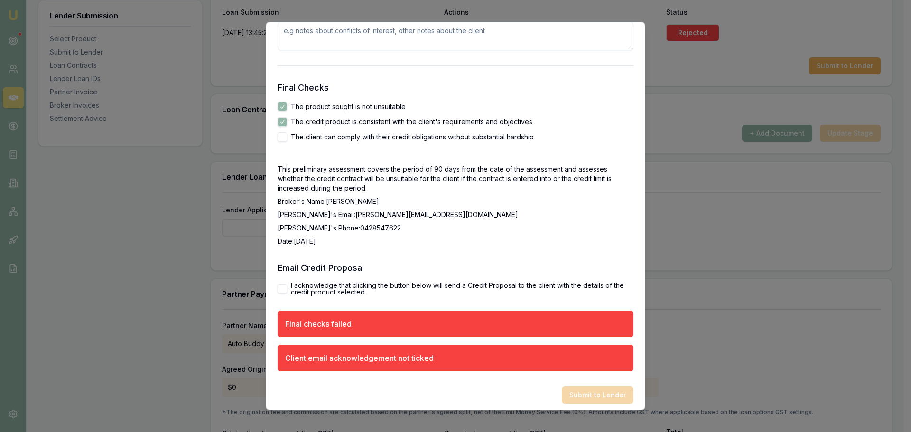
checkbox input "true"
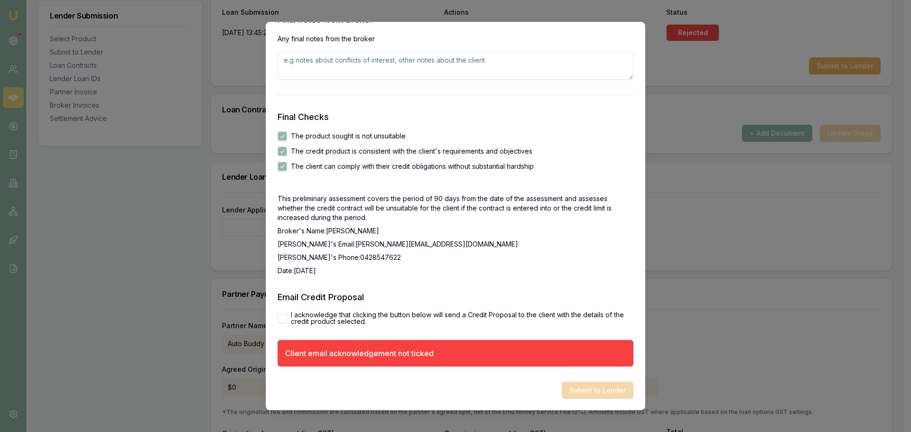
scroll to position [1536, 0]
click at [283, 322] on button "I acknowledge that clicking the button below will send a Credit Proposal to the…" at bounding box center [282, 318] width 9 height 9
checkbox input "true"
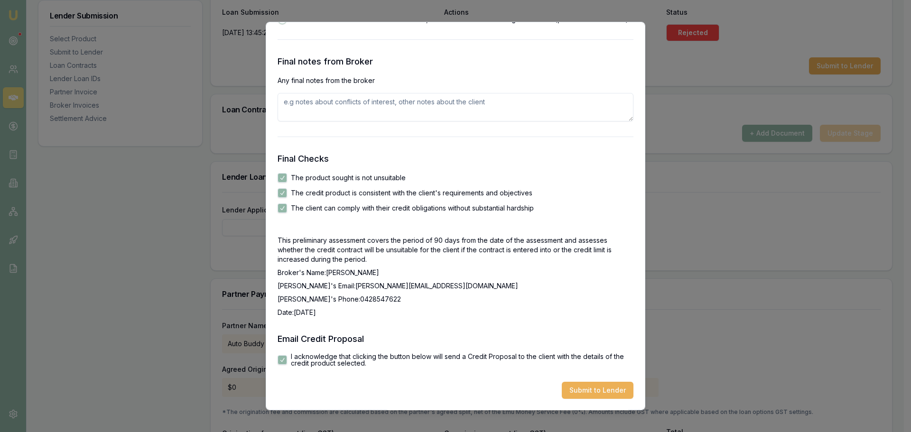
scroll to position [1494, 0]
click at [598, 389] on button "Submit to Lender" at bounding box center [598, 390] width 72 height 17
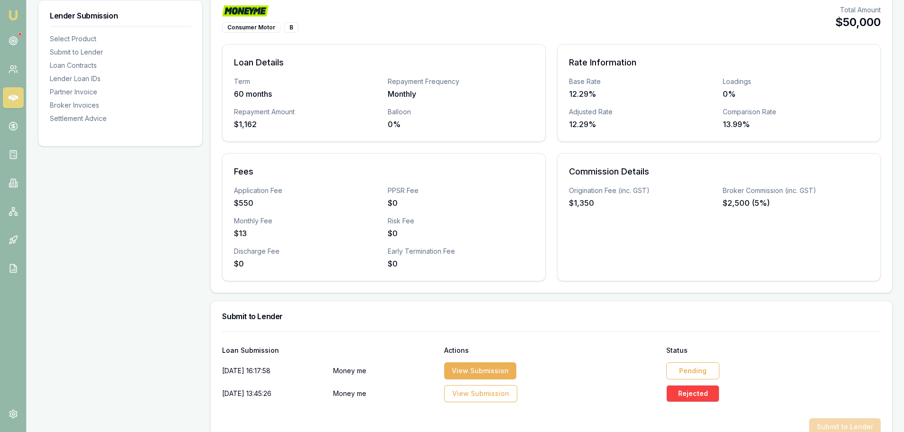
scroll to position [285, 0]
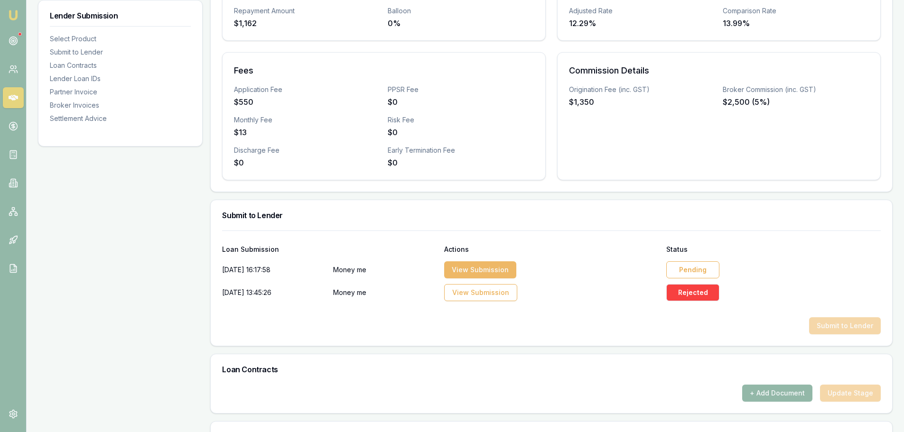
click at [486, 269] on button "View Submission" at bounding box center [480, 269] width 72 height 17
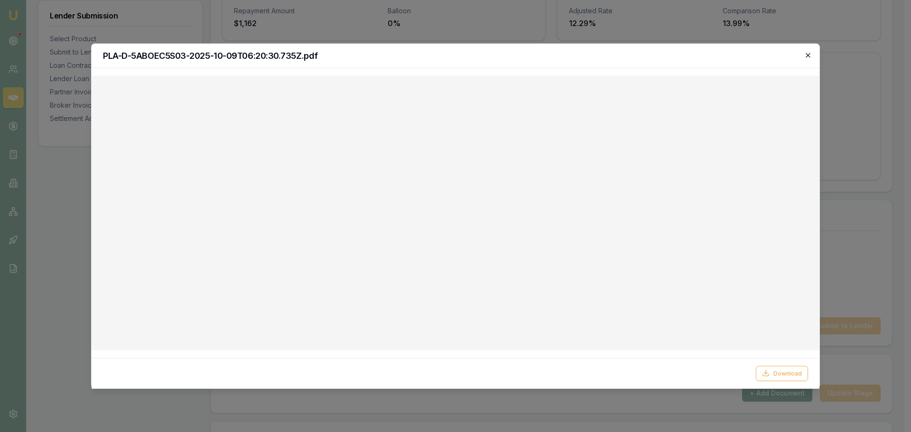
click at [804, 54] on icon "button" at bounding box center [808, 55] width 8 height 8
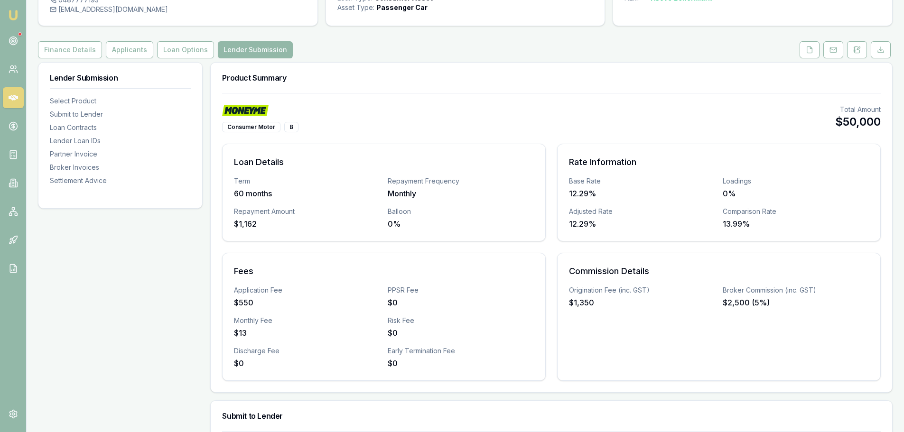
scroll to position [0, 0]
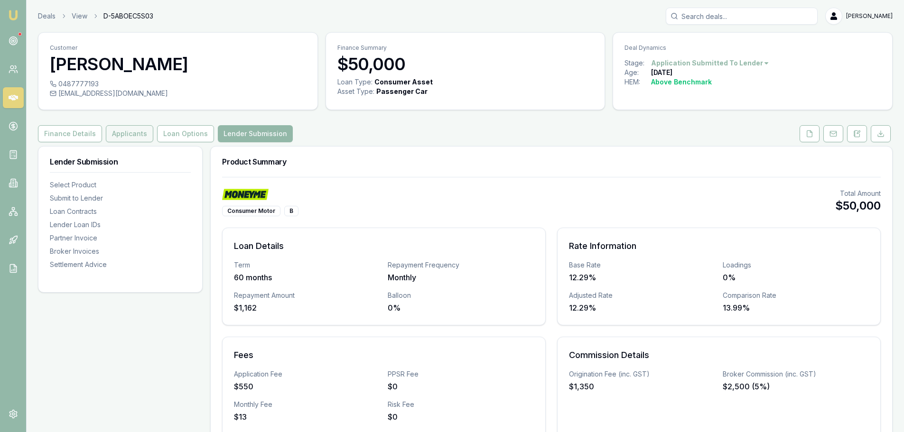
click at [116, 131] on button "Applicants" at bounding box center [129, 133] width 47 height 17
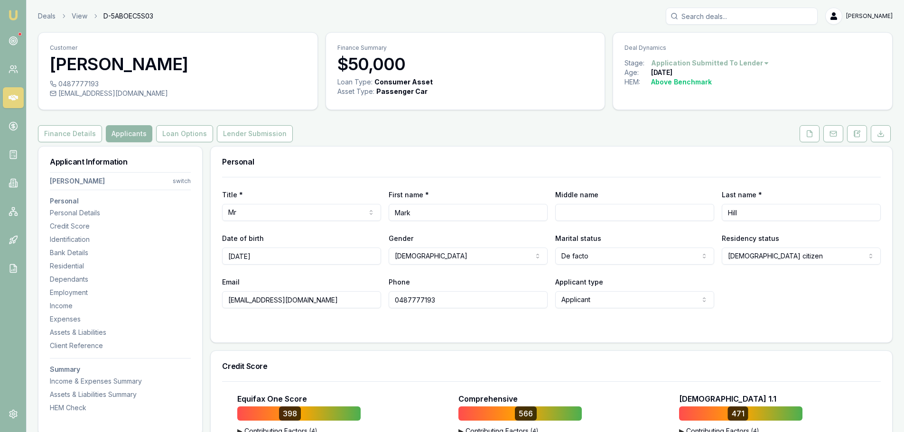
drag, startPoint x: 334, startPoint y: 297, endPoint x: 113, endPoint y: 299, distance: 221.1
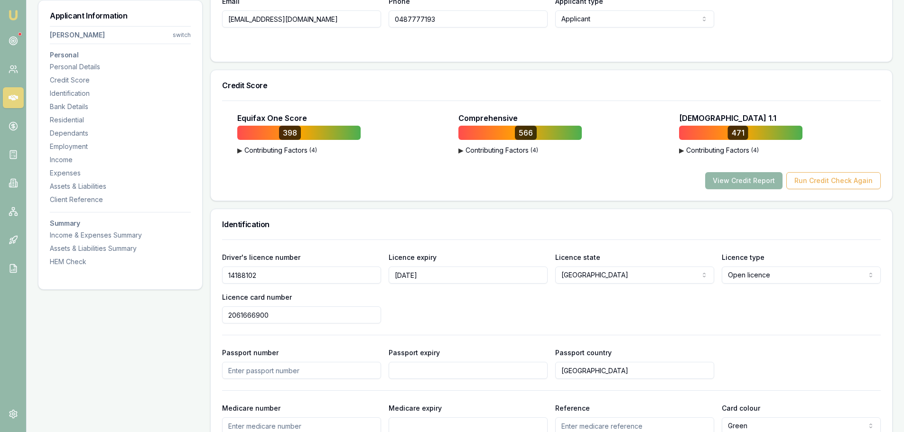
scroll to position [285, 0]
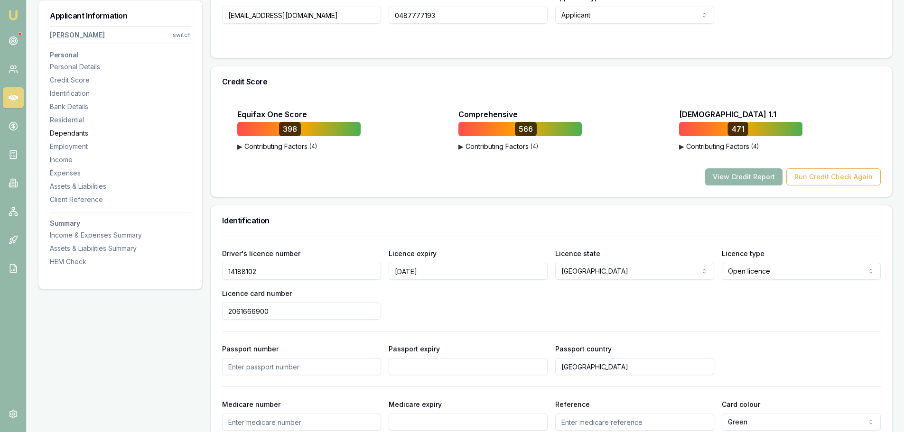
click at [70, 132] on div "Dependants" at bounding box center [120, 133] width 141 height 9
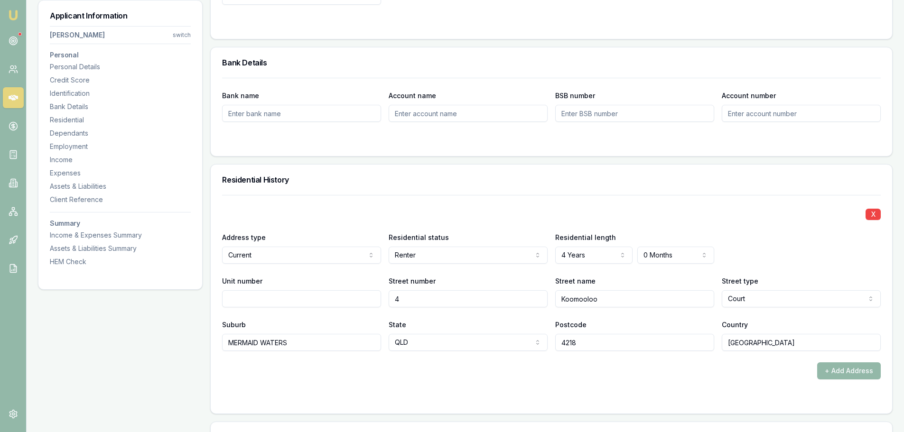
scroll to position [745, 0]
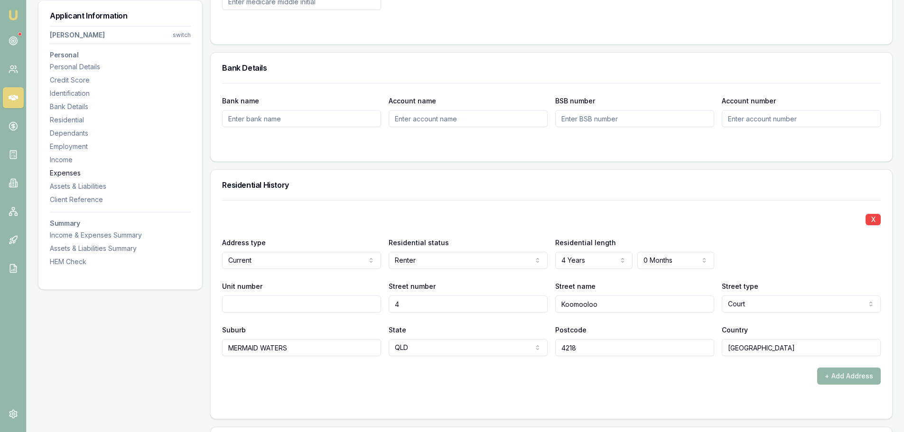
click at [74, 174] on div "Expenses" at bounding box center [120, 172] width 141 height 9
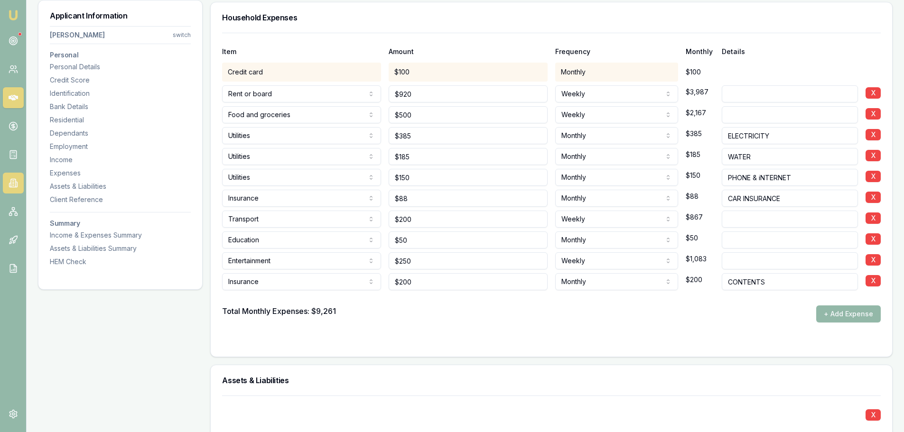
scroll to position [2246, 0]
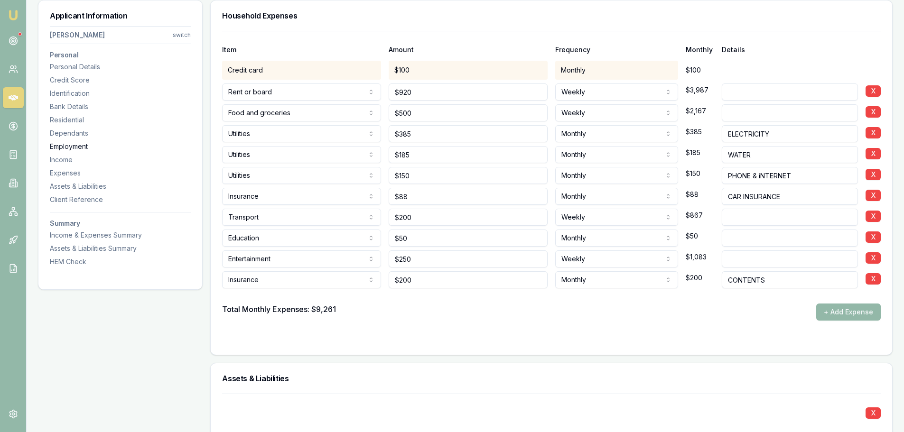
click at [81, 145] on div "Employment" at bounding box center [120, 146] width 141 height 9
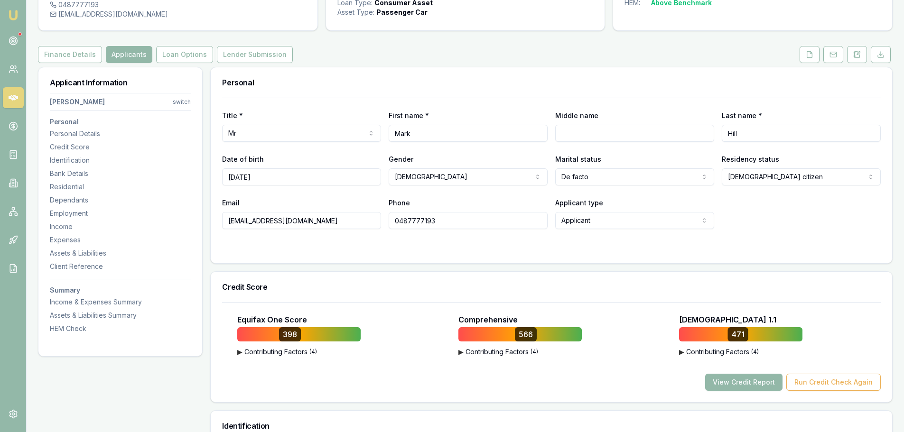
scroll to position [0, 0]
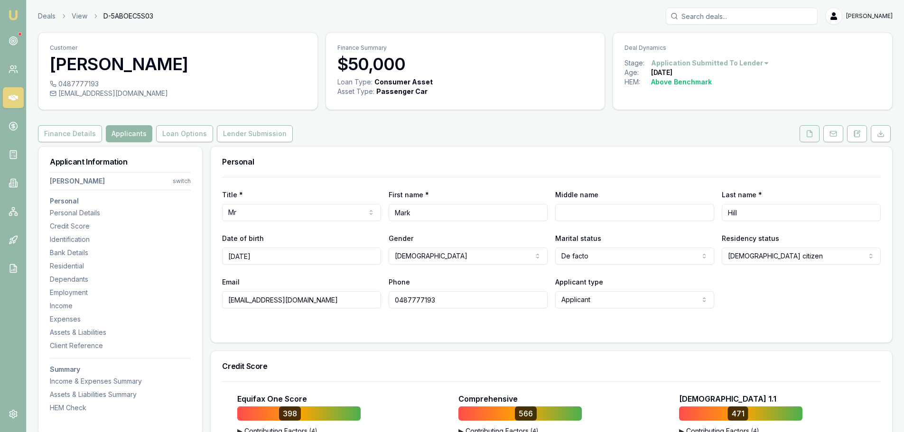
click at [813, 135] on icon at bounding box center [809, 134] width 8 height 8
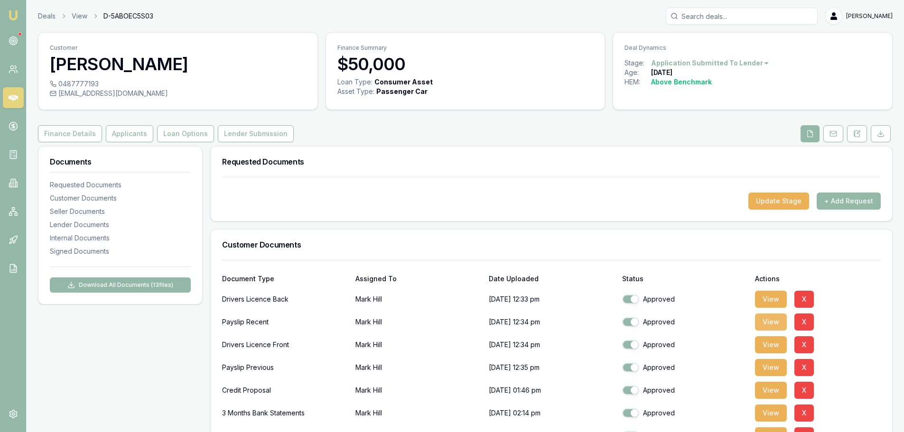
click at [776, 324] on button "View" at bounding box center [771, 322] width 32 height 17
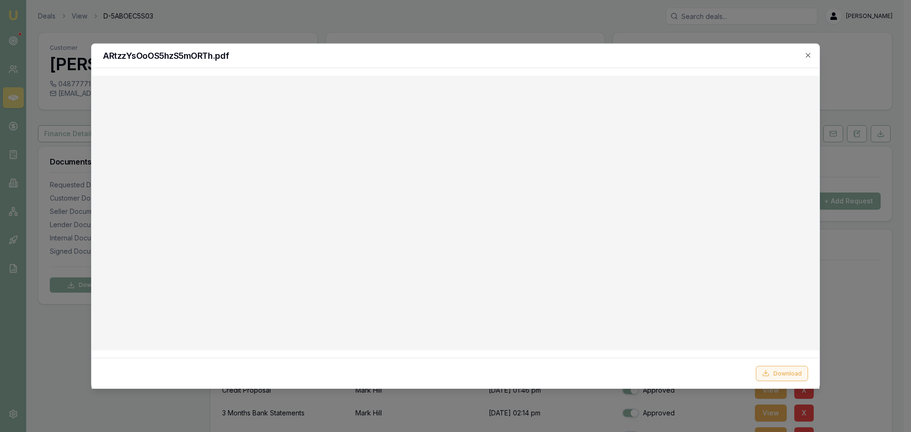
click at [780, 371] on button "Download" at bounding box center [782, 373] width 52 height 15
click at [807, 56] on icon "button" at bounding box center [807, 55] width 4 height 4
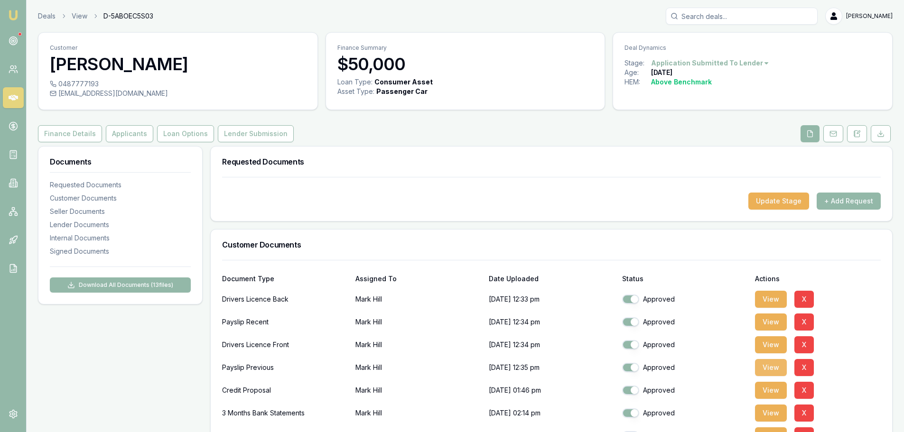
click at [773, 368] on button "View" at bounding box center [771, 367] width 32 height 17
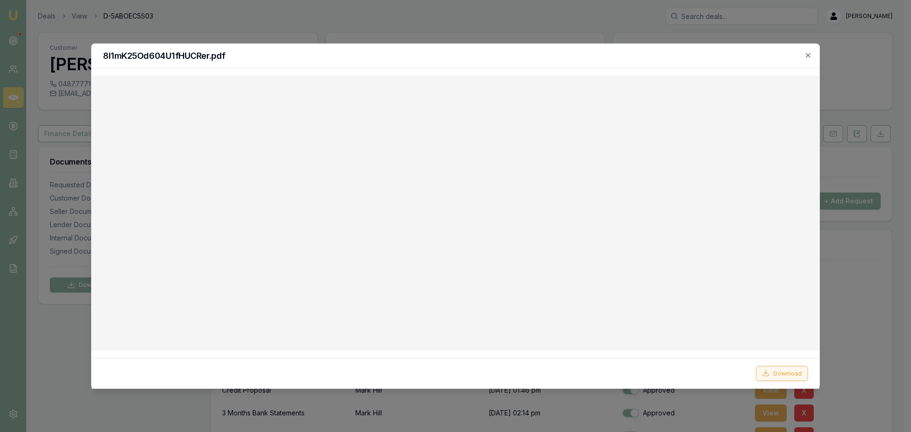
click at [780, 370] on button "Download" at bounding box center [782, 373] width 52 height 15
click at [808, 56] on icon "button" at bounding box center [808, 55] width 8 height 8
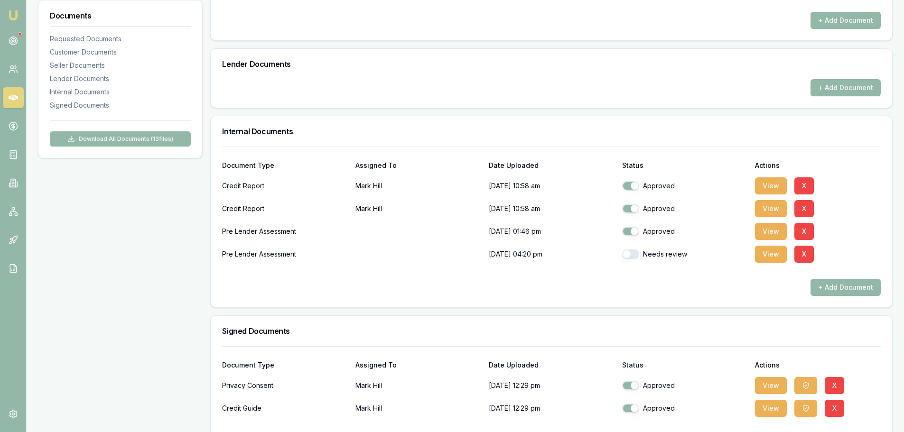
scroll to position [554, 0]
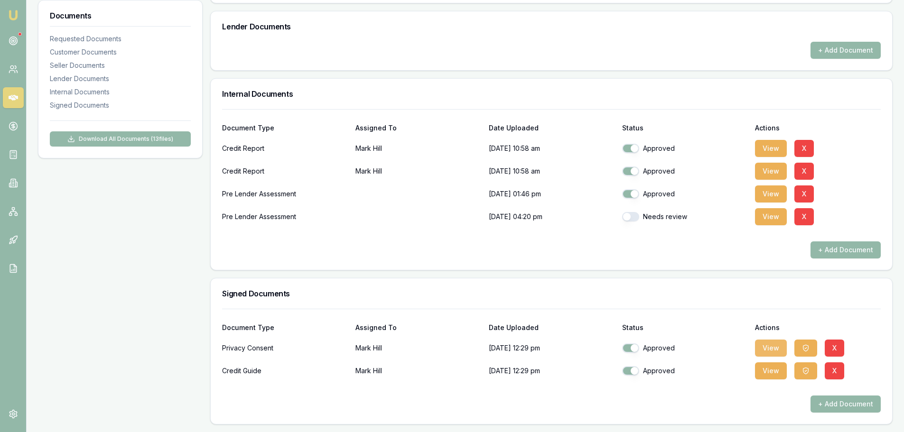
click at [781, 350] on button "View" at bounding box center [771, 348] width 32 height 17
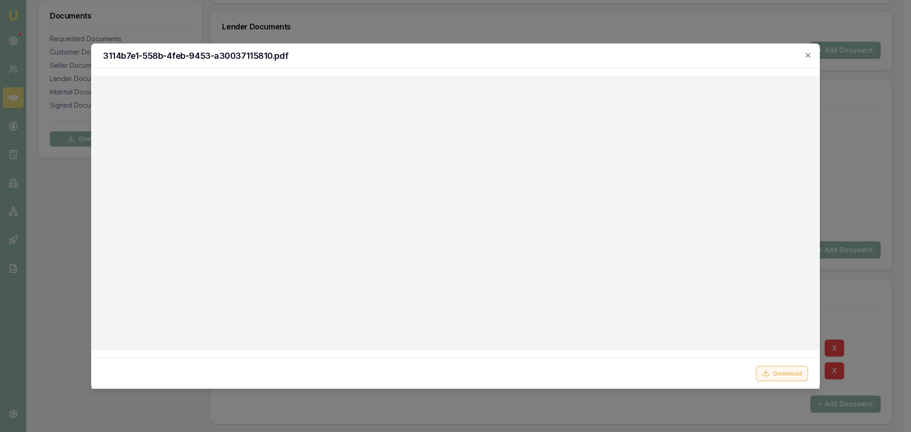
click at [789, 374] on button "Download" at bounding box center [782, 373] width 52 height 15
click at [808, 54] on icon "button" at bounding box center [808, 55] width 8 height 8
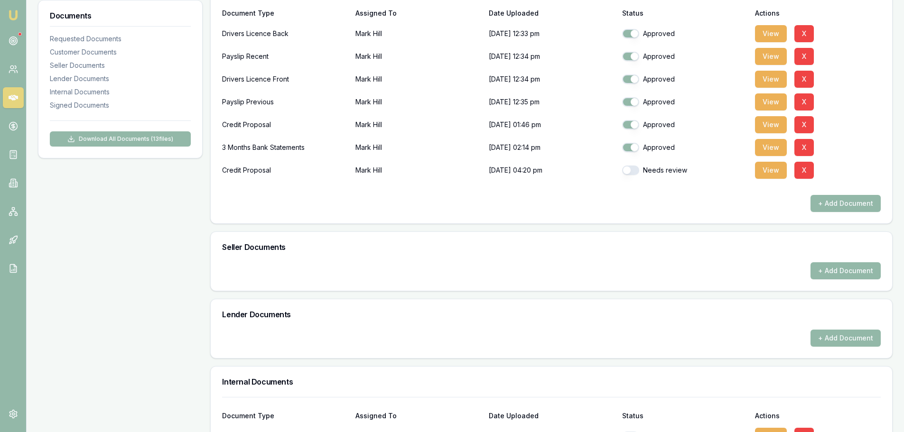
scroll to position [0, 0]
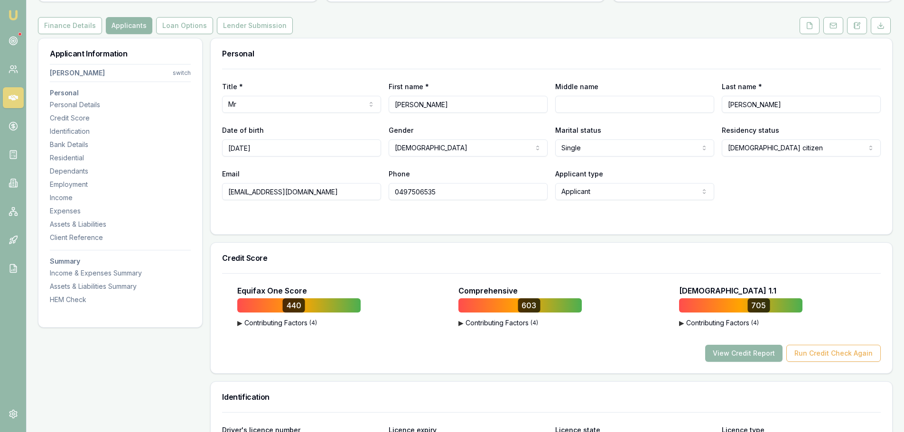
scroll to position [142, 0]
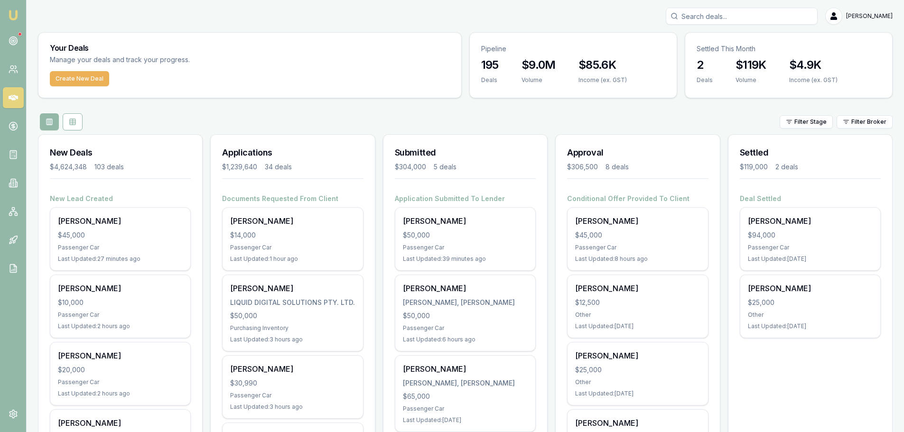
click at [743, 18] on input "Search deals" at bounding box center [742, 16] width 152 height 17
type input "L"
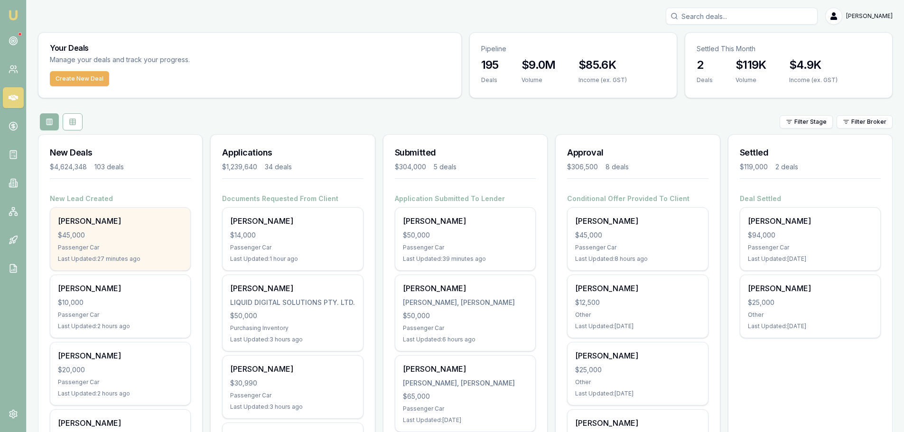
click at [74, 231] on div "$45,000" at bounding box center [120, 235] width 125 height 9
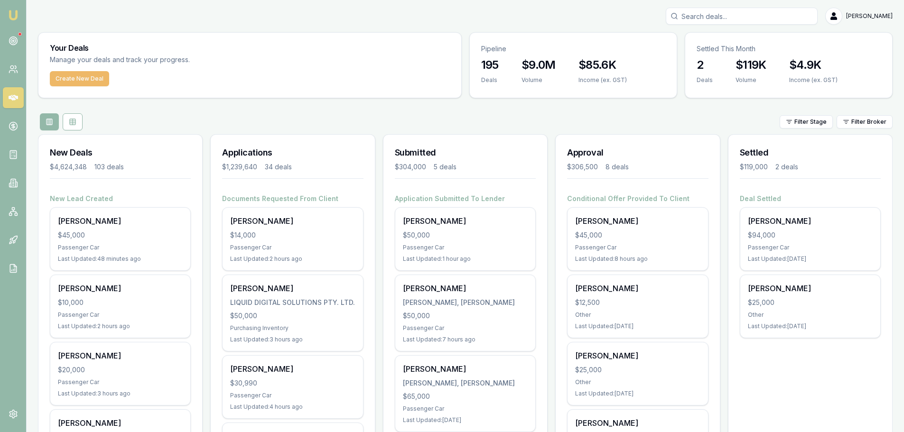
click at [82, 79] on button "Create New Deal" at bounding box center [79, 78] width 59 height 15
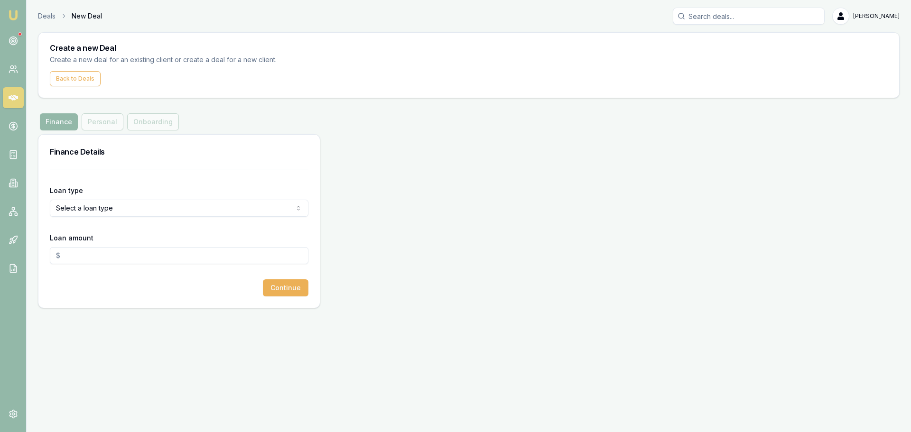
click at [158, 206] on html "Emu Broker Deals New Deal [PERSON_NAME] Toggle Menu Create a new Deal Create a …" at bounding box center [455, 216] width 911 height 432
select select "CONSUMER_ASSET"
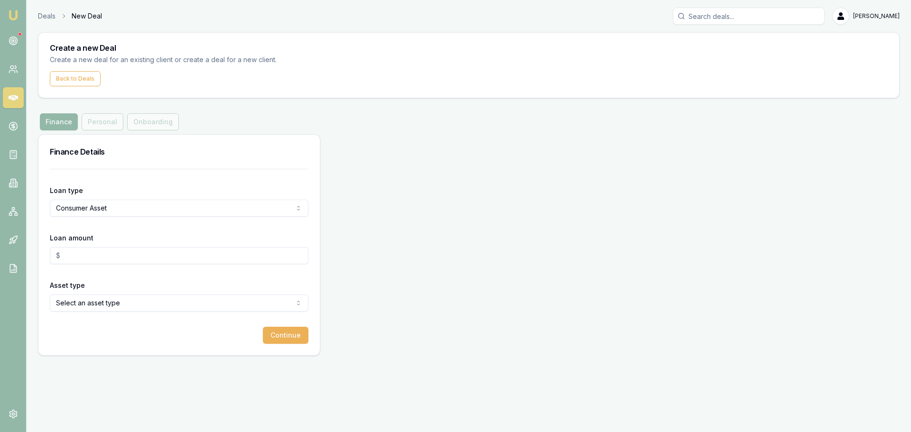
click at [113, 304] on html "Emu Broker Deals New Deal [PERSON_NAME] Toggle Menu Create a new Deal Create a …" at bounding box center [455, 216] width 911 height 432
click at [177, 166] on div "Finance Details" at bounding box center [178, 152] width 281 height 34
click at [157, 255] on input "Loan amount" at bounding box center [179, 255] width 259 height 17
drag, startPoint x: 115, startPoint y: 259, endPoint x: 15, endPoint y: 255, distance: 100.7
click at [20, 255] on div "Emu Broker Deals New Deal Erin Shield Toggle Menu Create a new Deal Create a ne…" at bounding box center [455, 216] width 911 height 432
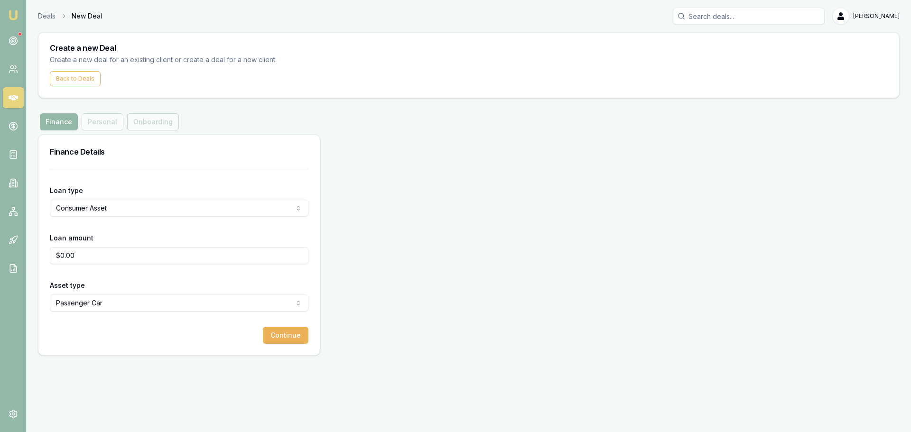
drag, startPoint x: 103, startPoint y: 252, endPoint x: 98, endPoint y: 246, distance: 8.4
click at [103, 252] on input "$0.00" at bounding box center [179, 255] width 259 height 17
type input "$50,000.00"
click at [476, 224] on div "Finance Details Loan type Consumer Asset Consumer Loan Consumer Asset Commercia…" at bounding box center [468, 245] width 861 height 222
click at [298, 338] on button "Continue" at bounding box center [286, 335] width 46 height 17
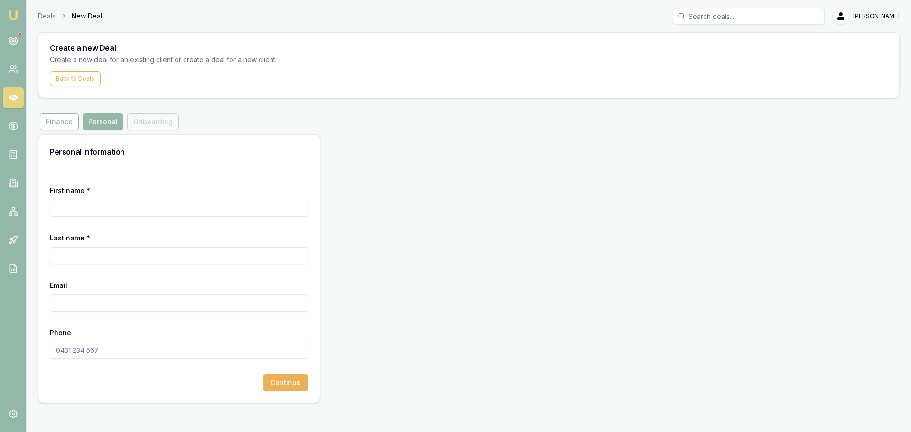
click at [258, 206] on input "First name *" at bounding box center [179, 208] width 259 height 17
type input "LOVOU"
type input "GLARIADA"
type input "0410 188 860"
click at [184, 306] on input "Email" at bounding box center [179, 303] width 259 height 17
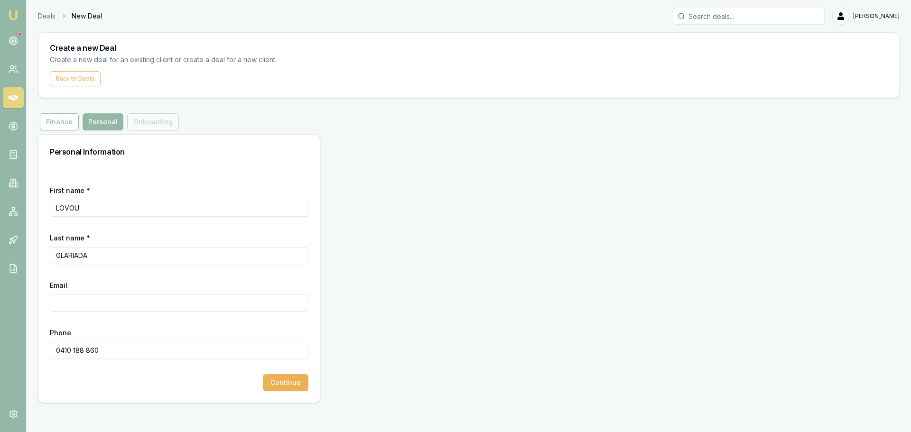
click at [184, 306] on input "Email" at bounding box center [179, 303] width 259 height 17
click at [163, 304] on input "Email" at bounding box center [179, 303] width 259 height 17
click at [244, 304] on input "Email" at bounding box center [179, 303] width 259 height 17
type input "noelandloveglariada@gmail.com"
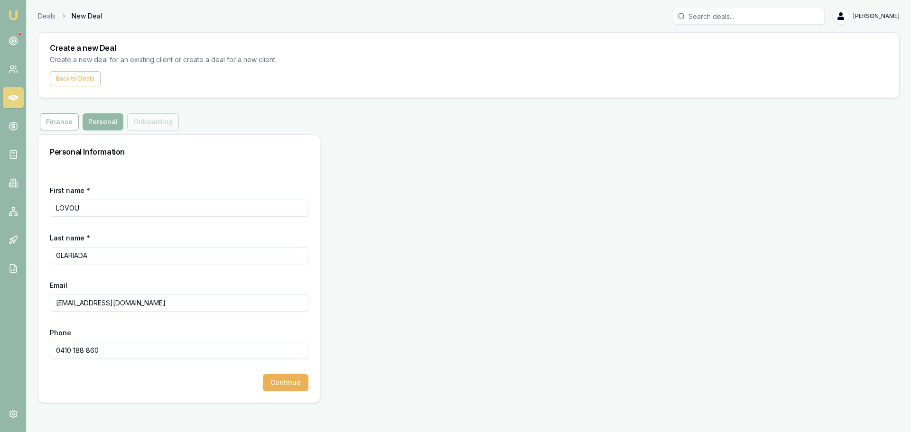
click at [268, 275] on form "First name * LOVOU Last name * GLARIADA Email noelandloveglariada@gmail.com Pho…" at bounding box center [179, 280] width 259 height 222
click at [257, 275] on form "First name * LOVOU Last name * GLARIADA Email noelandloveglariada@gmail.com Pho…" at bounding box center [179, 280] width 259 height 222
click at [306, 384] on button "Continue" at bounding box center [286, 382] width 46 height 17
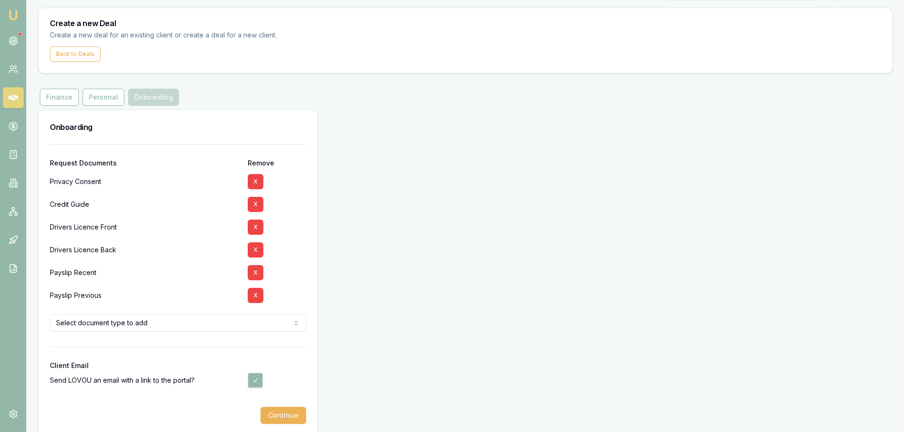
scroll to position [36, 0]
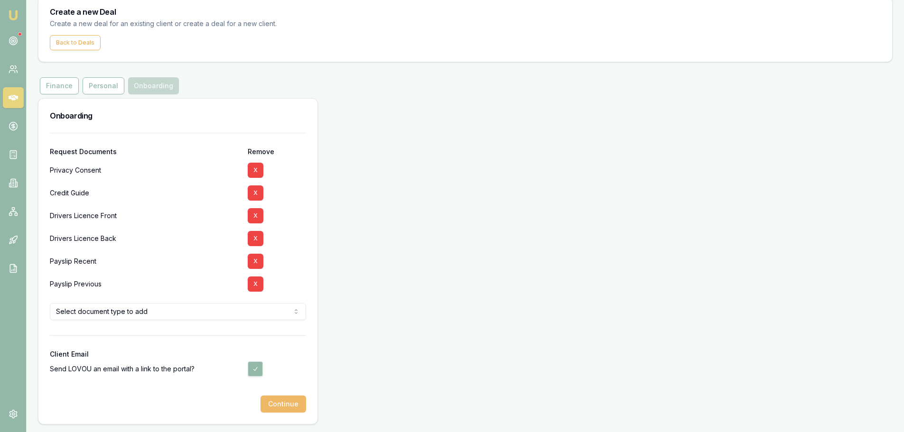
click at [296, 406] on button "Continue" at bounding box center [283, 404] width 46 height 17
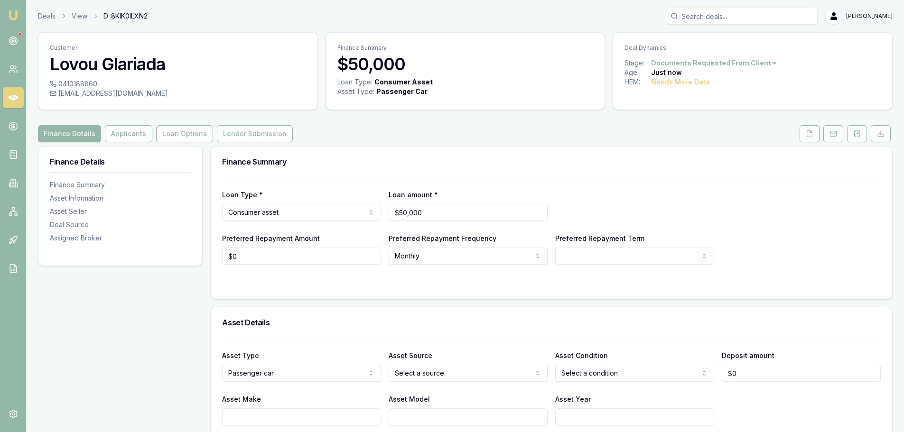
click at [383, 104] on div "Loan Type: Consumer Asset Asset Type : Passenger Car" at bounding box center [465, 92] width 279 height 30
click at [115, 131] on button "Applicants" at bounding box center [128, 133] width 47 height 17
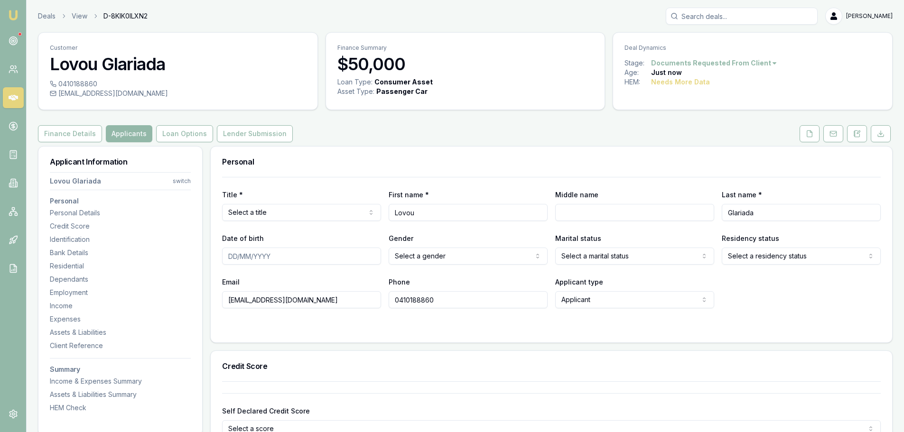
click at [181, 180] on html "Emu Broker Deals View D-8KIK0ILXN2 Erin Shield Toggle Menu Customer Lovou Glari…" at bounding box center [452, 216] width 904 height 432
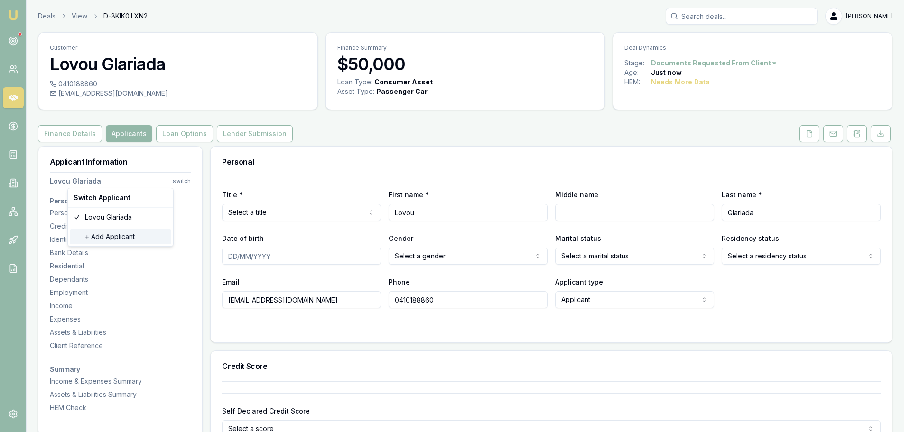
click at [124, 234] on div "+ Add Applicant" at bounding box center [121, 236] width 102 height 15
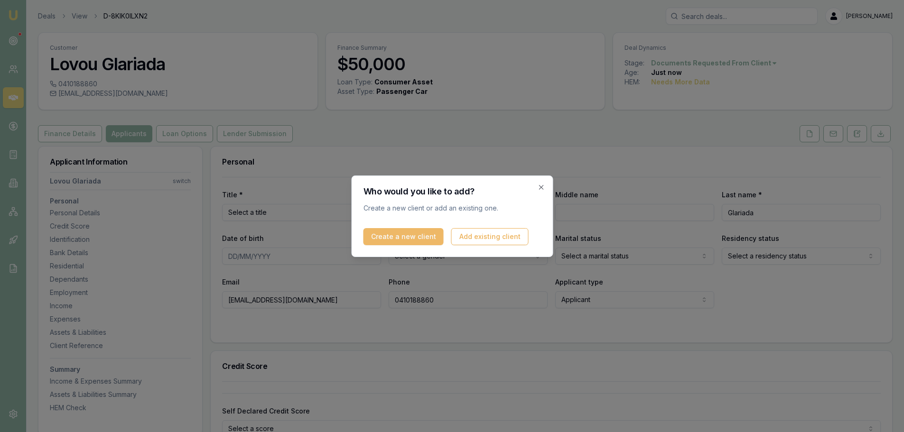
click at [402, 237] on button "Create a new client" at bounding box center [403, 236] width 80 height 17
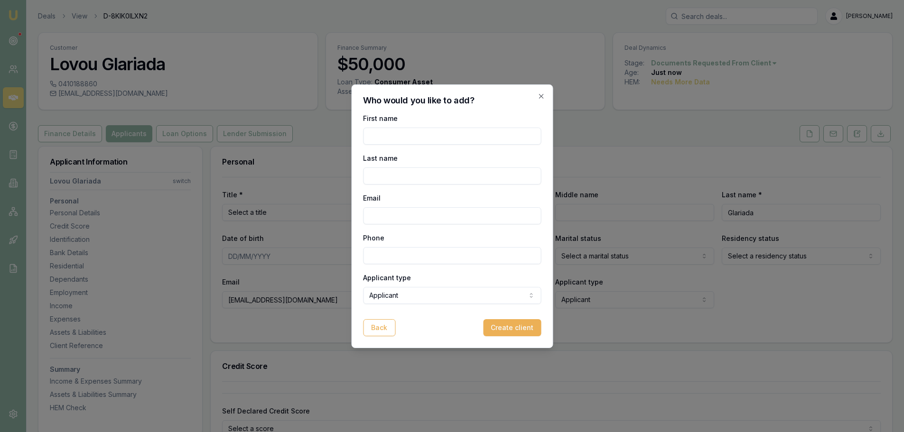
click at [401, 135] on input "First name" at bounding box center [452, 136] width 178 height 17
type input "N"
type input "NOEL"
type input "GLARIADA"
click at [390, 213] on input "Email" at bounding box center [452, 215] width 178 height 17
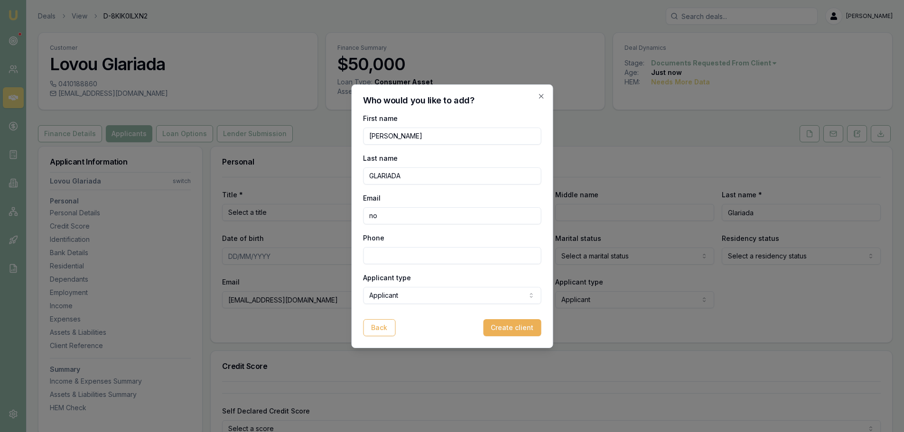
type input "n"
type input "noel_glariada@yahoo.com"
type input "0414 562 195"
click at [518, 323] on button "Create client" at bounding box center [512, 327] width 58 height 17
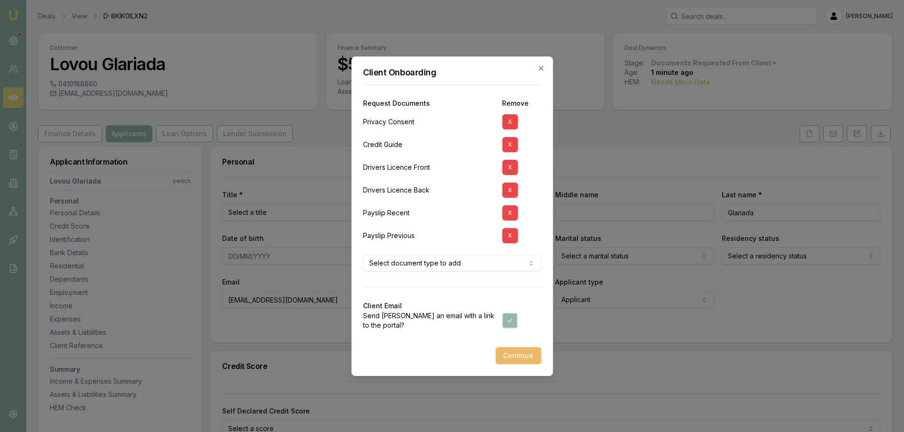
click at [522, 358] on button "Continue" at bounding box center [518, 355] width 46 height 17
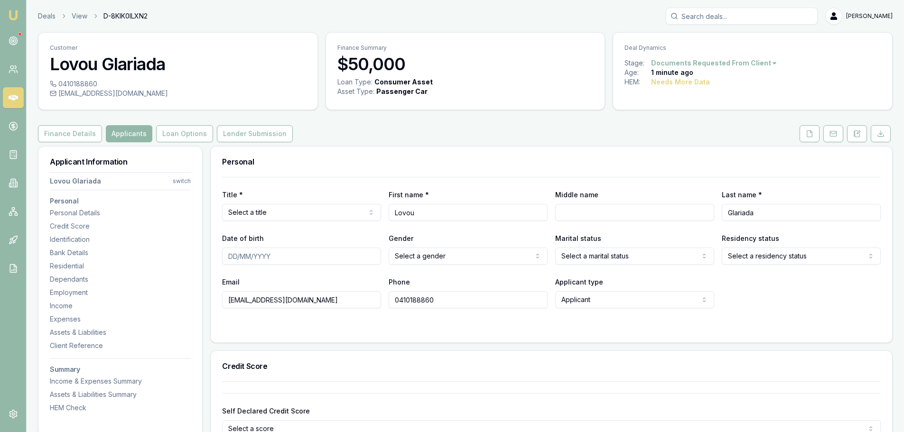
click at [343, 142] on div "Finance Details Applicants Loan Options Lender Submission" at bounding box center [465, 133] width 854 height 17
click at [353, 139] on div "Finance Details Applicants Loan Options Lender Submission" at bounding box center [465, 133] width 854 height 17
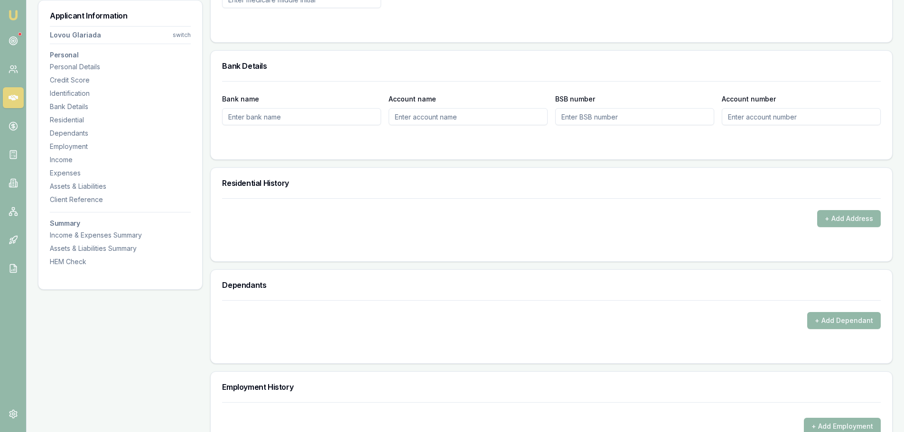
scroll to position [759, 0]
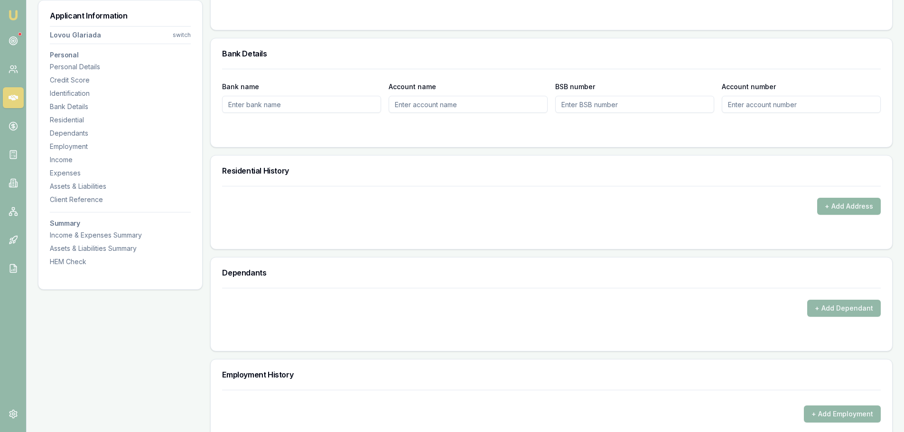
click at [851, 206] on button "+ Add Address" at bounding box center [849, 206] width 64 height 17
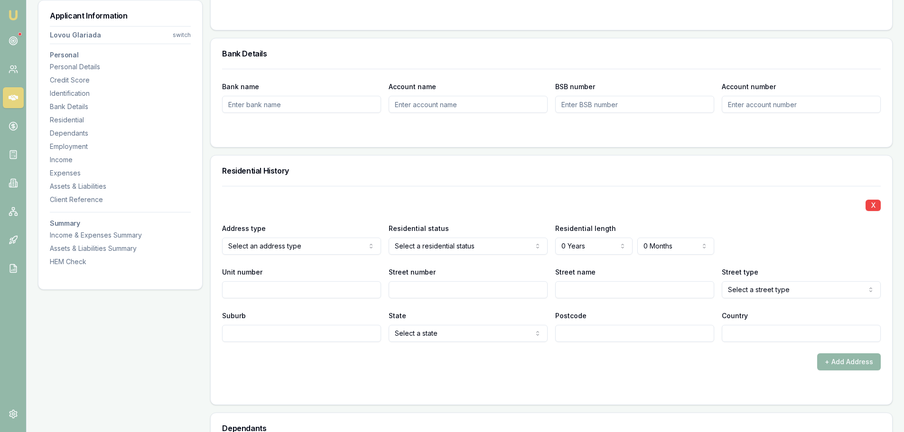
click at [361, 295] on input "Unit number" at bounding box center [301, 289] width 159 height 17
type input "3"
type input "2"
type input "g"
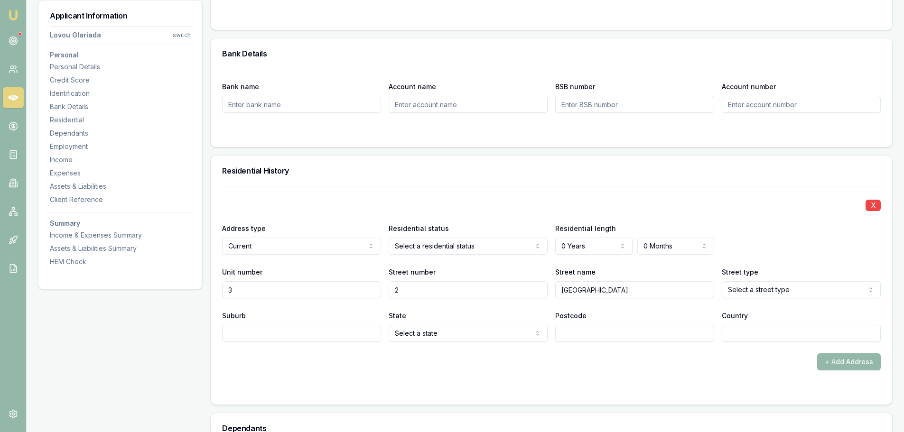
type input "[GEOGRAPHIC_DATA]"
select select "Street"
type input "CONDEL PARK"
type input "2200"
click at [793, 334] on input "Country" at bounding box center [801, 333] width 159 height 17
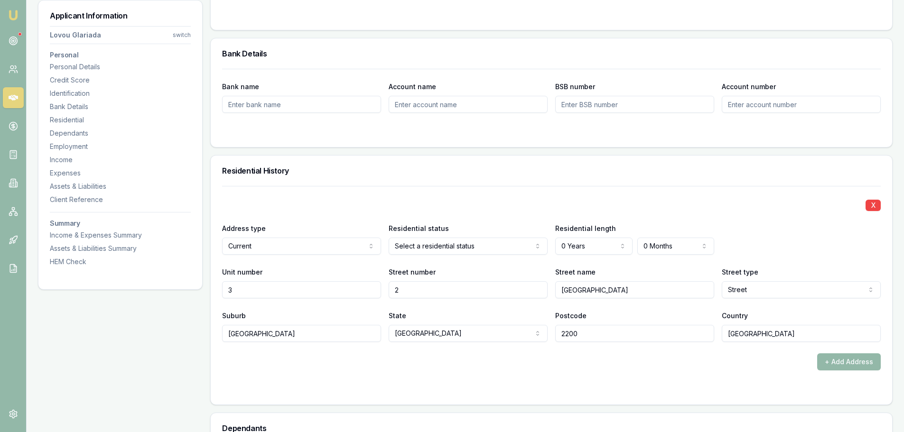
type input "AUSTRALIA"
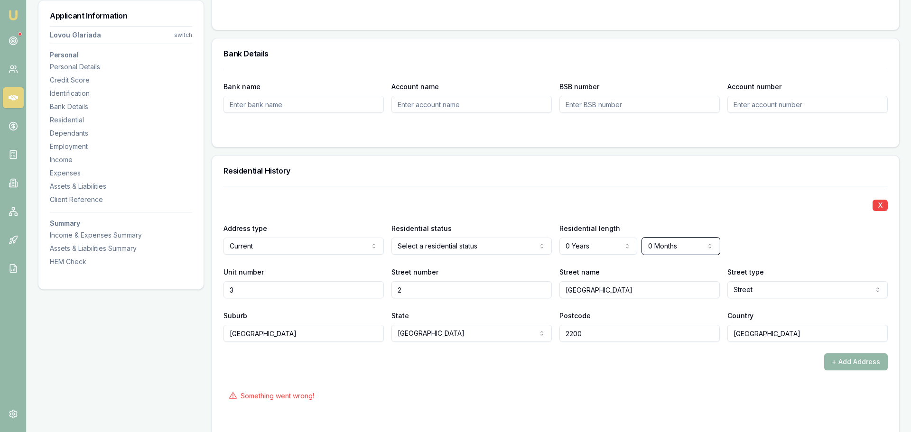
click at [596, 175] on div "Residential History" at bounding box center [551, 171] width 681 height 30
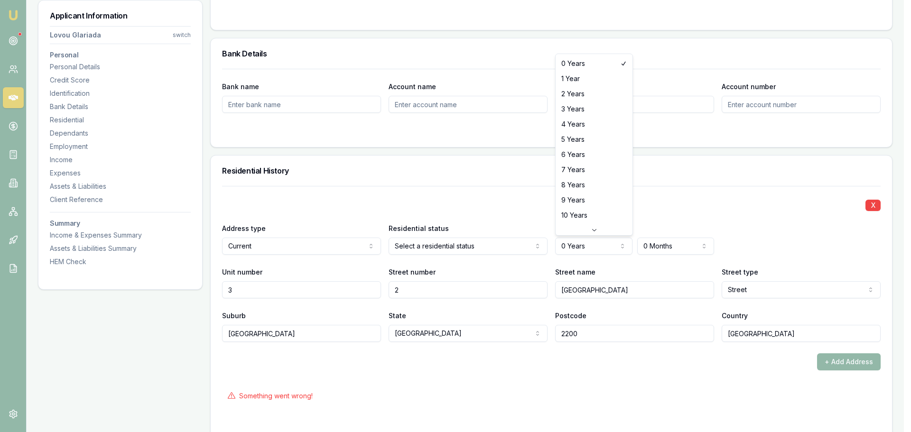
select select "2"
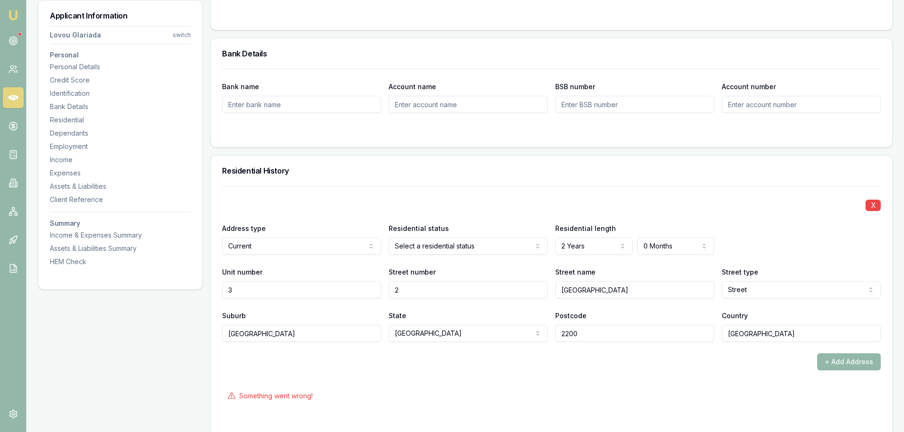
click at [470, 199] on div "X" at bounding box center [551, 204] width 658 height 13
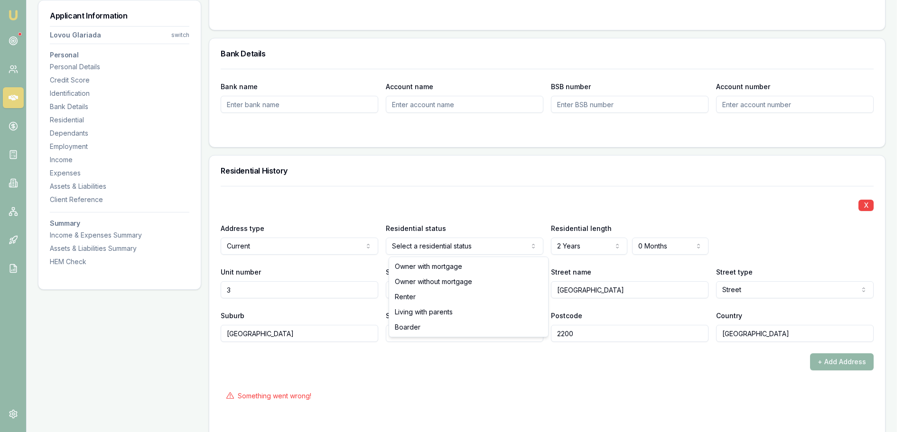
select select "RENTER"
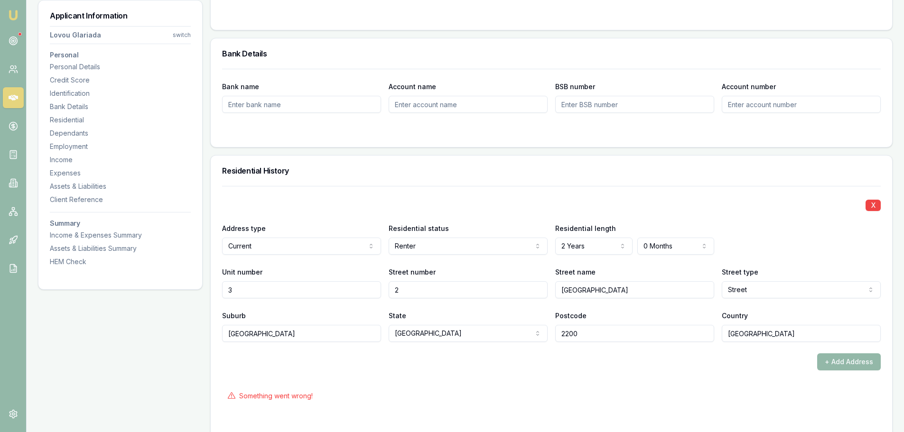
click at [627, 179] on div "Residential History" at bounding box center [551, 171] width 681 height 30
click at [853, 361] on button "+ Add Address" at bounding box center [849, 361] width 64 height 17
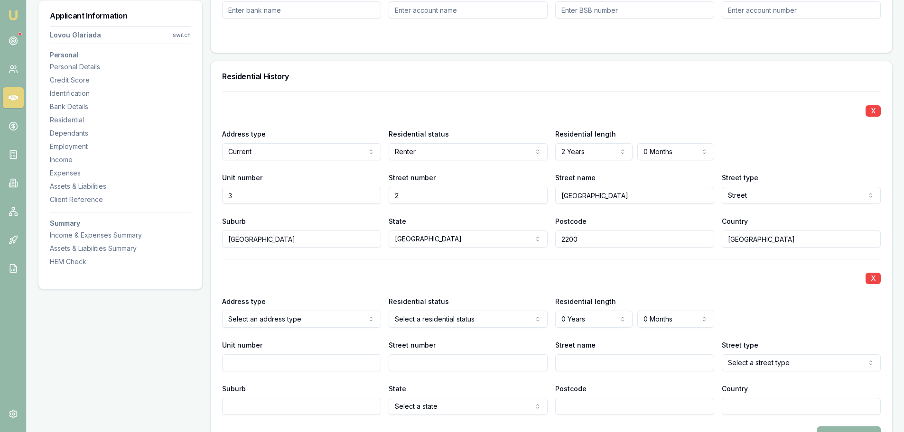
scroll to position [906, 0]
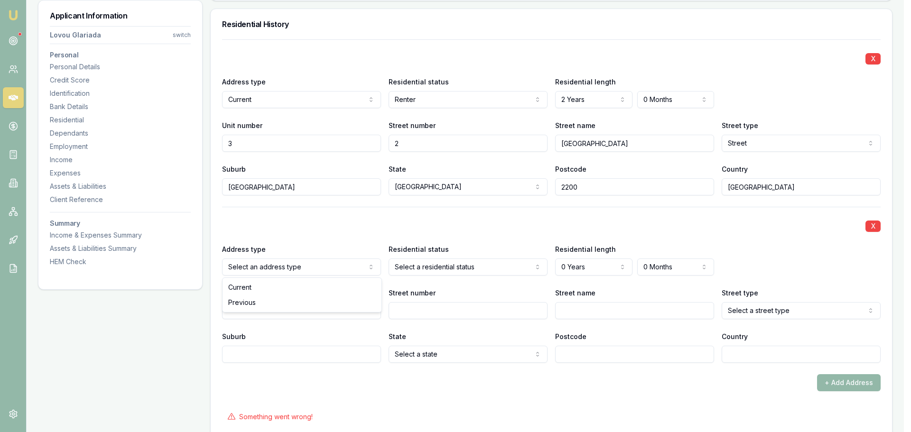
select select "PREVIOUS"
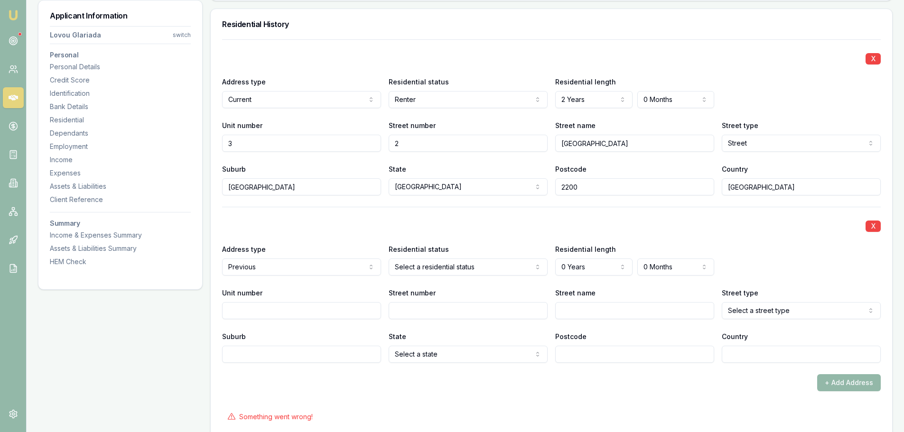
click at [335, 312] on input "Unit number" at bounding box center [301, 310] width 159 height 17
type input "7"
type input "2"
type input "180-184"
type input "CHAPEL"
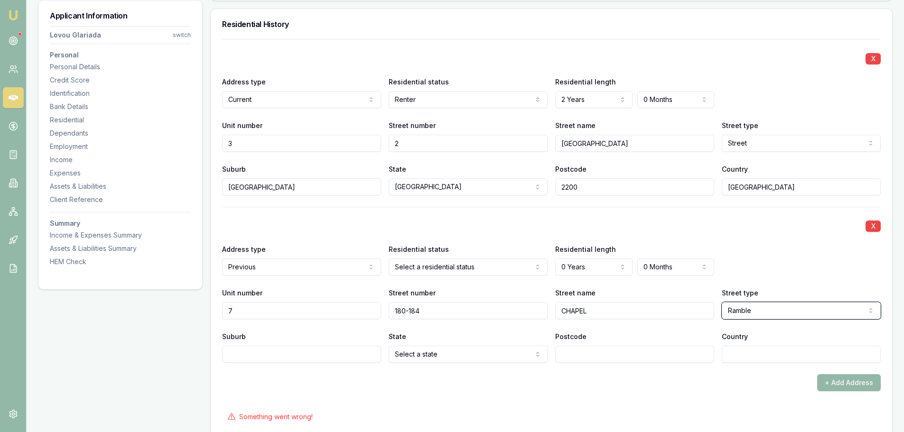
select select "Road"
type input "BANKSTOWN"
type input "AUSTRALIA"
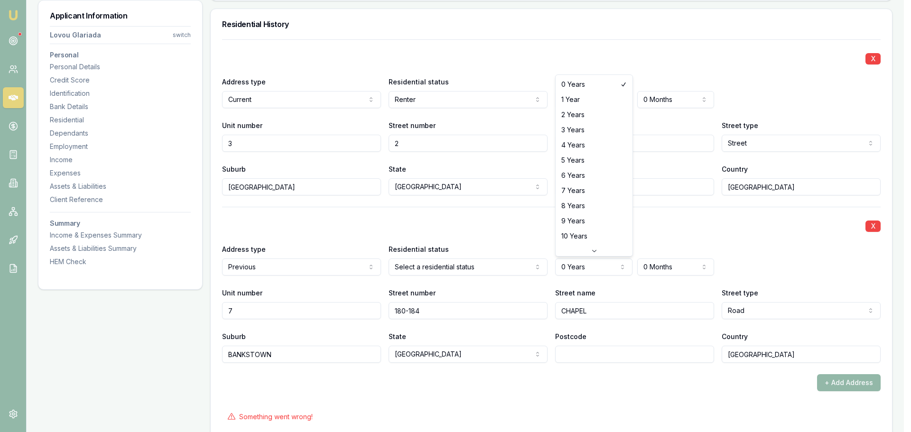
select select "7"
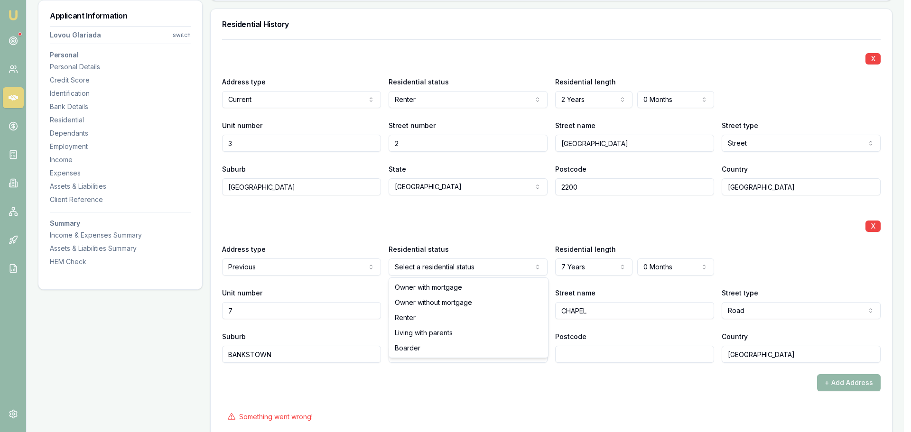
select select "RENTER"
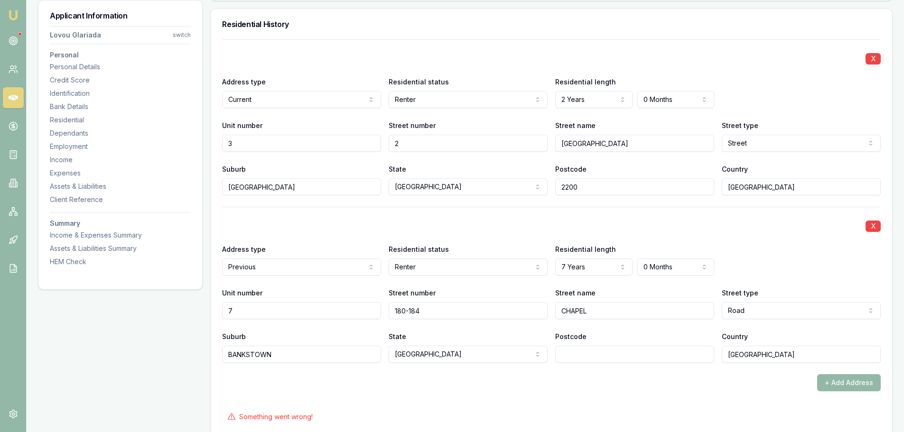
click at [434, 219] on div "X" at bounding box center [551, 225] width 658 height 13
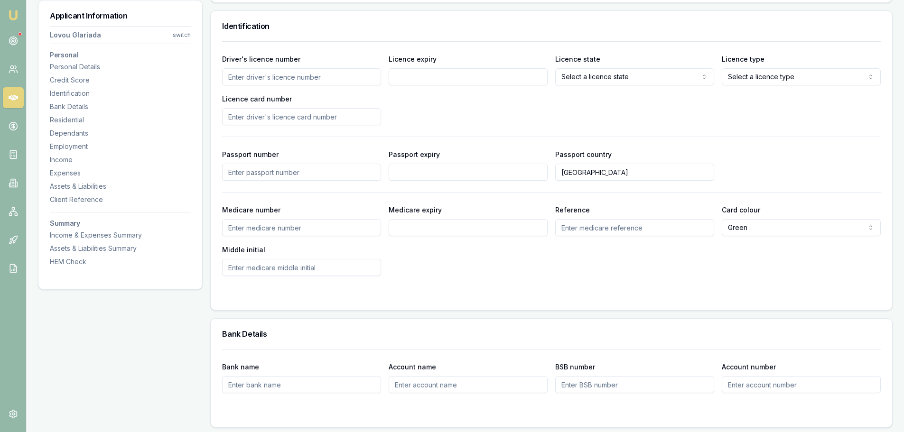
click at [484, 279] on form "Driver's licence number Licence expiry Licence state Select a licence state NSW…" at bounding box center [551, 170] width 658 height 258
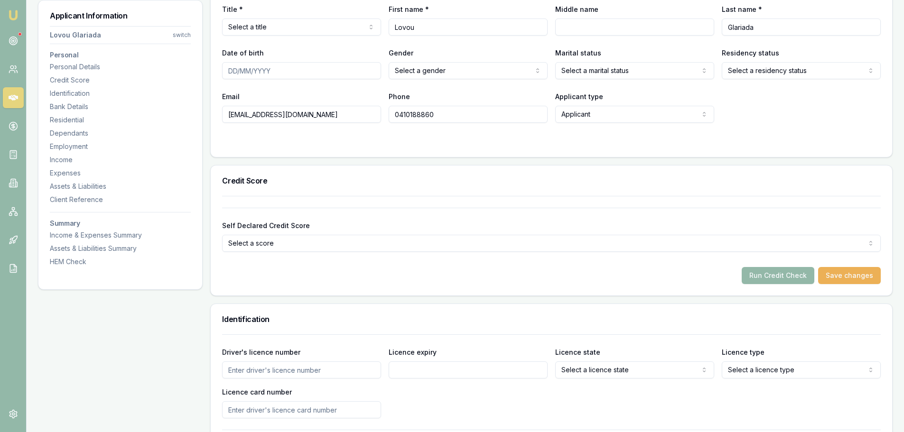
scroll to position [285, 0]
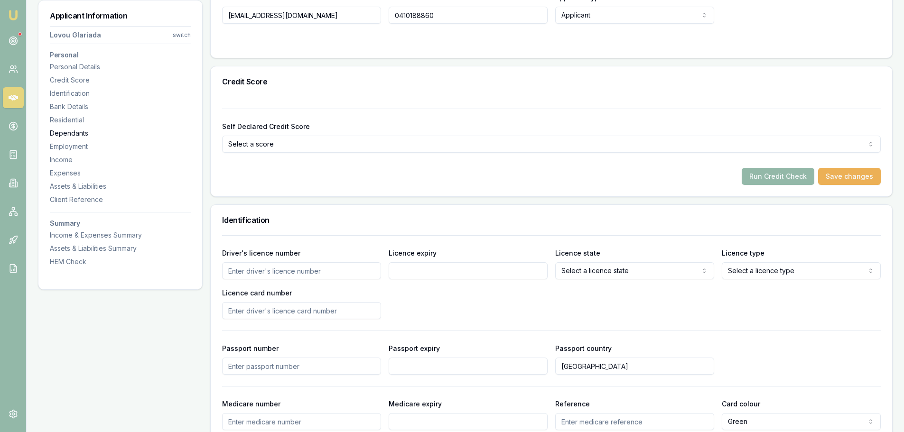
click at [70, 132] on div "Dependants" at bounding box center [120, 133] width 141 height 9
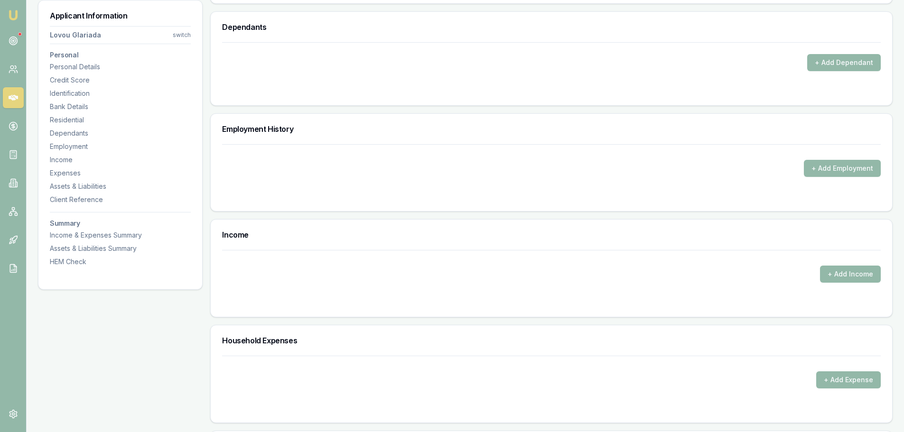
scroll to position [1375, 0]
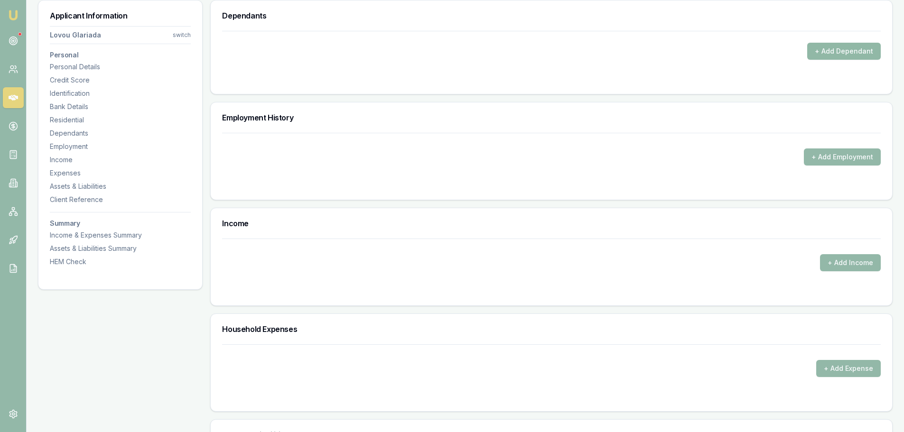
click at [846, 45] on button "+ Add Dependant" at bounding box center [844, 51] width 74 height 17
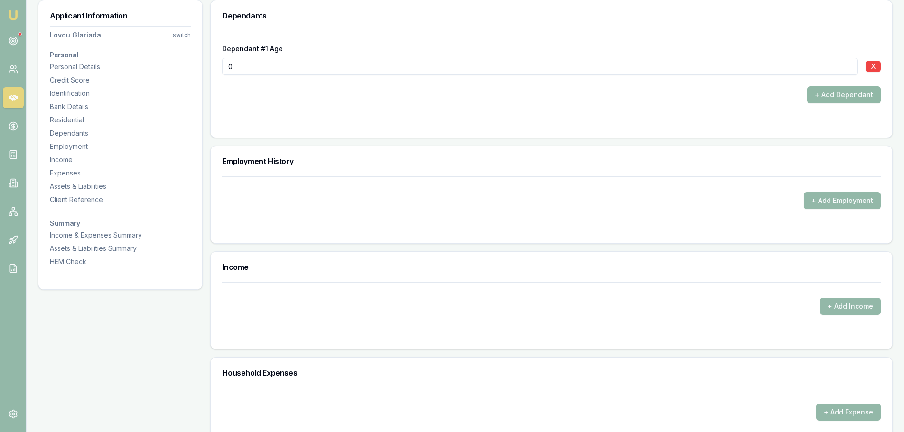
click at [840, 90] on button "+ Add Dependant" at bounding box center [844, 94] width 74 height 17
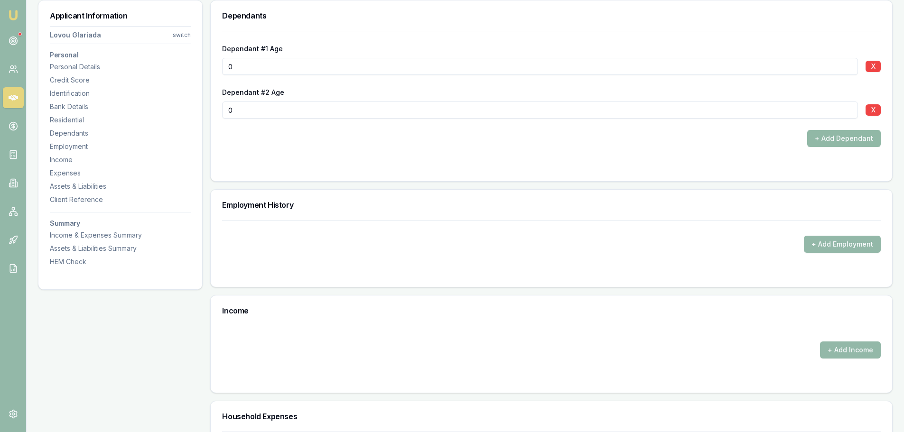
click at [839, 136] on button "+ Add Dependant" at bounding box center [844, 138] width 74 height 17
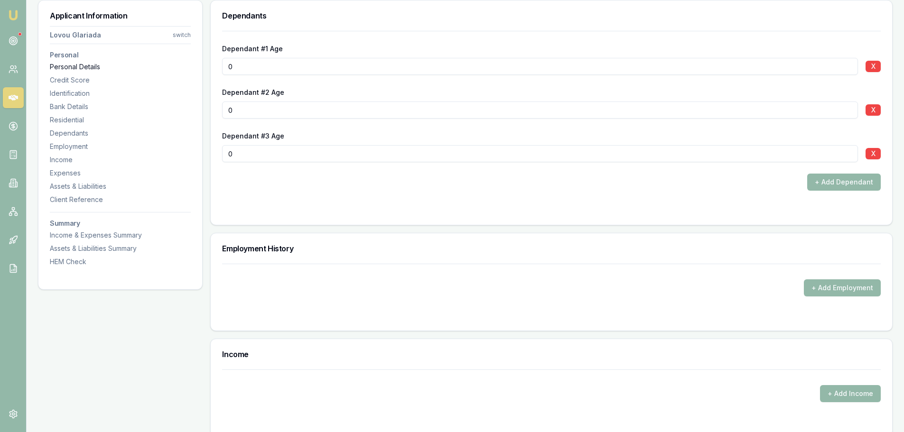
drag, startPoint x: 251, startPoint y: 64, endPoint x: 160, endPoint y: 71, distance: 90.8
click at [201, 66] on div "Applicant Information Lovou Glariada switch Personal Personal Details Credit Sc…" at bounding box center [465, 2] width 854 height 2462
type input "11"
drag, startPoint x: 285, startPoint y: 112, endPoint x: 34, endPoint y: 144, distance: 253.4
click at [103, 126] on div "Applicant Information Lovou Glariada switch Personal Personal Details Credit Sc…" at bounding box center [465, 2] width 854 height 2462
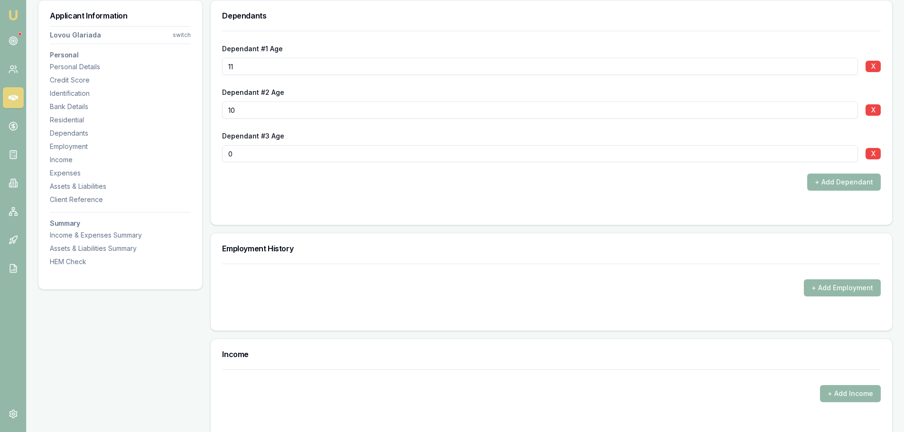
type input "10"
drag, startPoint x: 235, startPoint y: 157, endPoint x: 185, endPoint y: 153, distance: 49.5
click at [207, 154] on div "Applicant Information Lovou Glariada switch Personal Personal Details Credit Sc…" at bounding box center [465, 2] width 854 height 2462
type input "8"
click at [282, 185] on div "+ Add Dependant" at bounding box center [551, 182] width 658 height 17
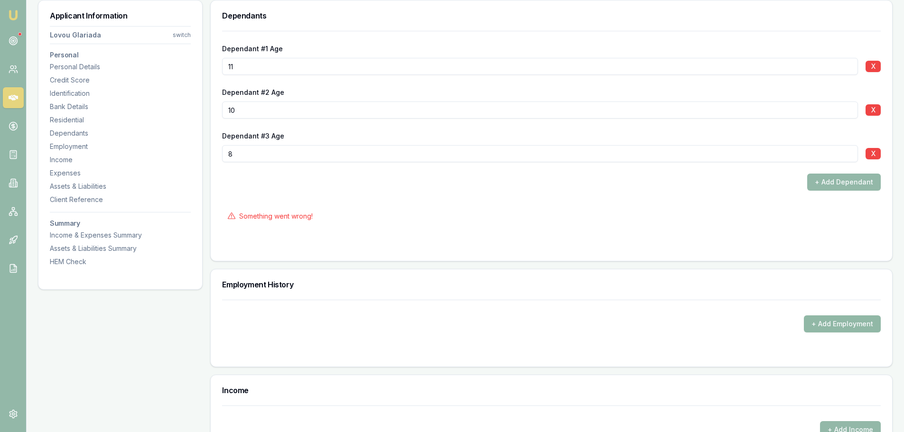
click at [846, 323] on button "+ Add Employment" at bounding box center [842, 323] width 77 height 17
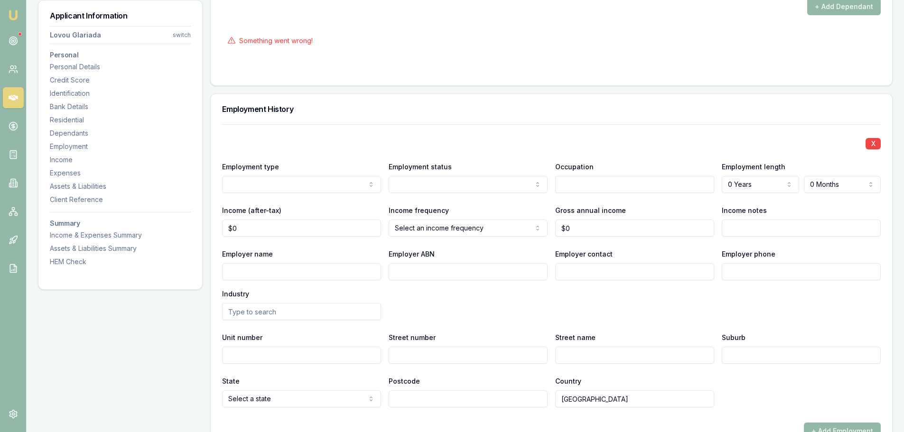
scroll to position [1565, 0]
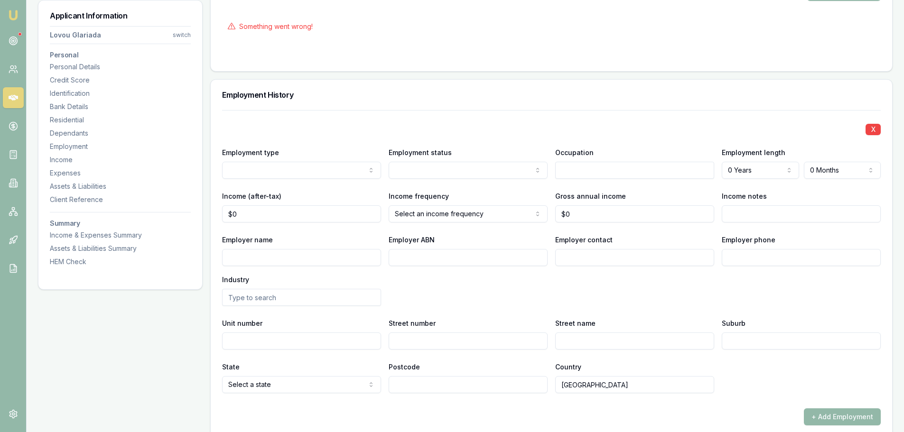
click at [299, 256] on input "Employer name" at bounding box center [301, 257] width 159 height 17
type input "BUSY BEE"
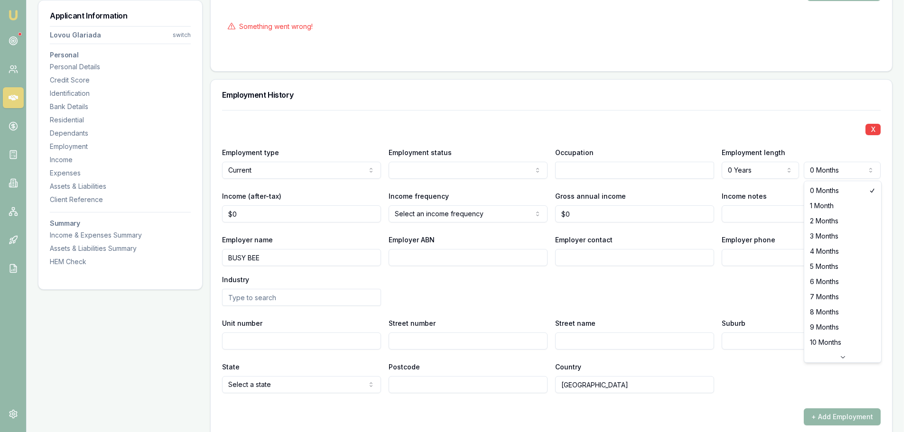
select select "6"
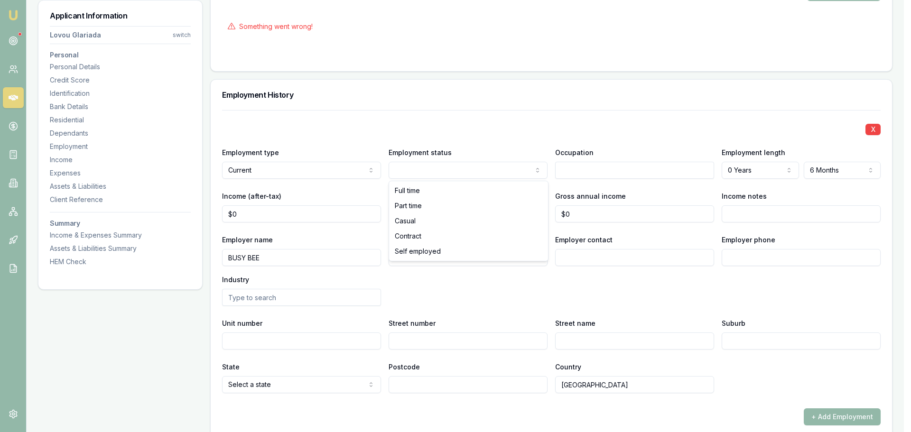
select select "CASUAL"
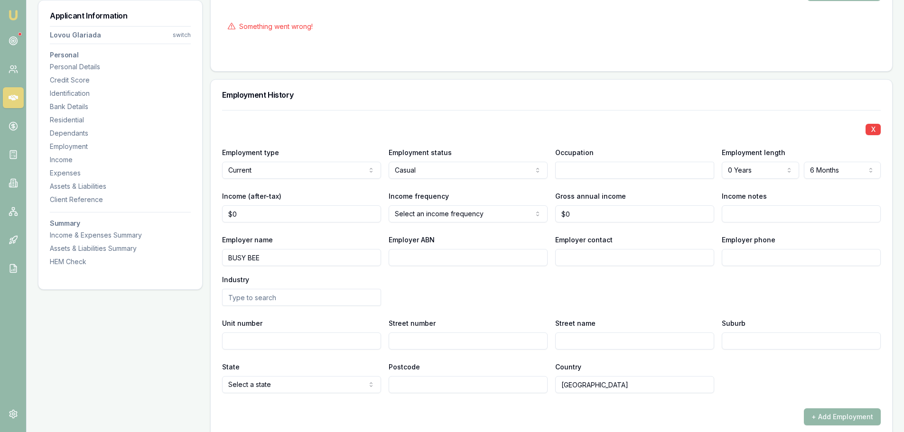
click at [440, 115] on div "X Employment type Current Current Previous Employment status Casual Full time P…" at bounding box center [551, 251] width 658 height 283
click at [576, 173] on input "text" at bounding box center [634, 170] width 159 height 17
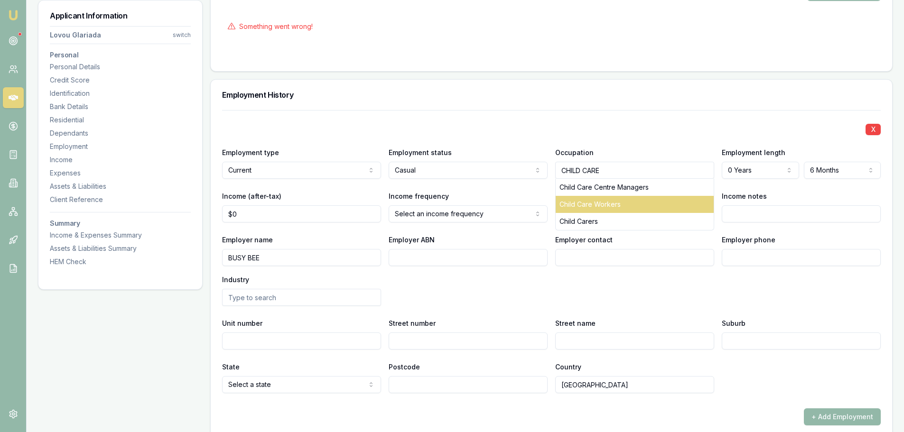
click at [620, 204] on div "Child Care Workers" at bounding box center [634, 204] width 158 height 17
type input "Child Care Workers"
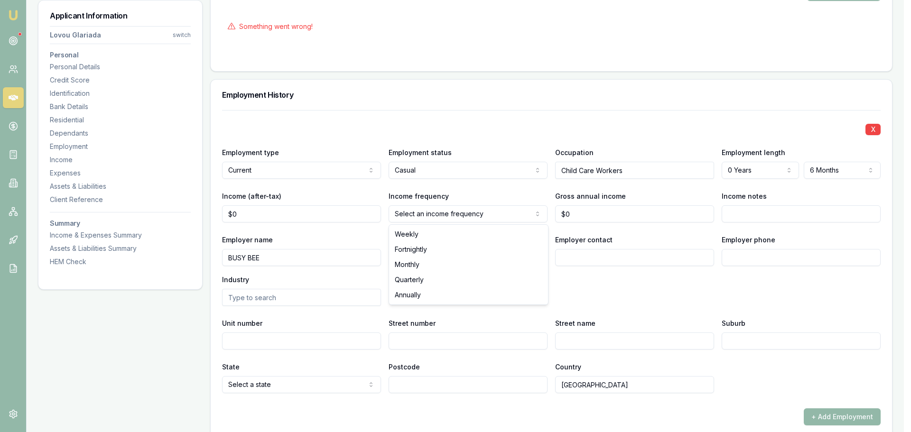
select select "FORTNIGHTLY"
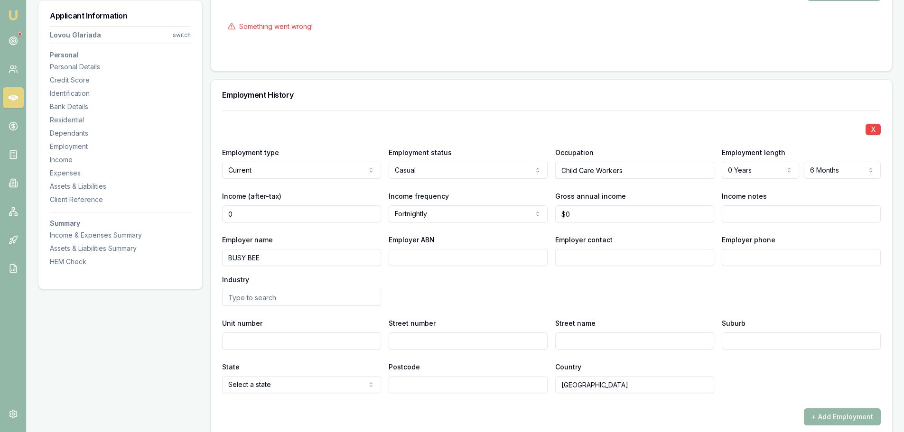
drag, startPoint x: 244, startPoint y: 212, endPoint x: 138, endPoint y: 212, distance: 105.8
type input "$1,700"
click at [335, 108] on div "Employment History" at bounding box center [551, 95] width 681 height 30
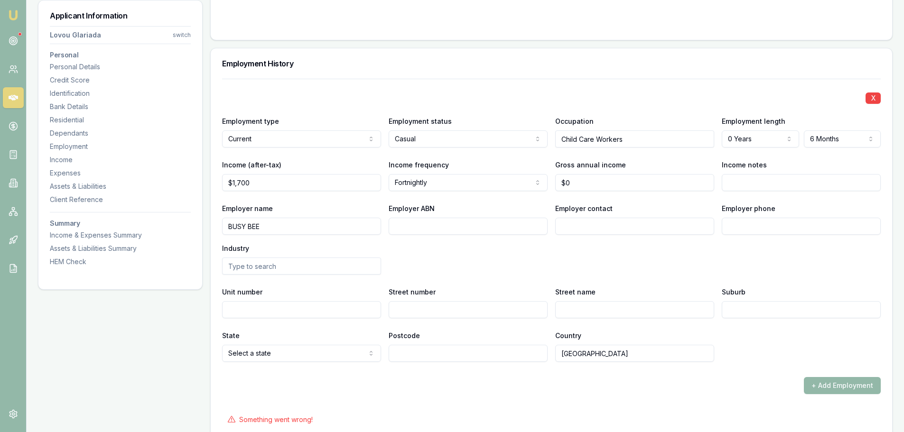
scroll to position [1660, 0]
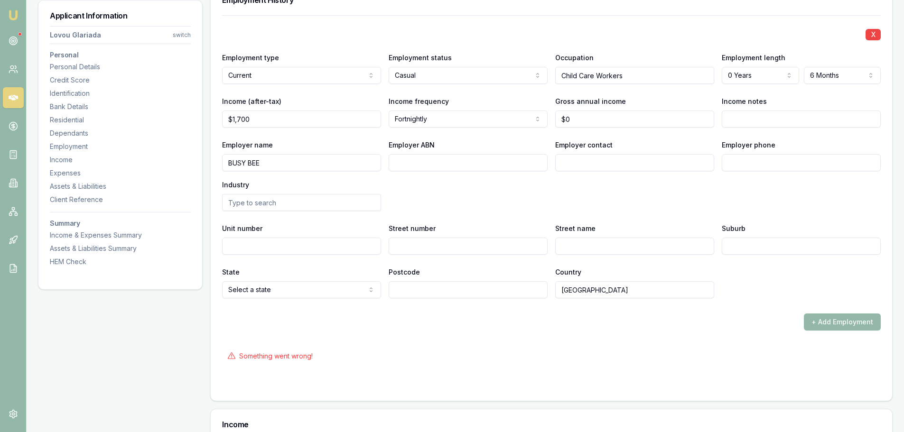
click at [763, 189] on div "Employer name BUSY BEE Employer ABN Employer contact Employer phone Industry" at bounding box center [551, 175] width 658 height 72
click at [823, 311] on div "X Employment type Current Current Previous Employment status Casual Full time P…" at bounding box center [551, 172] width 658 height 315
click at [826, 321] on button "+ Add Employment" at bounding box center [842, 322] width 77 height 17
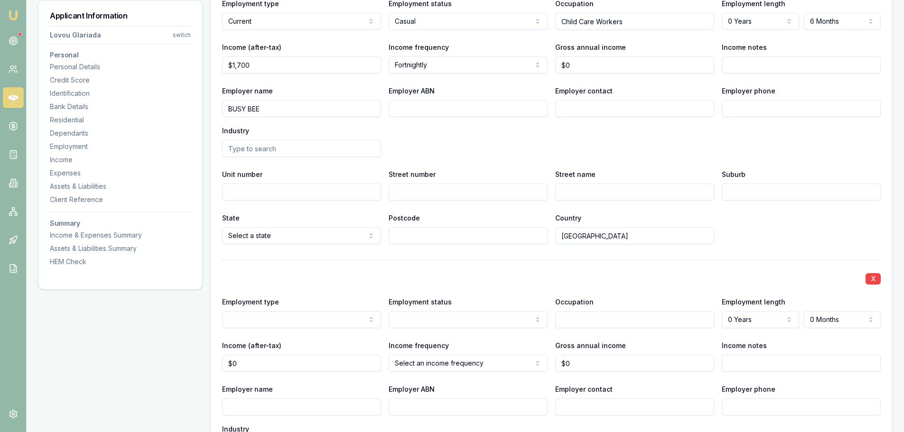
scroll to position [1850, 0]
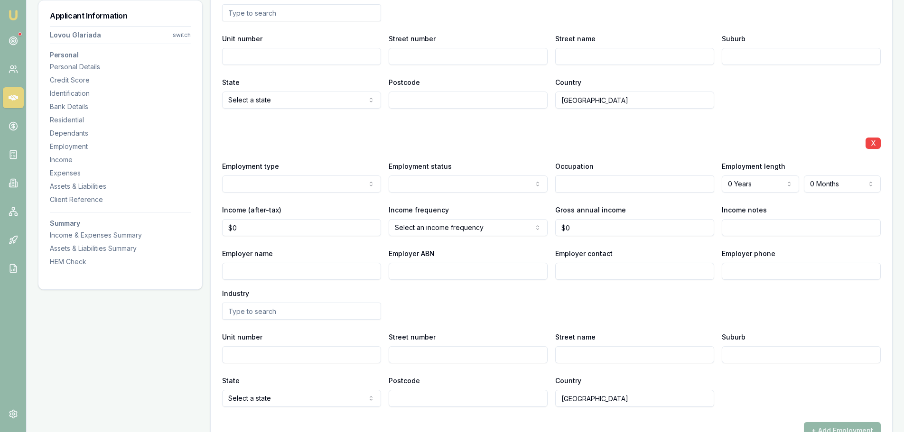
select select "PREVIOUS"
click at [277, 272] on input "Employer name" at bounding box center [301, 271] width 159 height 17
click at [349, 139] on div "X" at bounding box center [551, 142] width 658 height 13
click at [318, 268] on input "Employer name" at bounding box center [301, 271] width 159 height 17
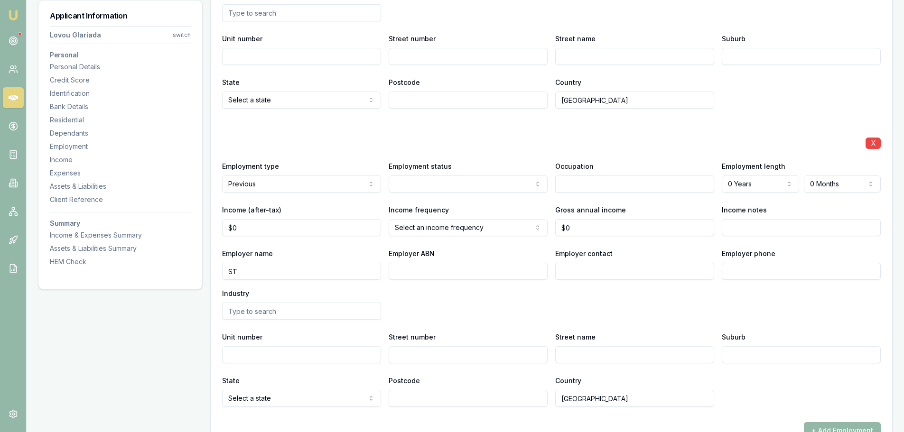
type input "S"
type input "STAY AT HOME PARENT"
click at [473, 143] on div "X" at bounding box center [551, 142] width 658 height 13
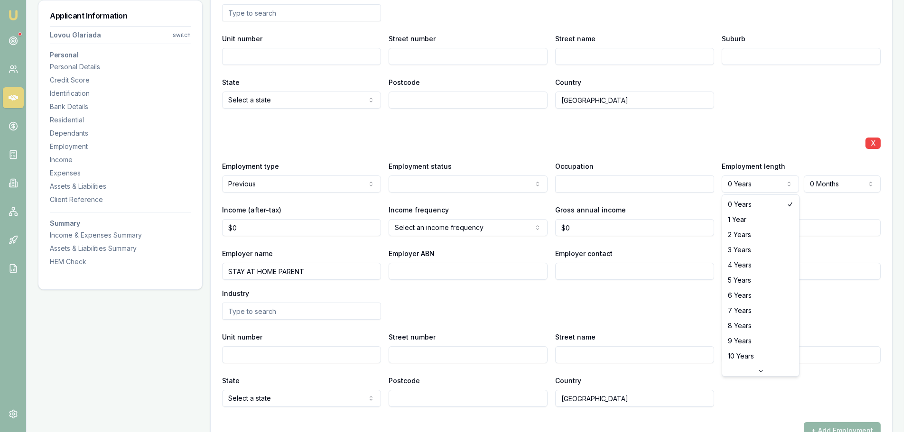
select select "3"
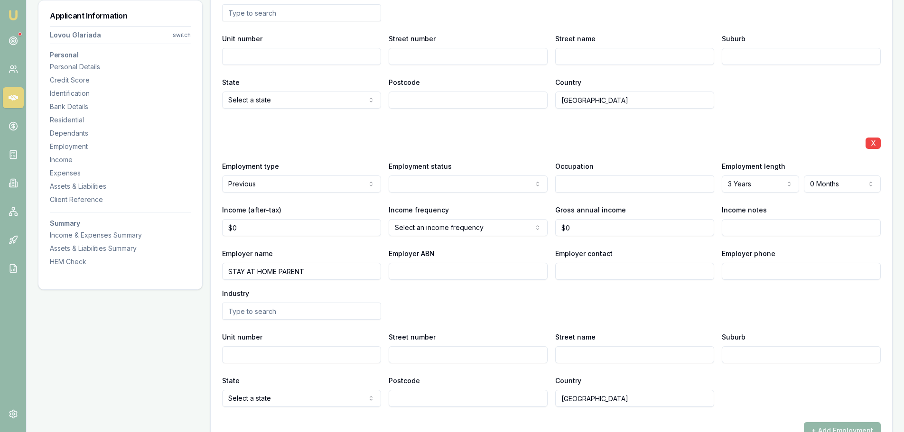
click at [667, 135] on div "X Employment type Previous Current Previous Employment status Full time Part ti…" at bounding box center [551, 265] width 658 height 283
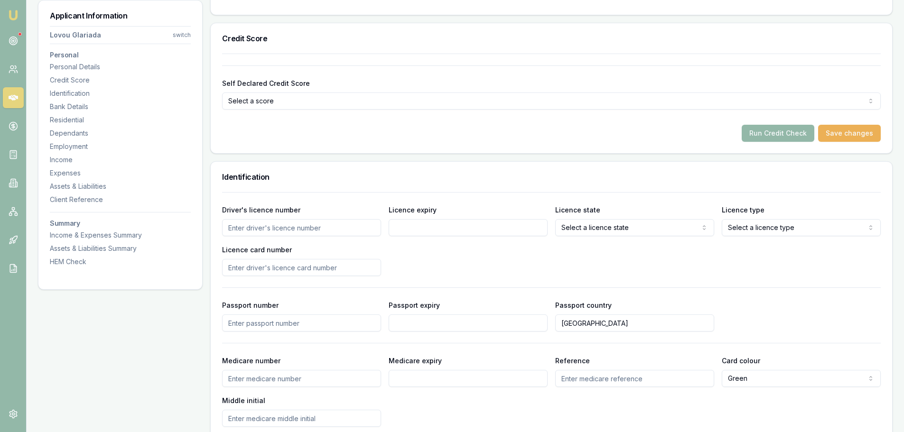
scroll to position [0, 0]
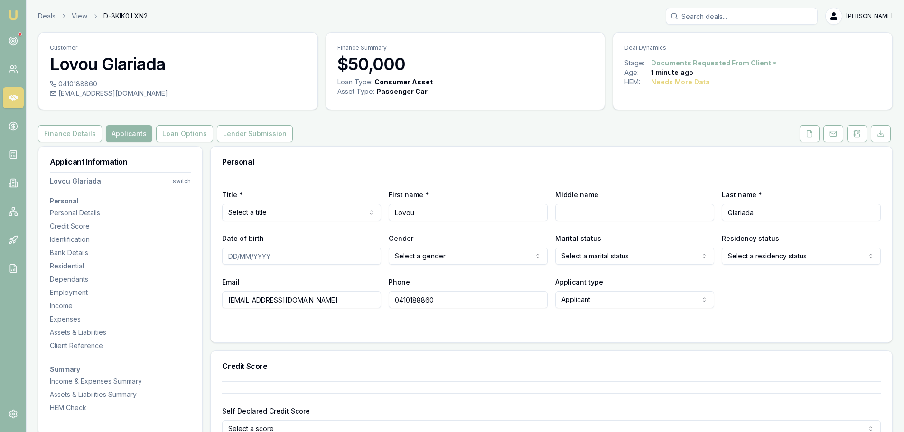
click at [184, 181] on html "Emu Broker Deals View D-8KIK0ILXN2 Erin Shield Toggle Menu Customer Lovou Glari…" at bounding box center [452, 216] width 904 height 432
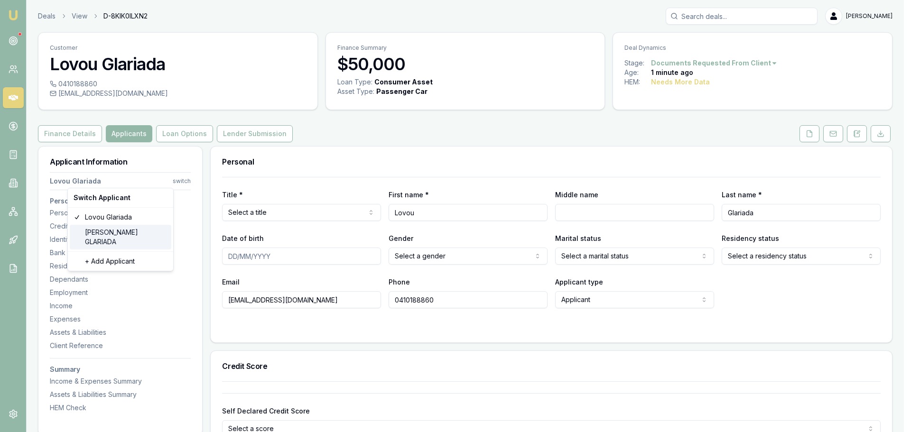
click at [136, 231] on div "[DATE][PERSON_NAME]" at bounding box center [121, 237] width 102 height 25
type input "[PERSON_NAME]"
type input "GLARIADA"
type input "[DATE][EMAIL_ADDRESS][DOMAIN_NAME]"
type input "0414562195"
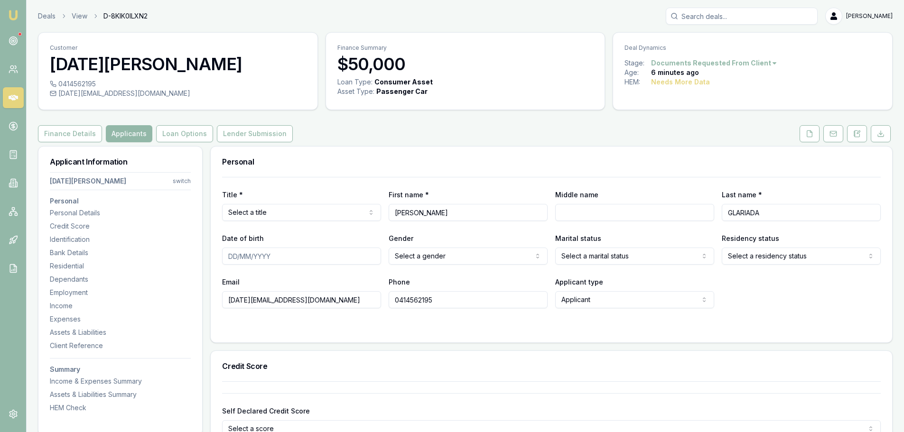
click at [81, 293] on div "Employment" at bounding box center [120, 292] width 141 height 9
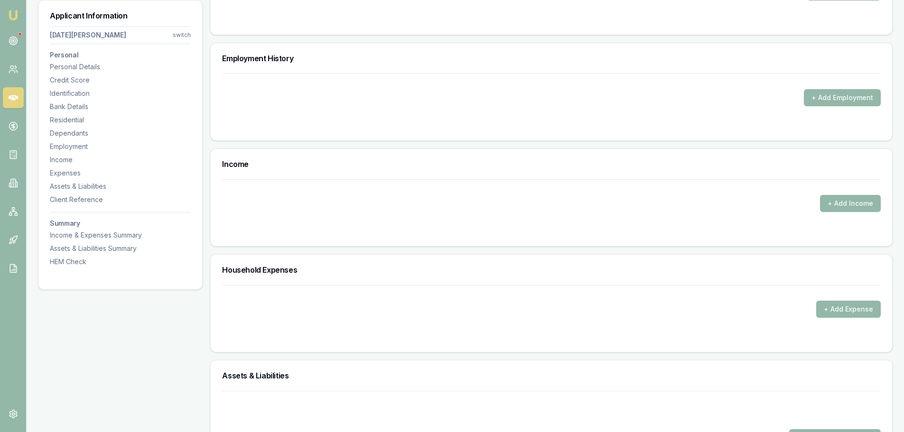
scroll to position [1118, 0]
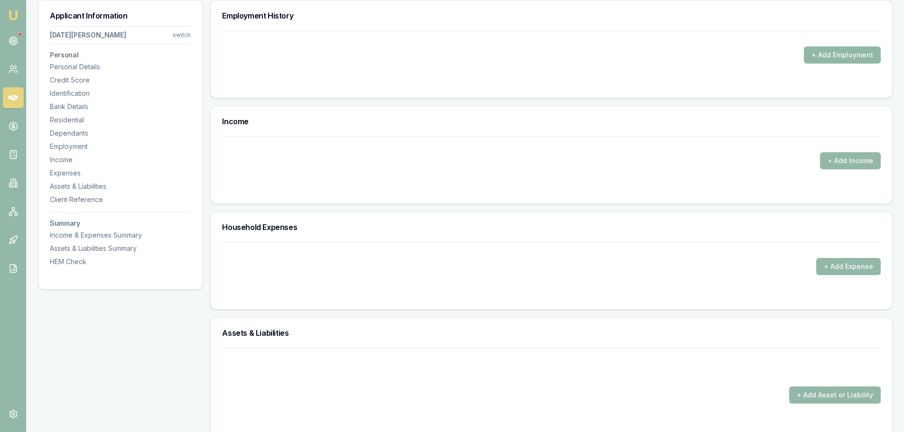
click at [854, 58] on button "+ Add Employment" at bounding box center [842, 54] width 77 height 17
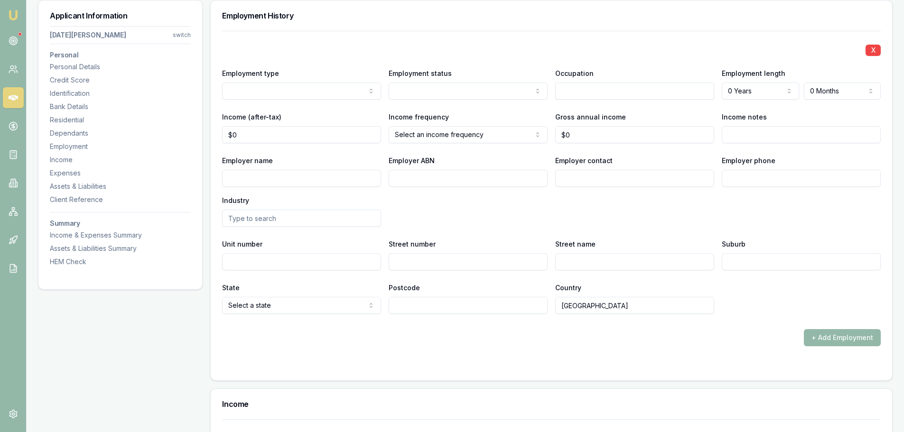
click at [335, 47] on div "X" at bounding box center [551, 49] width 658 height 13
click at [333, 185] on input "Employer name" at bounding box center [301, 178] width 159 height 17
type input "COOLING BROS"
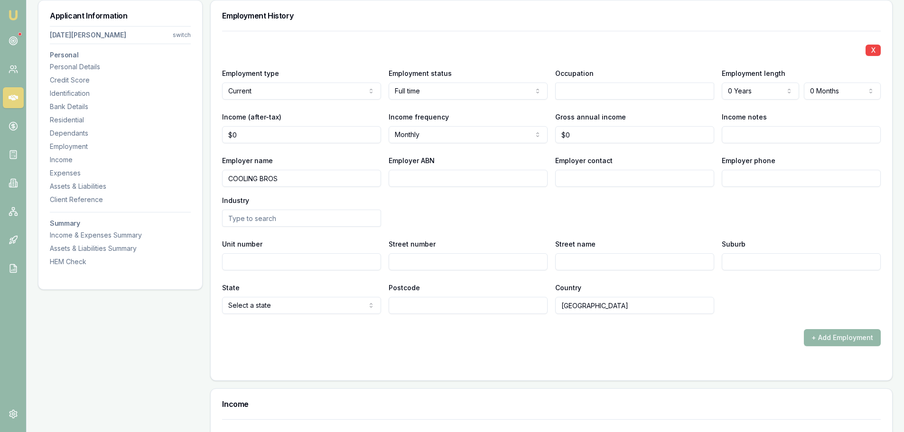
click at [526, 36] on div "X Employment type Current Current Previous Employment status Full time Full tim…" at bounding box center [551, 172] width 658 height 283
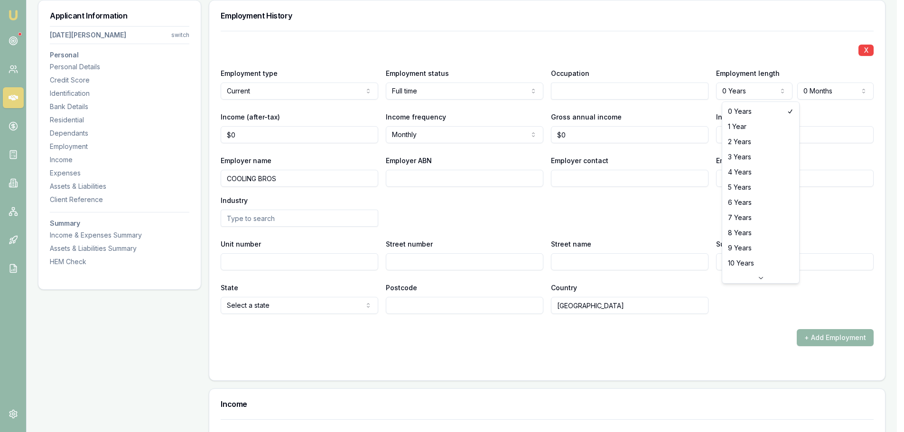
select select "7"
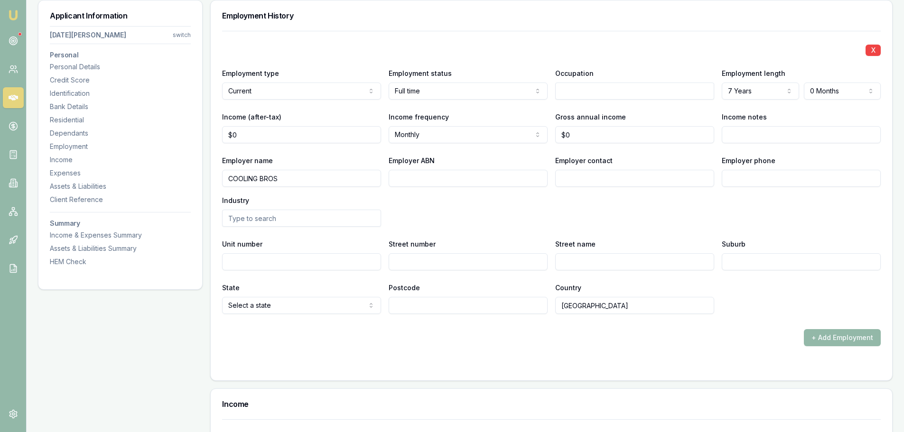
click at [402, 62] on div "X Employment type Current Current Previous Employment status Full time Full tim…" at bounding box center [551, 172] width 658 height 283
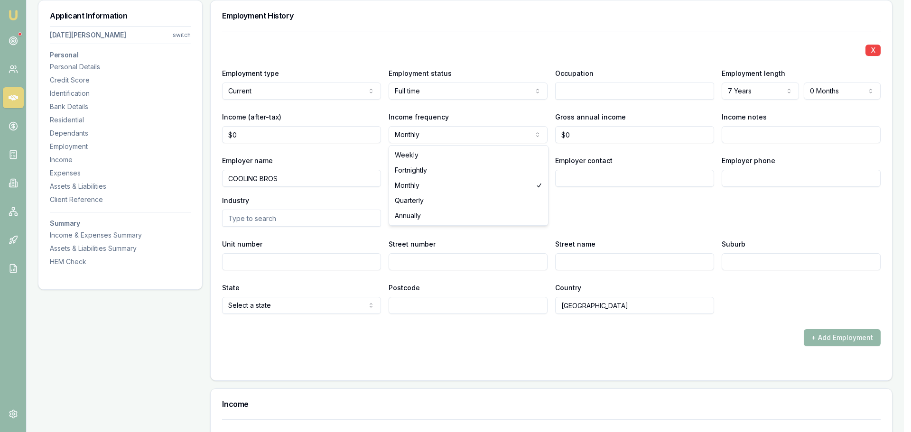
select select "WEEKLY"
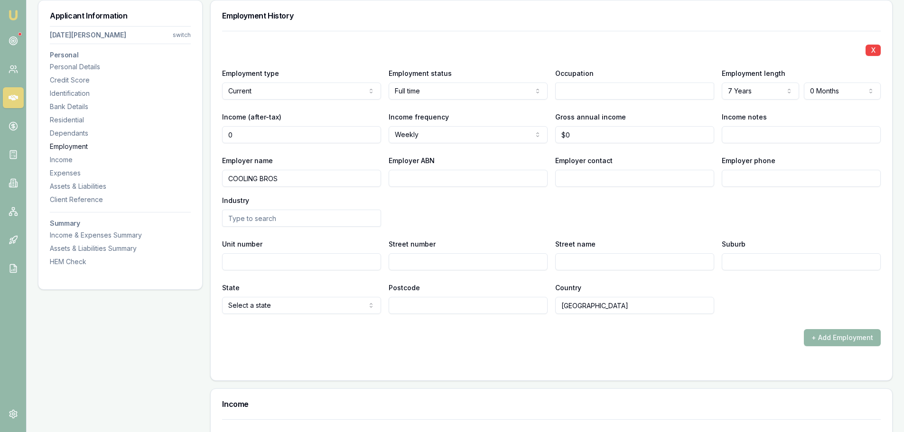
drag, startPoint x: 272, startPoint y: 137, endPoint x: 113, endPoint y: 147, distance: 158.7
click at [127, 147] on div "Applicant Information NOEL GLARIADA switch Personal Personal Details Credit Sco…" at bounding box center [465, 179] width 854 height 2303
type input "$952"
click at [509, 32] on div "X Employment type Current Current Previous Employment status Full time Full tim…" at bounding box center [551, 172] width 658 height 283
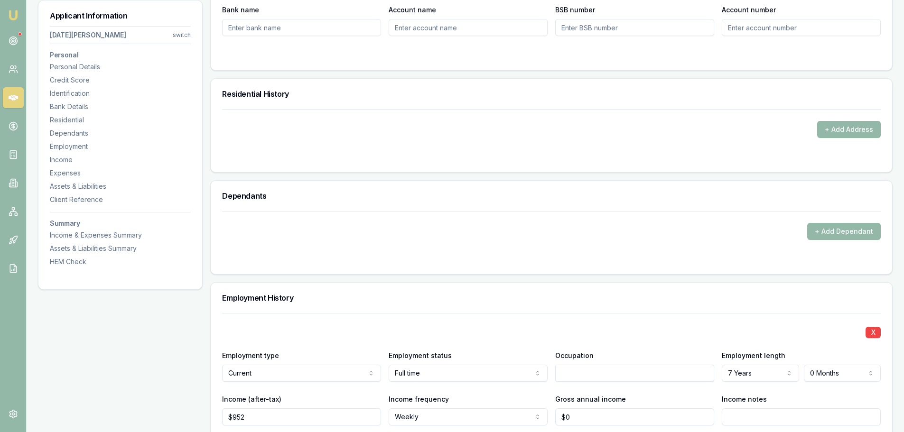
scroll to position [833, 0]
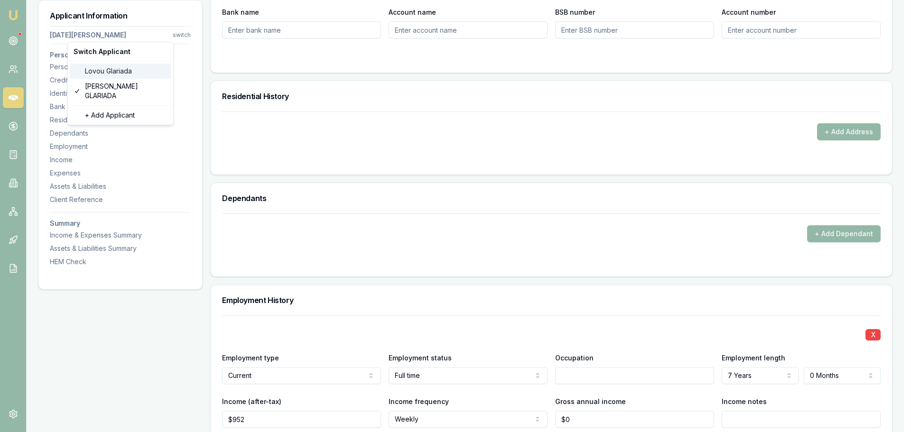
click at [93, 69] on div "Lovou Glariada" at bounding box center [121, 71] width 102 height 15
type input "Lovou"
type input "Glariada"
type input "[EMAIL_ADDRESS][DOMAIN_NAME]"
type input "0410188860"
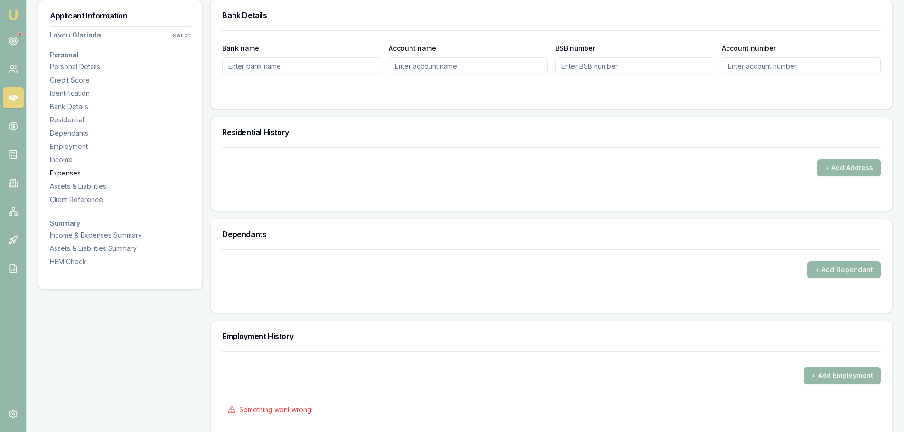
click at [59, 173] on div "Expenses" at bounding box center [120, 172] width 141 height 9
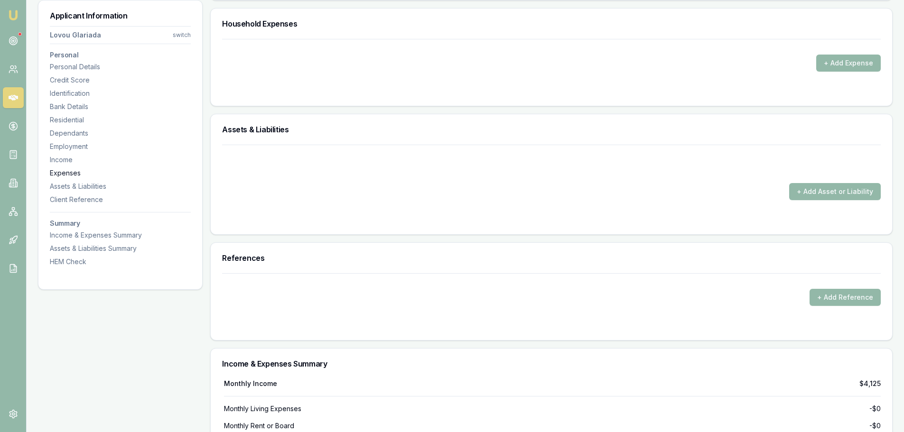
scroll to position [1402, 0]
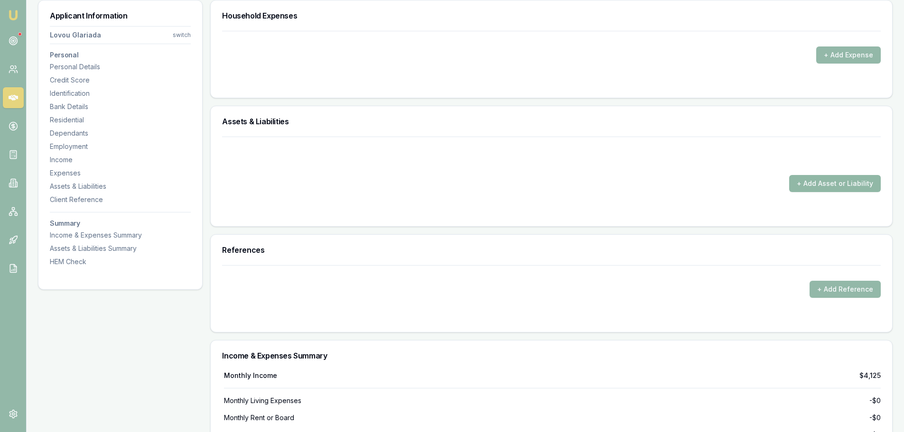
click at [835, 186] on button "+ Add Asset or Liability" at bounding box center [835, 183] width 92 height 17
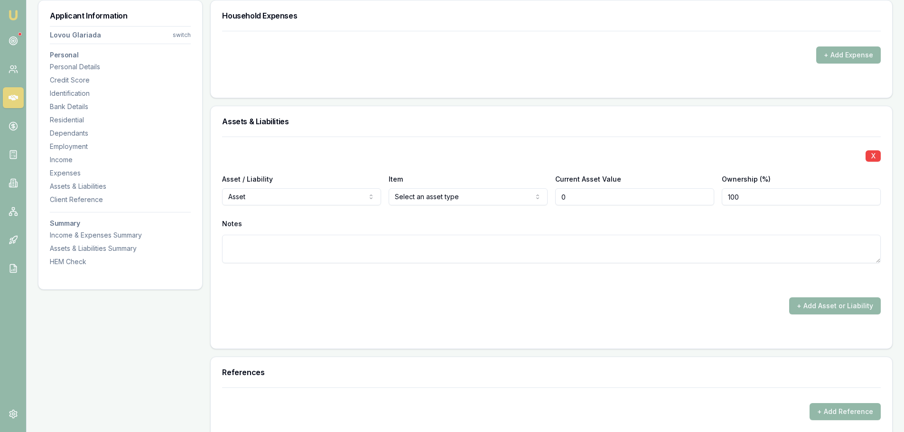
type input "$0"
click at [856, 57] on button "+ Add Expense" at bounding box center [848, 54] width 65 height 17
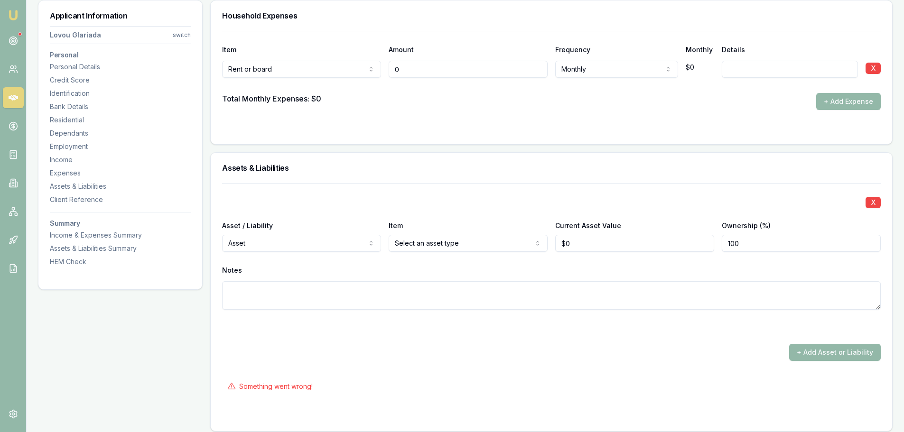
drag, startPoint x: 440, startPoint y: 74, endPoint x: 313, endPoint y: 69, distance: 127.2
click at [343, 69] on div "Rent or board Rent or board Food and groceries Utilities Insurance Transport He…" at bounding box center [551, 67] width 658 height 21
type input "$500"
click at [589, 128] on div at bounding box center [551, 129] width 658 height 8
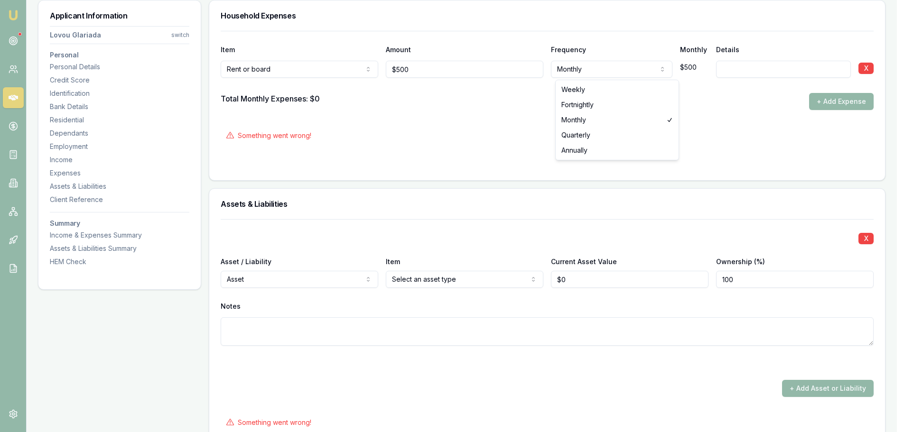
select select "WEEKLY"
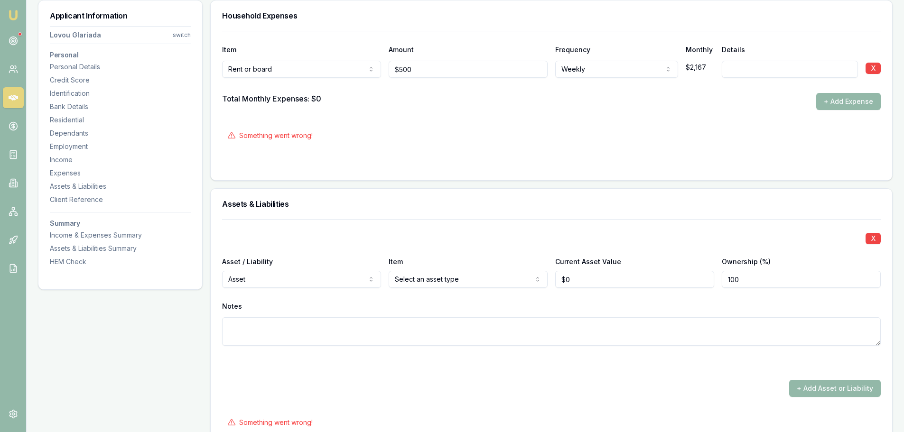
click at [470, 114] on form "Item Amount Frequency Monthly Details Rent or board Rent or board Food and groc…" at bounding box center [551, 100] width 658 height 138
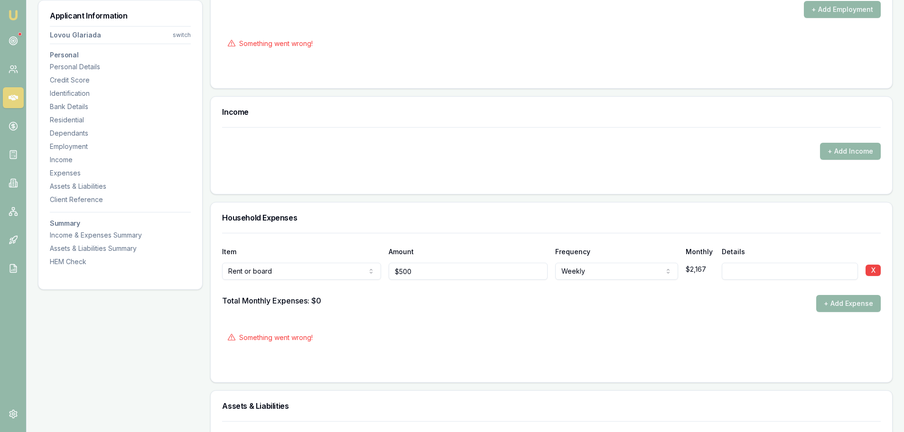
scroll to position [1117, 0]
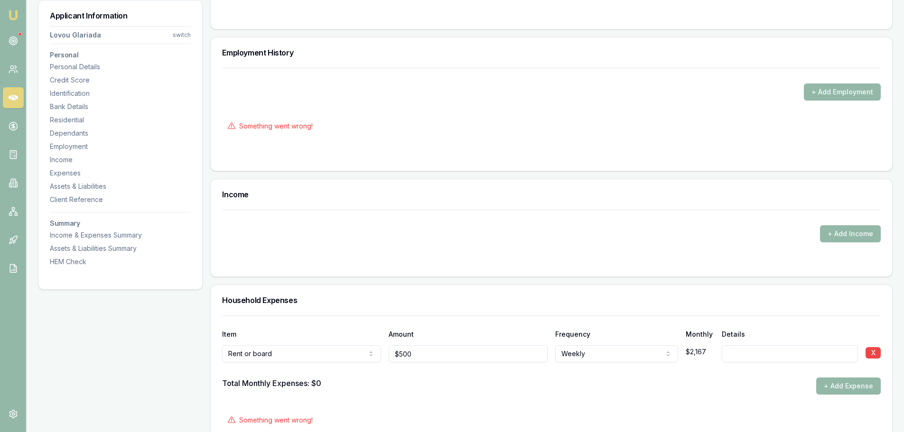
click at [442, 363] on div at bounding box center [551, 369] width 658 height 15
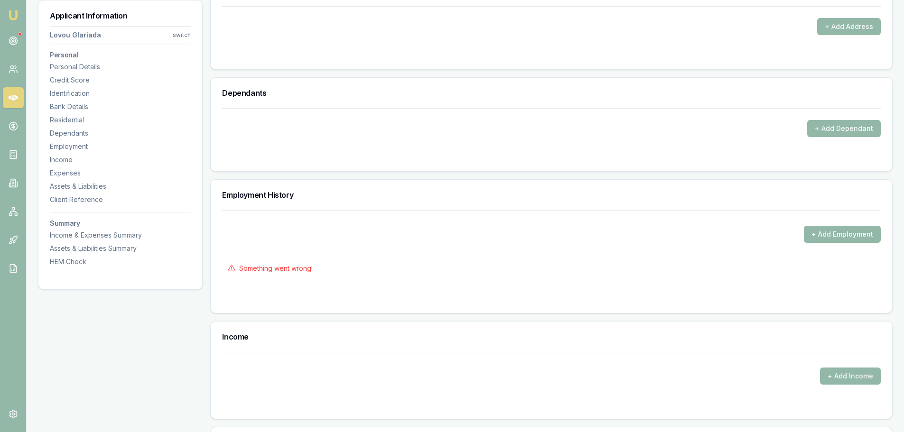
scroll to position [1212, 0]
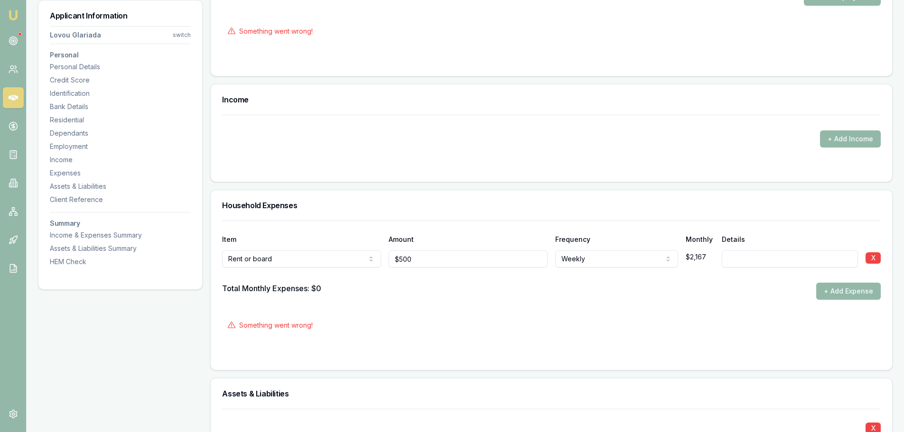
click at [436, 335] on div "Something went wrong!" at bounding box center [551, 325] width 658 height 21
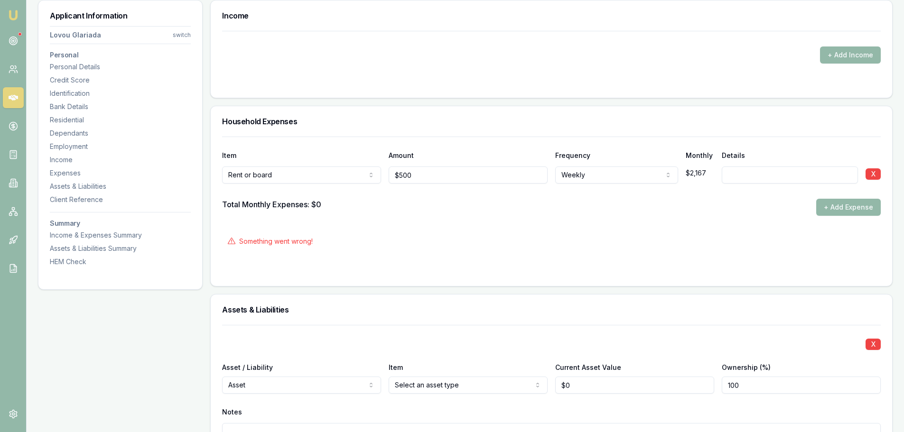
scroll to position [1449, 0]
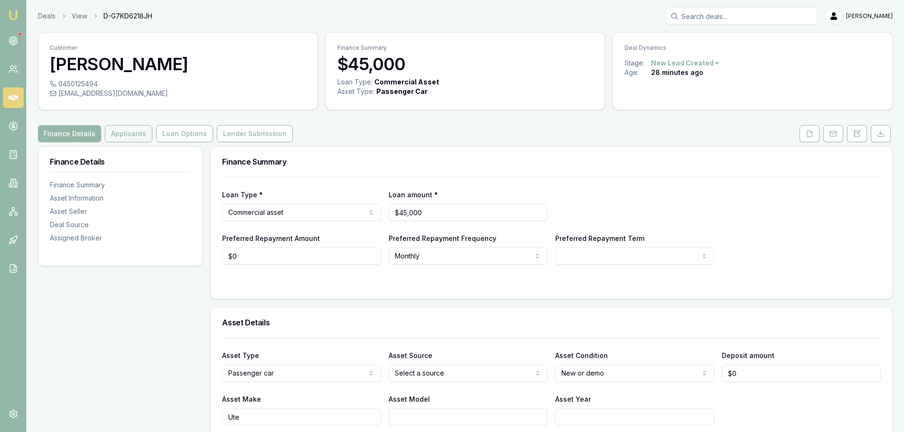
click at [119, 134] on button "Applicants" at bounding box center [128, 133] width 47 height 17
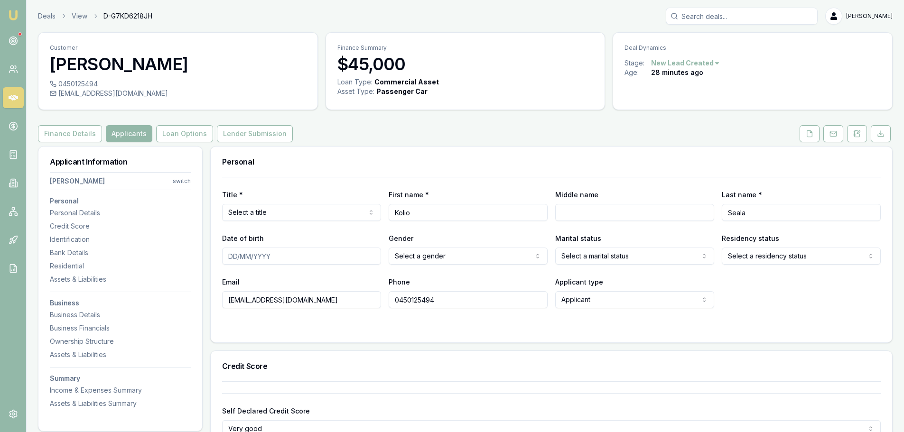
click at [481, 125] on div "Finance Details Applicants Loan Options Lender Submission" at bounding box center [465, 133] width 854 height 17
click at [856, 133] on icon at bounding box center [857, 134] width 8 height 8
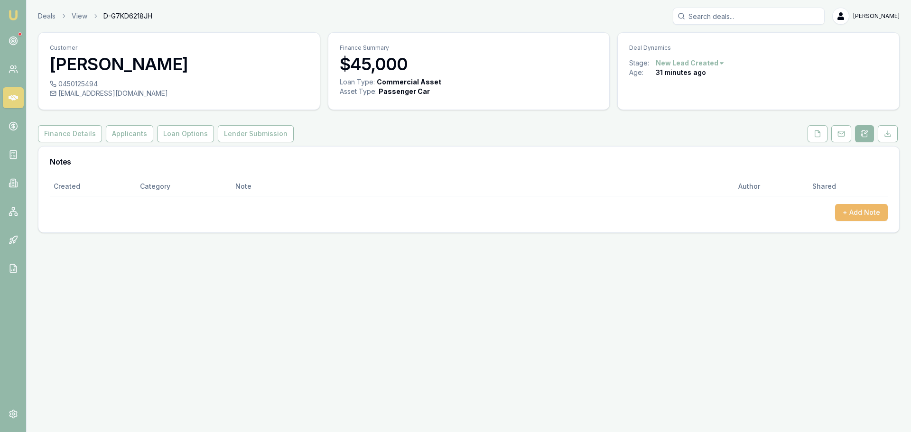
click at [876, 209] on button "+ Add Note" at bounding box center [861, 212] width 53 height 17
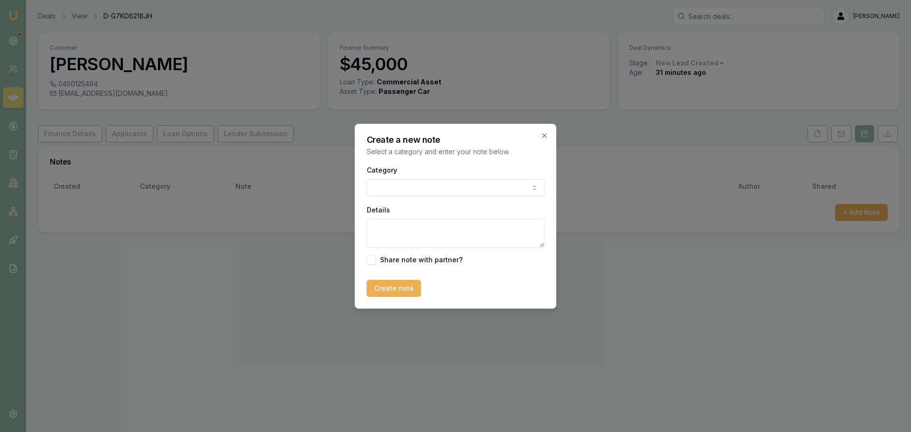
click at [438, 192] on body "Emu Broker Deals View D-G7KD6218JH [PERSON_NAME] Shield Toggle Menu Customer Ko…" at bounding box center [455, 216] width 911 height 432
click at [418, 233] on textarea "Details" at bounding box center [456, 233] width 178 height 28
type textarea "requested call back at 11am QLD time."
click at [396, 296] on button "Create note" at bounding box center [394, 288] width 55 height 17
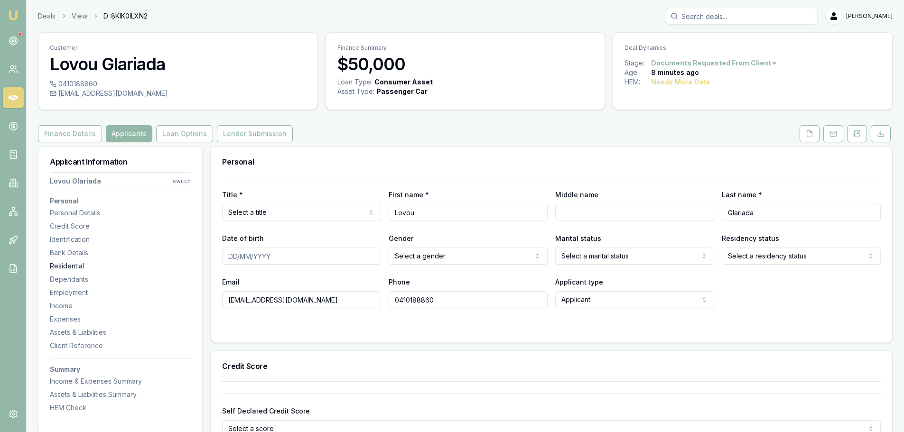
click at [80, 266] on div "Residential" at bounding box center [120, 265] width 141 height 9
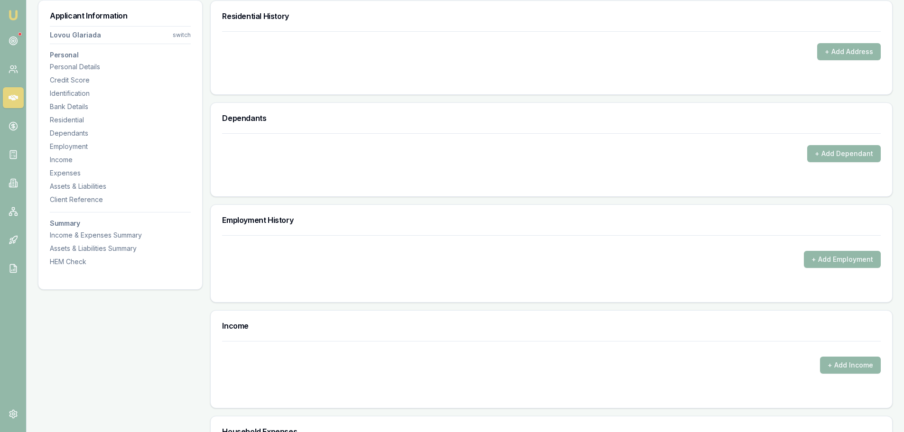
scroll to position [914, 0]
click at [839, 52] on button "+ Add Address" at bounding box center [849, 51] width 64 height 17
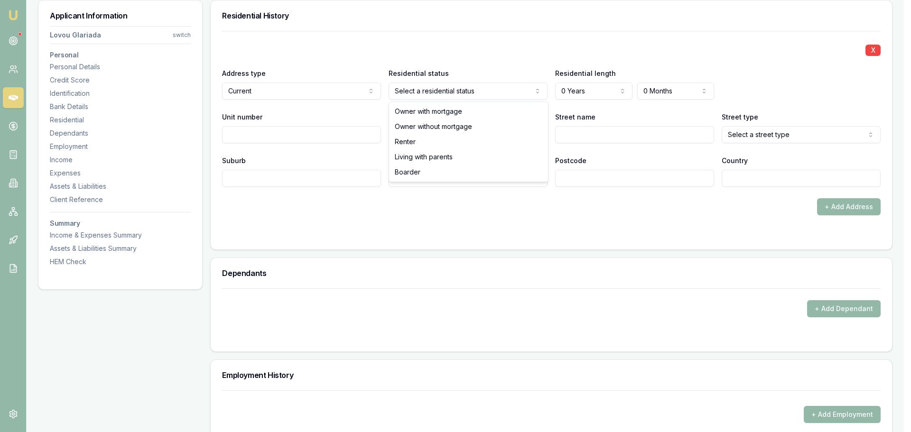
select select "RENTER"
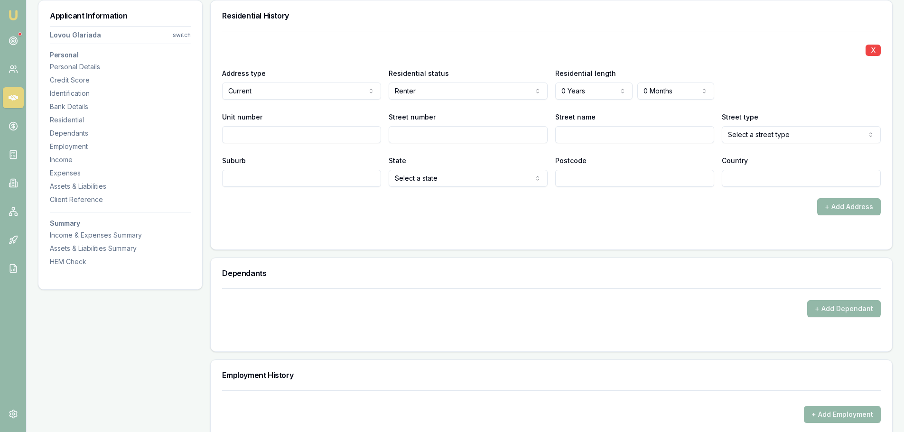
click at [309, 131] on input "Unit number" at bounding box center [301, 134] width 159 height 17
type input "3"
type input "2"
type input "GALIP[OLI"
select select "Service"
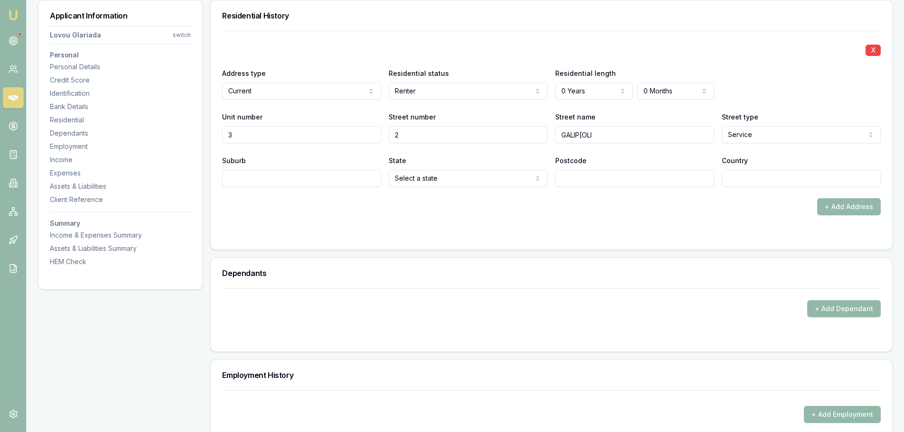
drag, startPoint x: 615, startPoint y: 135, endPoint x: 391, endPoint y: 157, distance: 224.5
click at [427, 151] on div "X Address type Current Current Previous Residential status Renter Owner with mo…" at bounding box center [551, 109] width 658 height 156
type input "GALIPOLI"
select select "Street"
drag, startPoint x: 377, startPoint y: 219, endPoint x: 404, endPoint y: 182, distance: 46.2
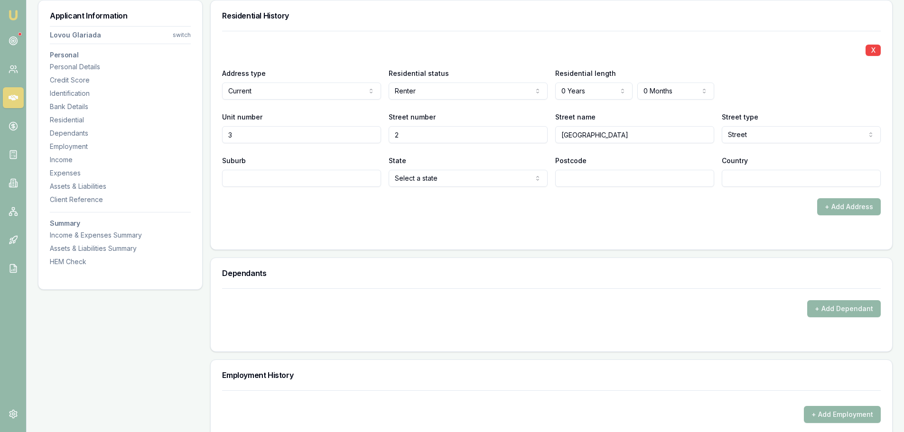
click at [377, 219] on form "X Address type Current Current Previous Residential status Renter Owner with mo…" at bounding box center [551, 134] width 658 height 207
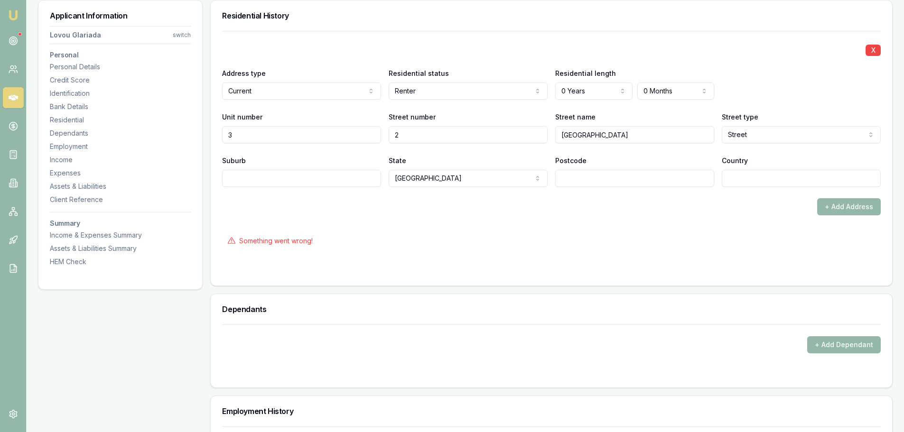
click at [359, 206] on div "+ Add Address" at bounding box center [551, 206] width 658 height 17
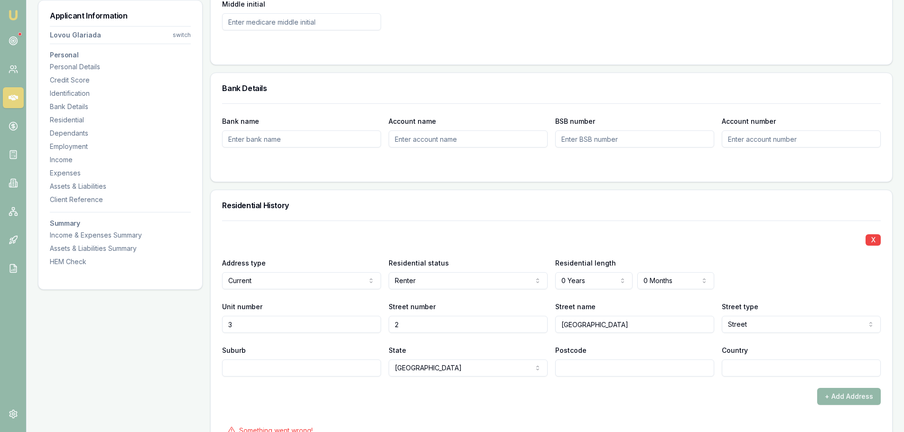
scroll to position [772, 0]
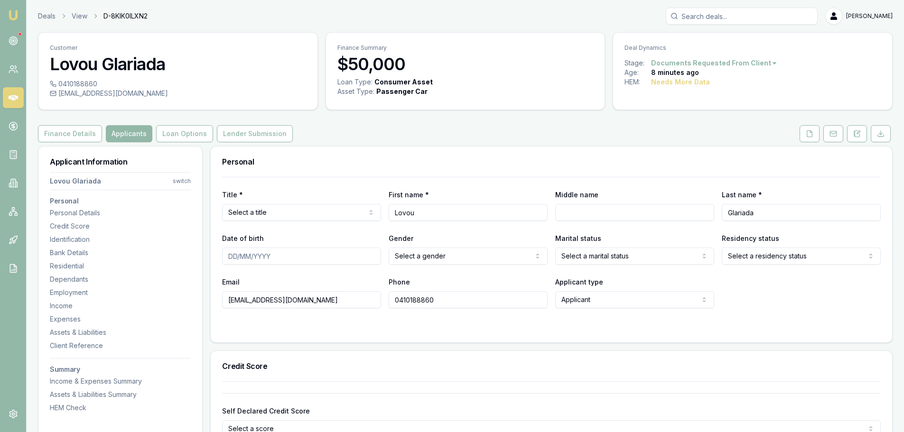
click at [414, 148] on div "Personal" at bounding box center [551, 162] width 681 height 30
click at [181, 181] on html "Emu Broker Deals View D-8KIK0ILXN2 [PERSON_NAME] Toggle Menu Customer Lovou Gla…" at bounding box center [455, 216] width 911 height 432
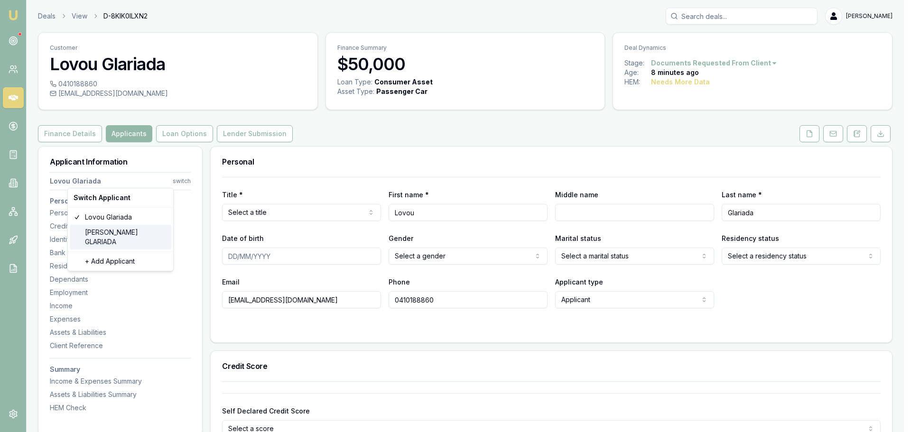
click at [120, 233] on div "[DATE][PERSON_NAME]" at bounding box center [121, 237] width 102 height 25
type input "[PERSON_NAME]"
type input "GLARIADA"
type input "[DATE][EMAIL_ADDRESS][DOMAIN_NAME]"
type input "0414562195"
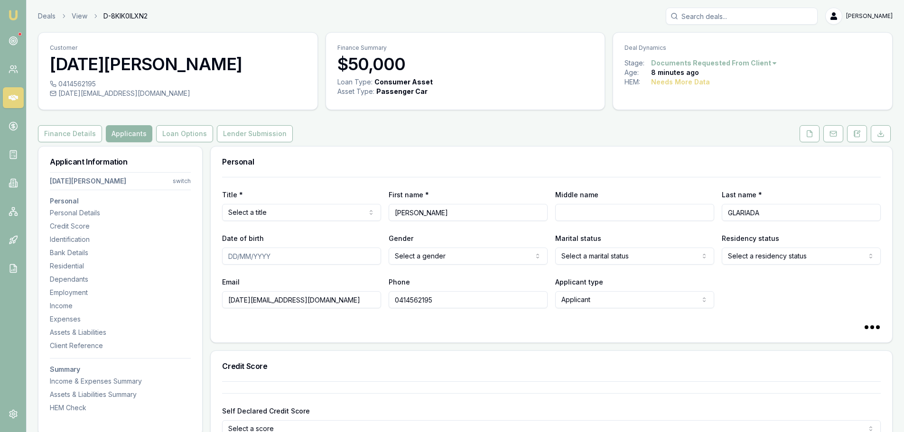
click at [430, 163] on h3 "Personal" at bounding box center [551, 162] width 658 height 8
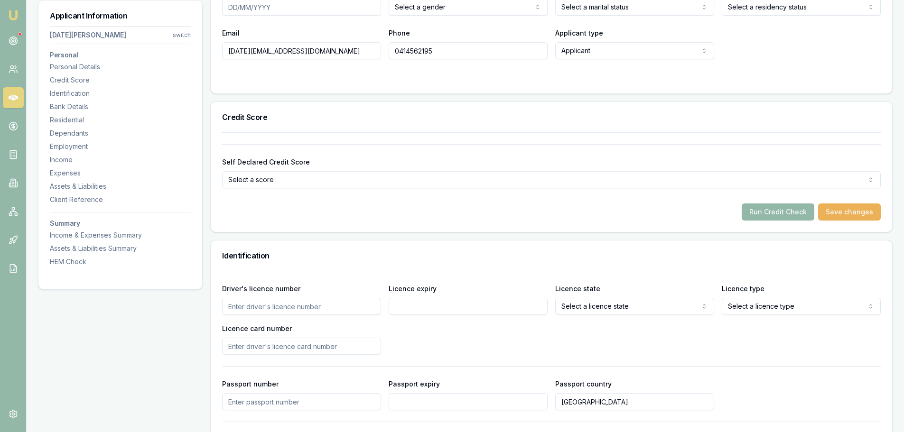
scroll to position [142, 0]
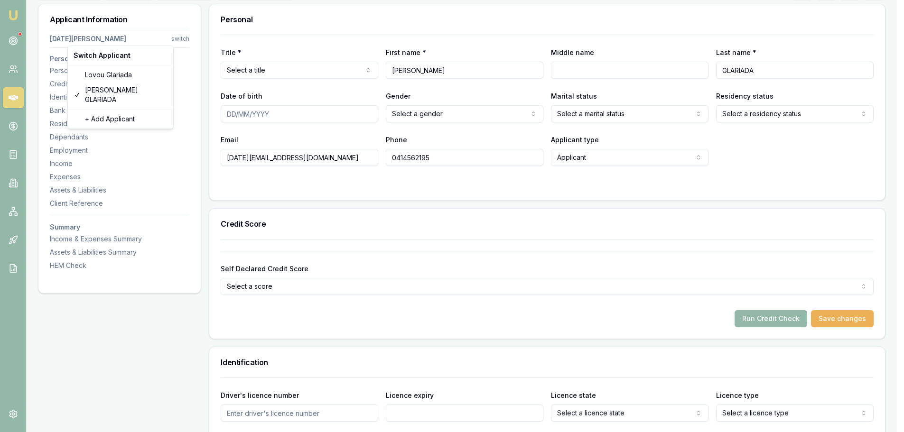
click at [181, 38] on html "Emu Broker Deals View D-8KIK0ILXN2 [PERSON_NAME] Toggle Menu Customer [DATE][PE…" at bounding box center [452, 74] width 904 height 432
click at [117, 74] on div "Lovou Glariada" at bounding box center [121, 74] width 102 height 15
type input "Lovou"
type input "Glariada"
type input "[EMAIL_ADDRESS][DOMAIN_NAME]"
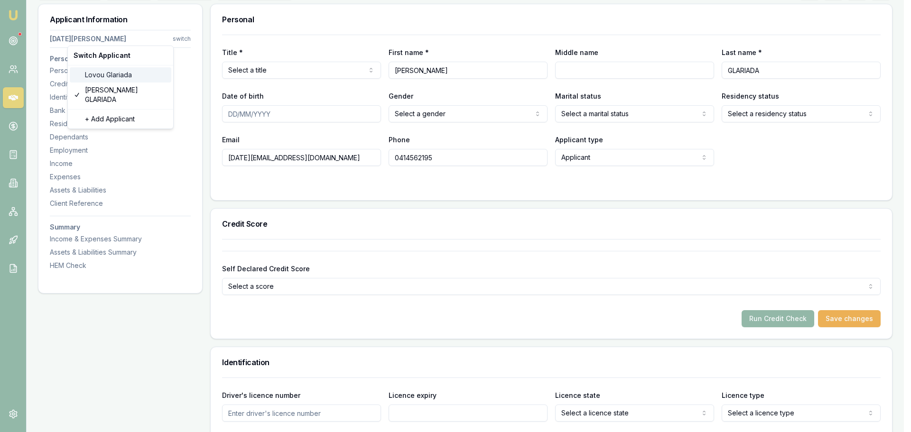
type input "0410188860"
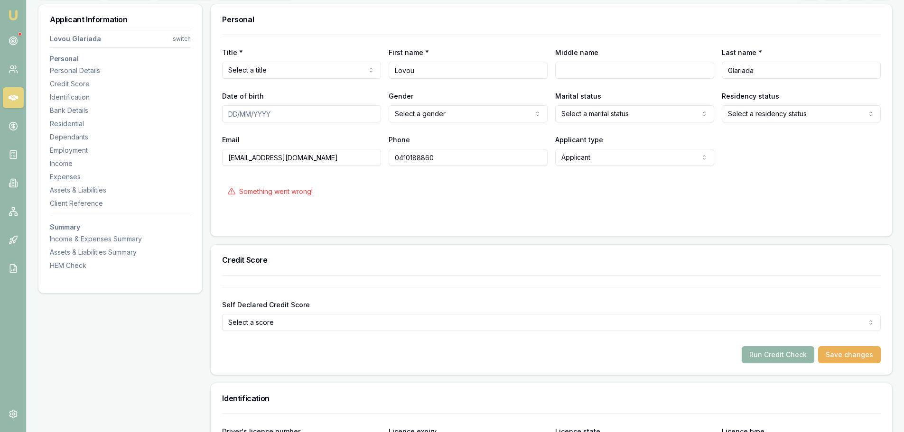
click at [564, 187] on div "Something went wrong!" at bounding box center [551, 191] width 658 height 21
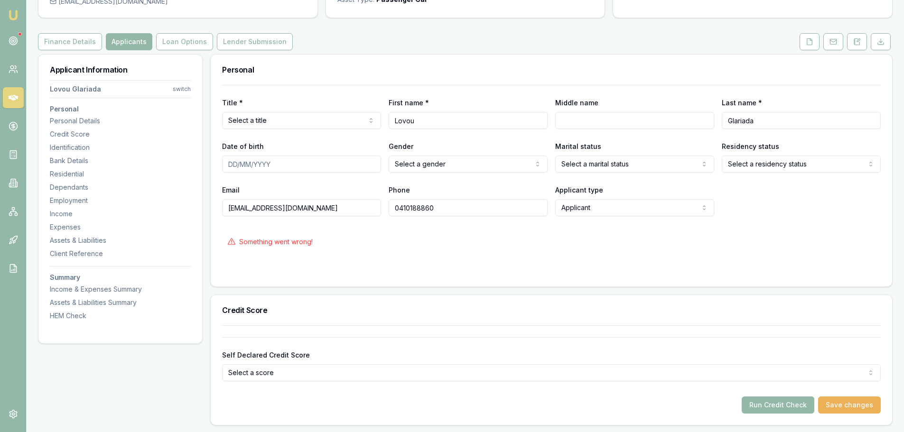
scroll to position [0, 0]
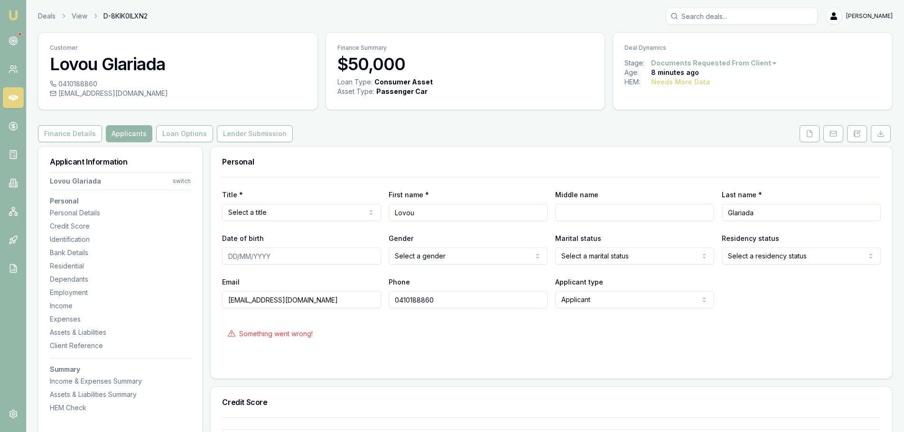
click at [449, 131] on div "Finance Details Applicants Loan Options Lender Submission" at bounding box center [465, 133] width 854 height 17
click at [809, 134] on icon at bounding box center [809, 134] width 8 height 8
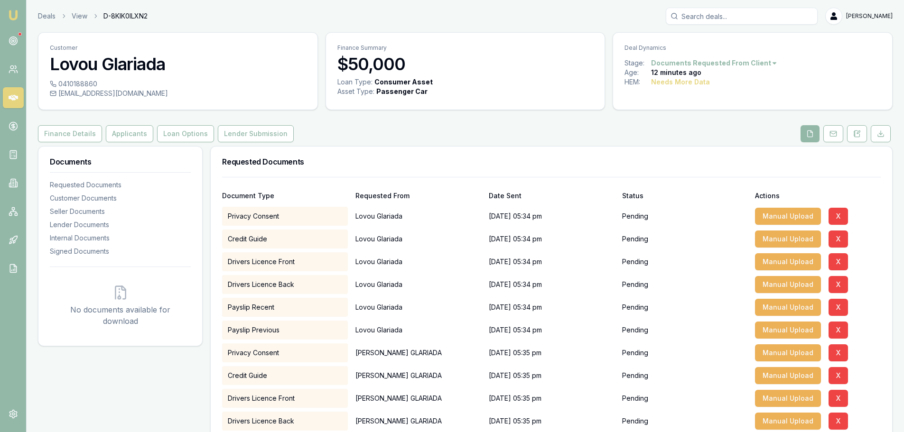
click at [488, 134] on div "Finance Details Applicants Loan Options Lender Submission" at bounding box center [465, 133] width 854 height 17
click at [114, 136] on button "Applicants" at bounding box center [129, 133] width 47 height 17
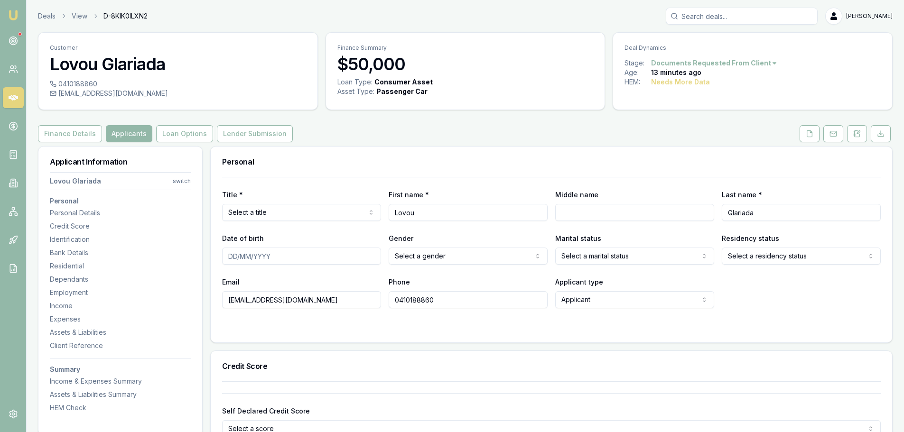
click at [346, 142] on div "Finance Details Applicants Loan Options Lender Submission" at bounding box center [465, 133] width 854 height 17
click at [358, 138] on div "Finance Details Applicants Loan Options Lender Submission" at bounding box center [465, 133] width 854 height 17
click at [462, 272] on div "Title * Select a title Mr Mrs Miss Ms Dr Prof First name * Lovou Middle name La…" at bounding box center [551, 242] width 658 height 131
click at [467, 279] on div "Phone 0410188860" at bounding box center [468, 292] width 159 height 32
click at [830, 137] on icon at bounding box center [833, 134] width 8 height 8
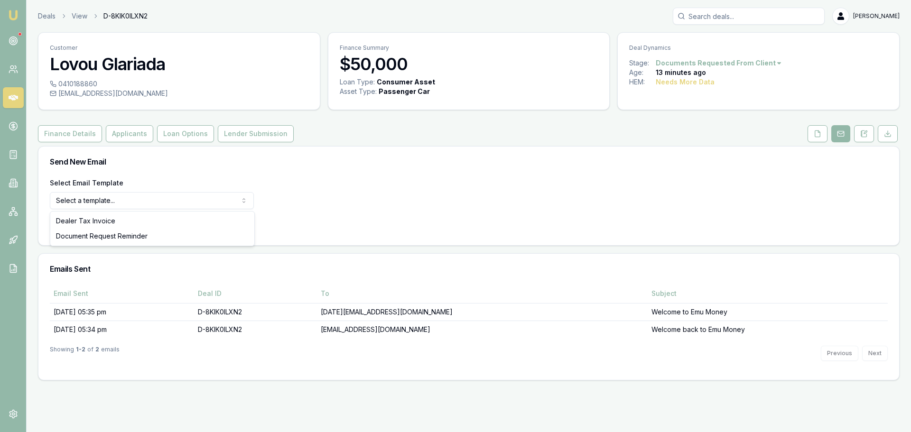
click at [113, 200] on html "Emu Broker Deals View D-8KIK0ILXN2 Erin Shield Toggle Menu Customer Lovou Glari…" at bounding box center [455, 216] width 911 height 432
select select "document-request-reminder"
click at [116, 228] on button "Use Email Template" at bounding box center [90, 225] width 81 height 17
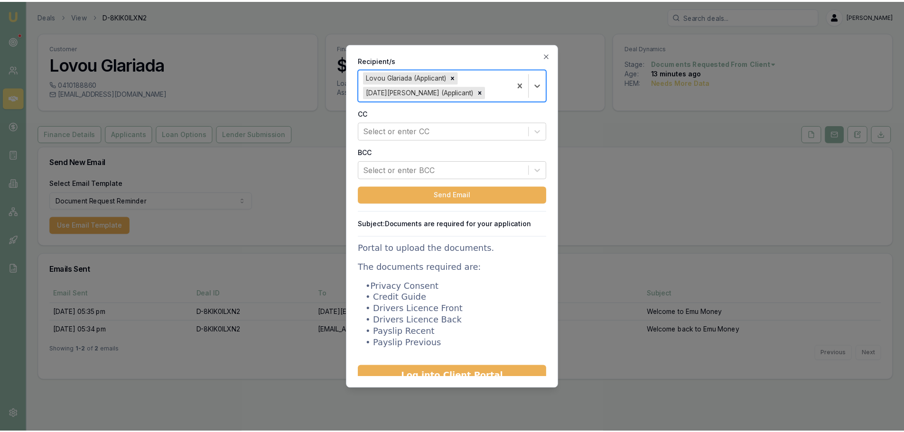
scroll to position [190, 0]
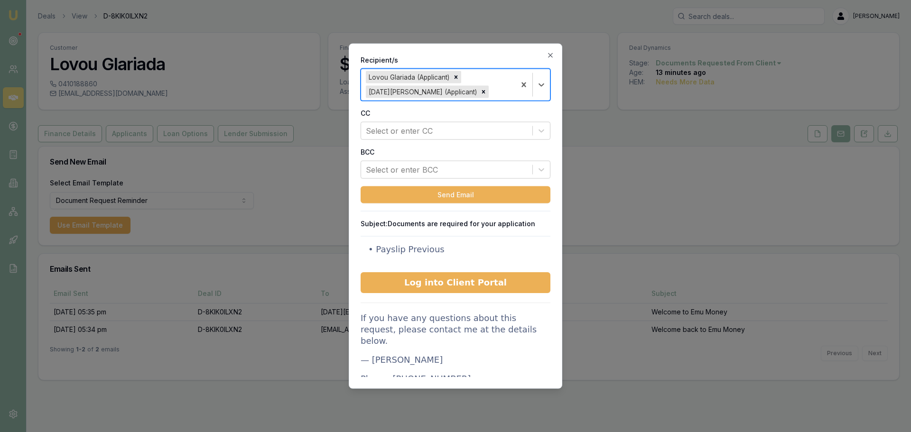
click at [457, 284] on span "Log into Client Portal" at bounding box center [455, 282] width 102 height 10
click at [549, 57] on icon "button" at bounding box center [550, 55] width 8 height 8
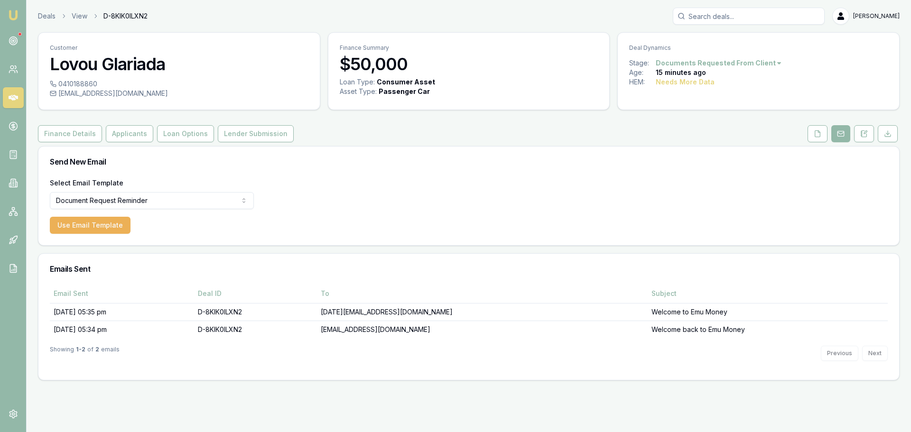
click at [15, 97] on icon at bounding box center [13, 98] width 9 height 6
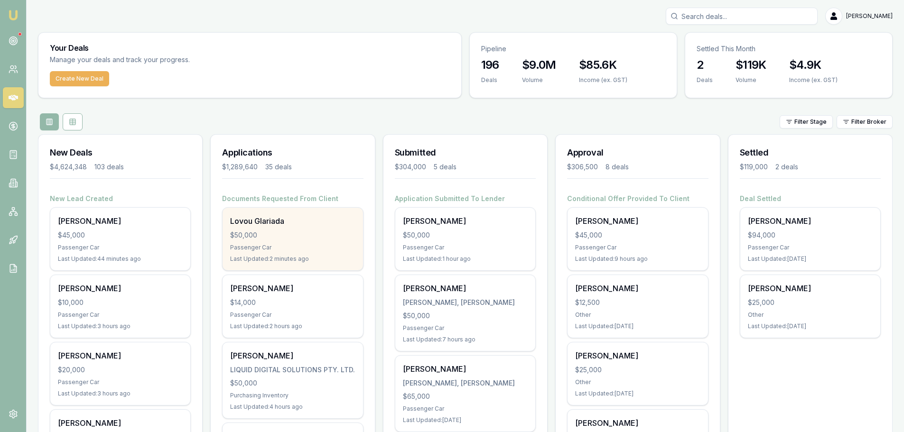
click at [249, 230] on div "Lovou Glariada $50,000 Passenger Car Last Updated: 2 minutes ago" at bounding box center [292, 239] width 140 height 63
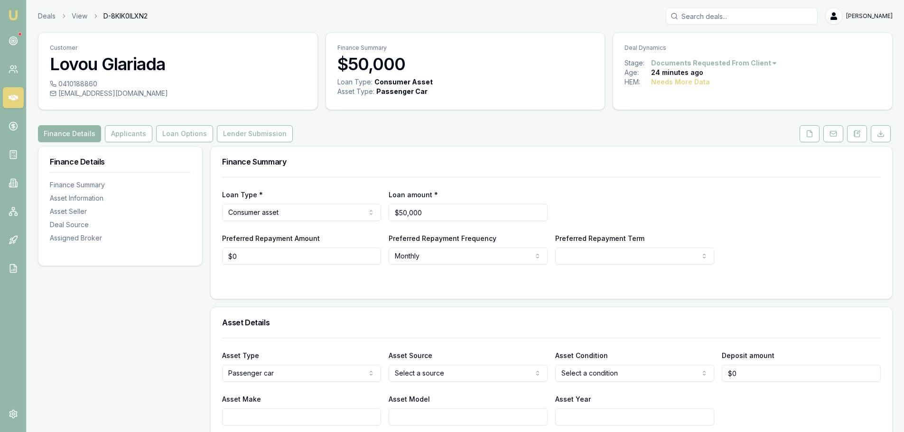
click at [330, 137] on div "Finance Details Applicants Loan Options Lender Submission" at bounding box center [465, 133] width 854 height 17
click at [123, 138] on button "Applicants" at bounding box center [128, 133] width 47 height 17
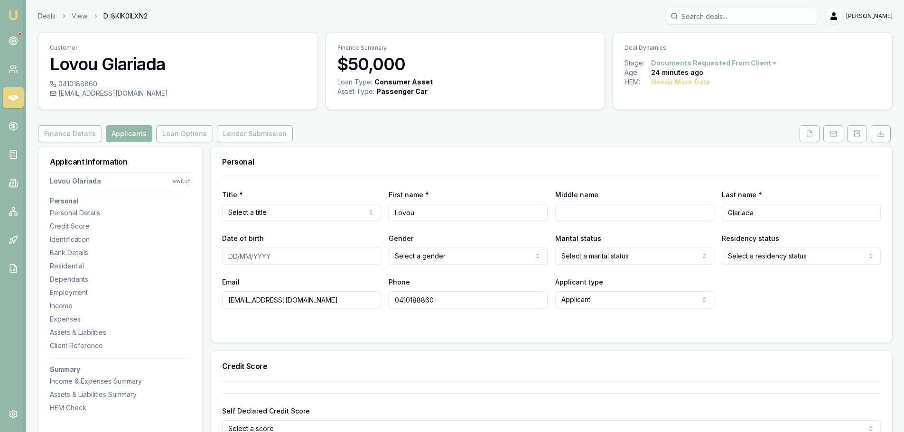
click at [180, 183] on html "Emu Broker Deals View D-8KIK0ILXN2 [PERSON_NAME] Shield Toggle Menu Customer Lo…" at bounding box center [452, 216] width 904 height 432
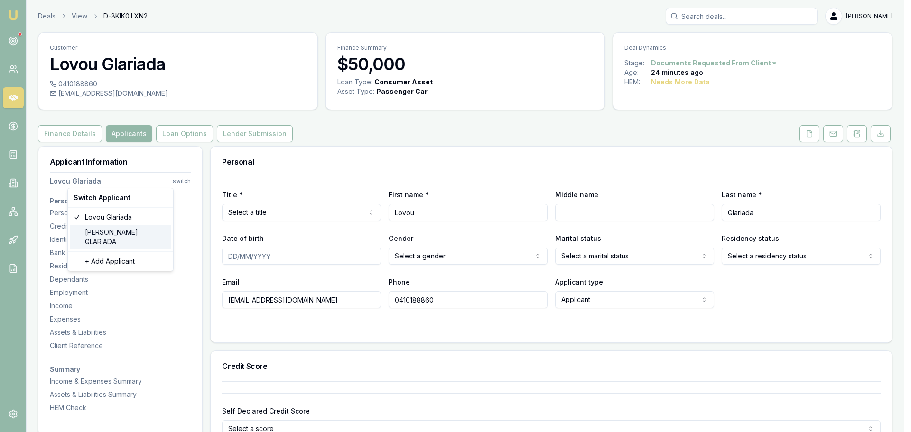
click at [109, 235] on div "[DATE][PERSON_NAME]" at bounding box center [121, 237] width 102 height 25
type input "[PERSON_NAME]"
type input "GLARIADA"
type input "[DATE][EMAIL_ADDRESS][DOMAIN_NAME]"
type input "0414562195"
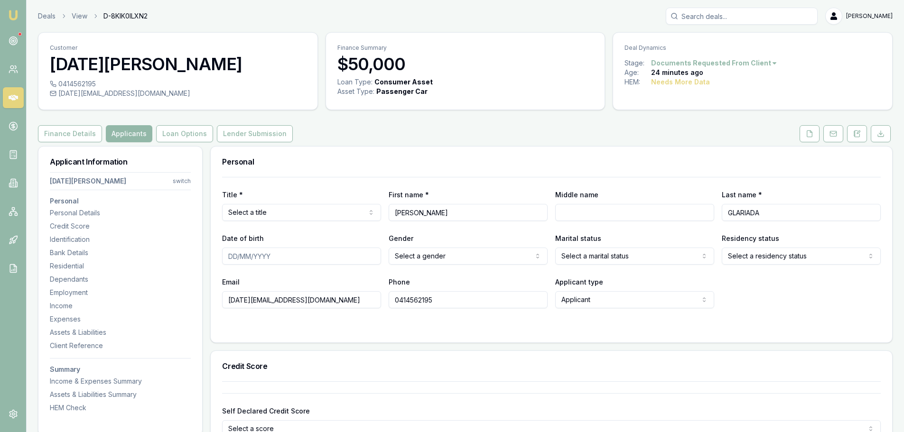
click at [413, 127] on div "Finance Details Applicants Loan Options Lender Submission" at bounding box center [465, 133] width 854 height 17
